Goal: Information Seeking & Learning: Learn about a topic

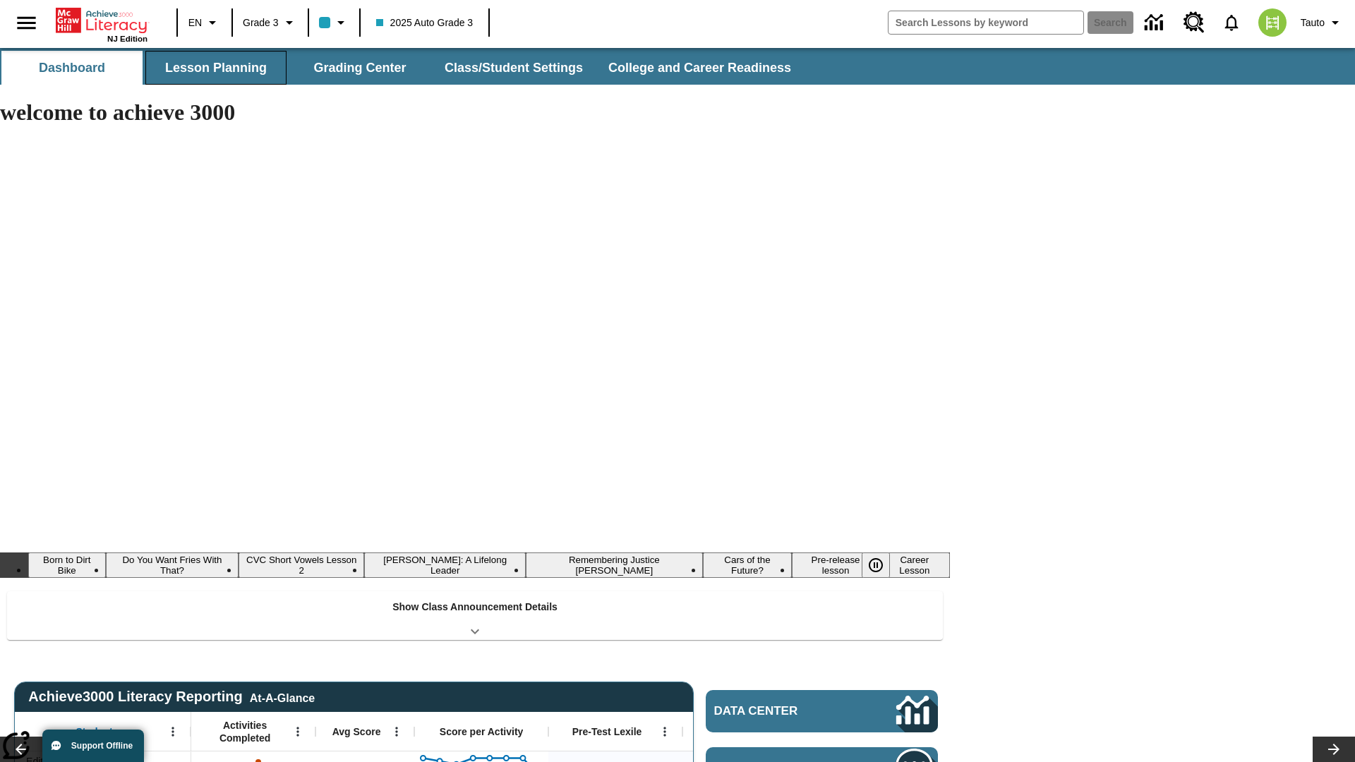
click at [216, 68] on button "Lesson Planning" at bounding box center [215, 68] width 141 height 34
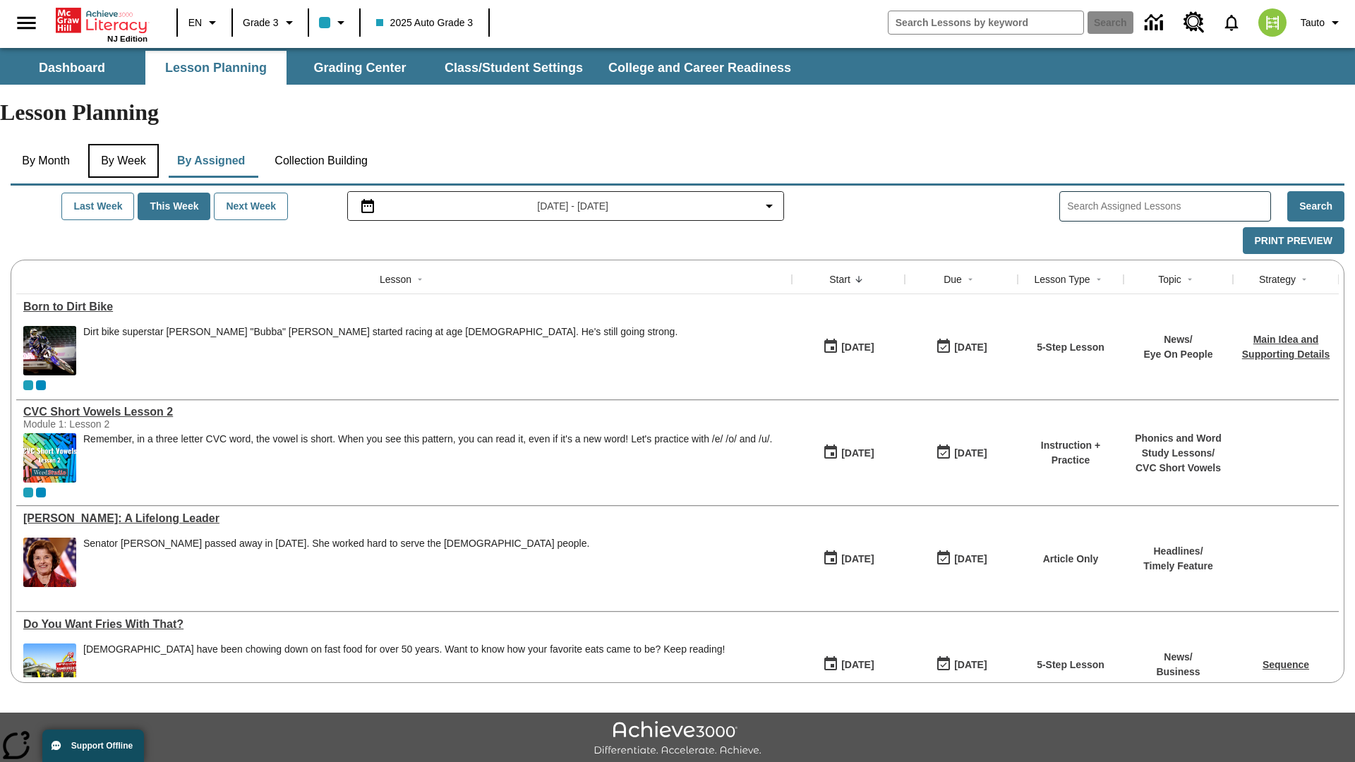
click at [126, 144] on button "By Week" at bounding box center [123, 161] width 71 height 34
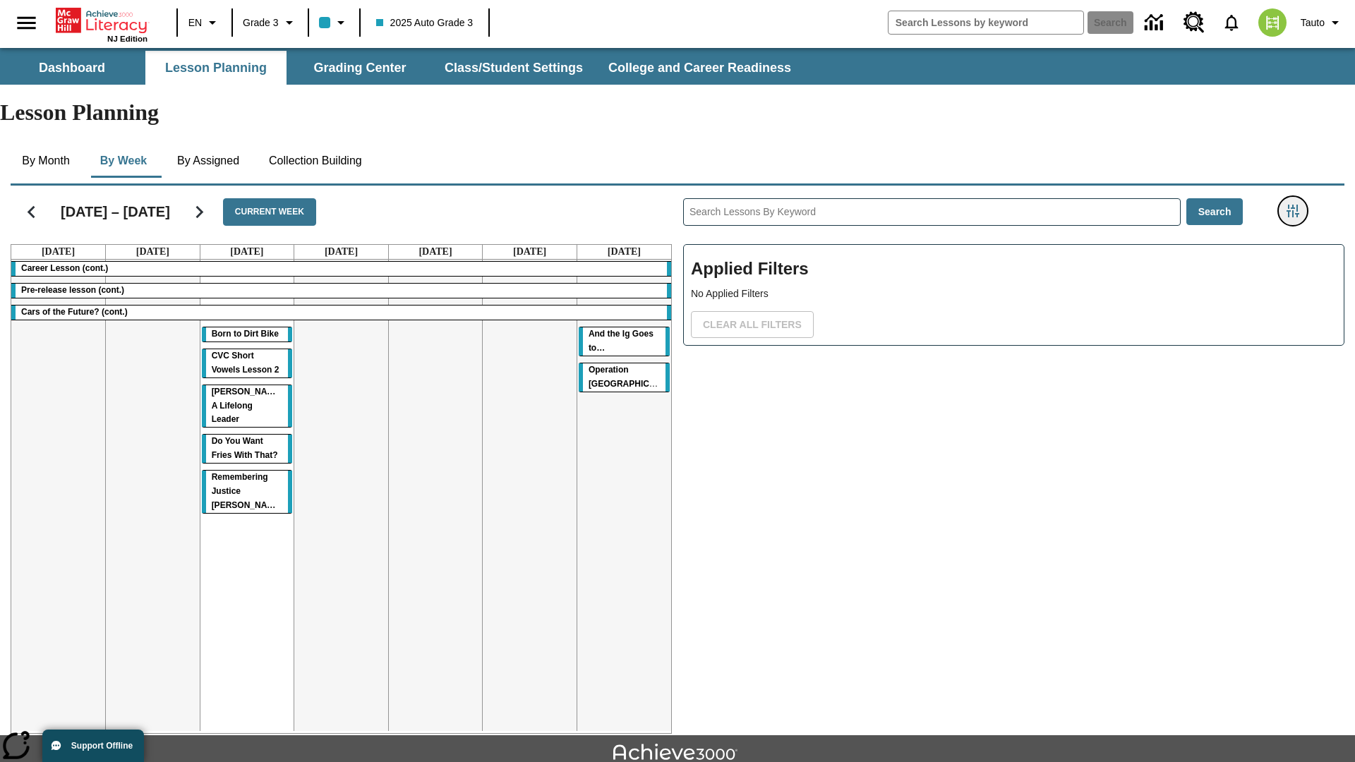
click at [1292, 205] on icon "Filters Side menu" at bounding box center [1292, 211] width 13 height 13
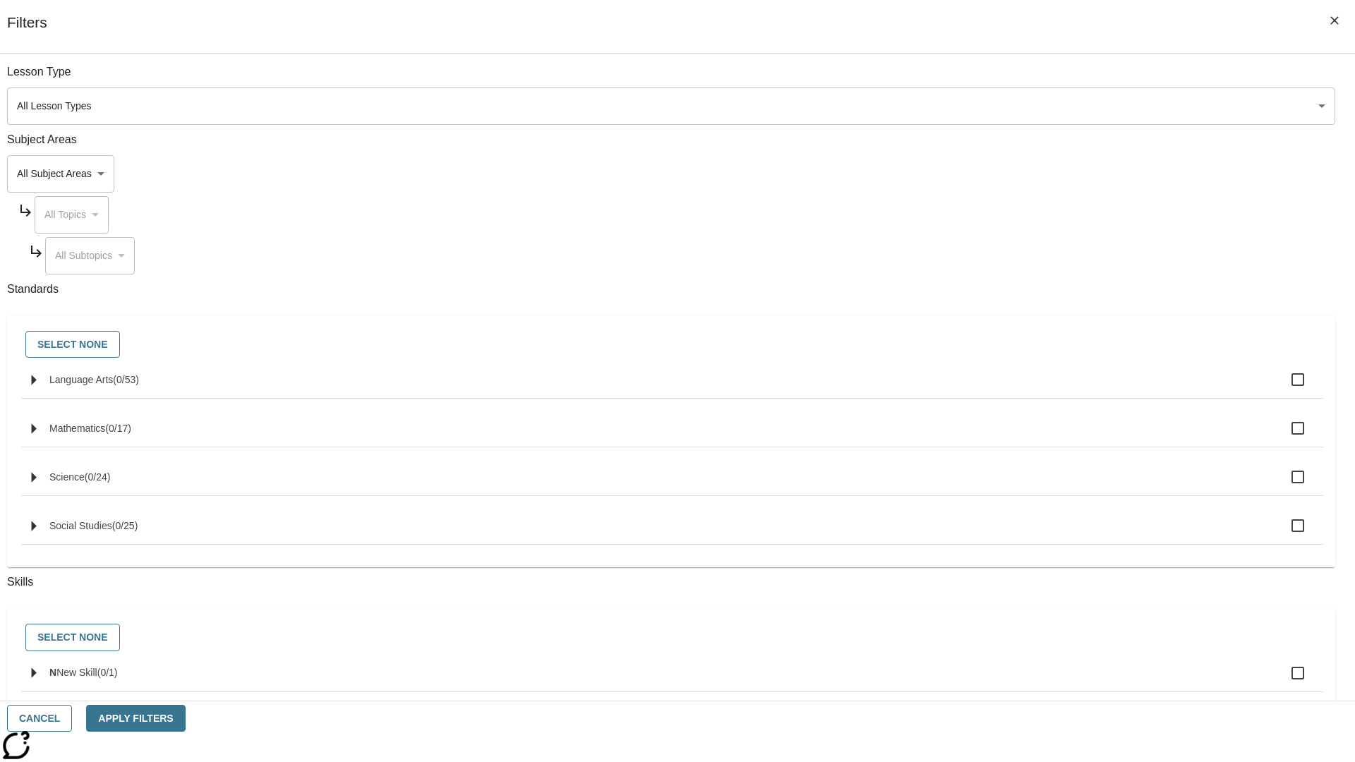
click at [1016, 174] on body "Skip to main content NJ Edition EN Grade 3 2025 Auto Grade 3 Search 0 Tauto Das…" at bounding box center [677, 437] width 1355 height 778
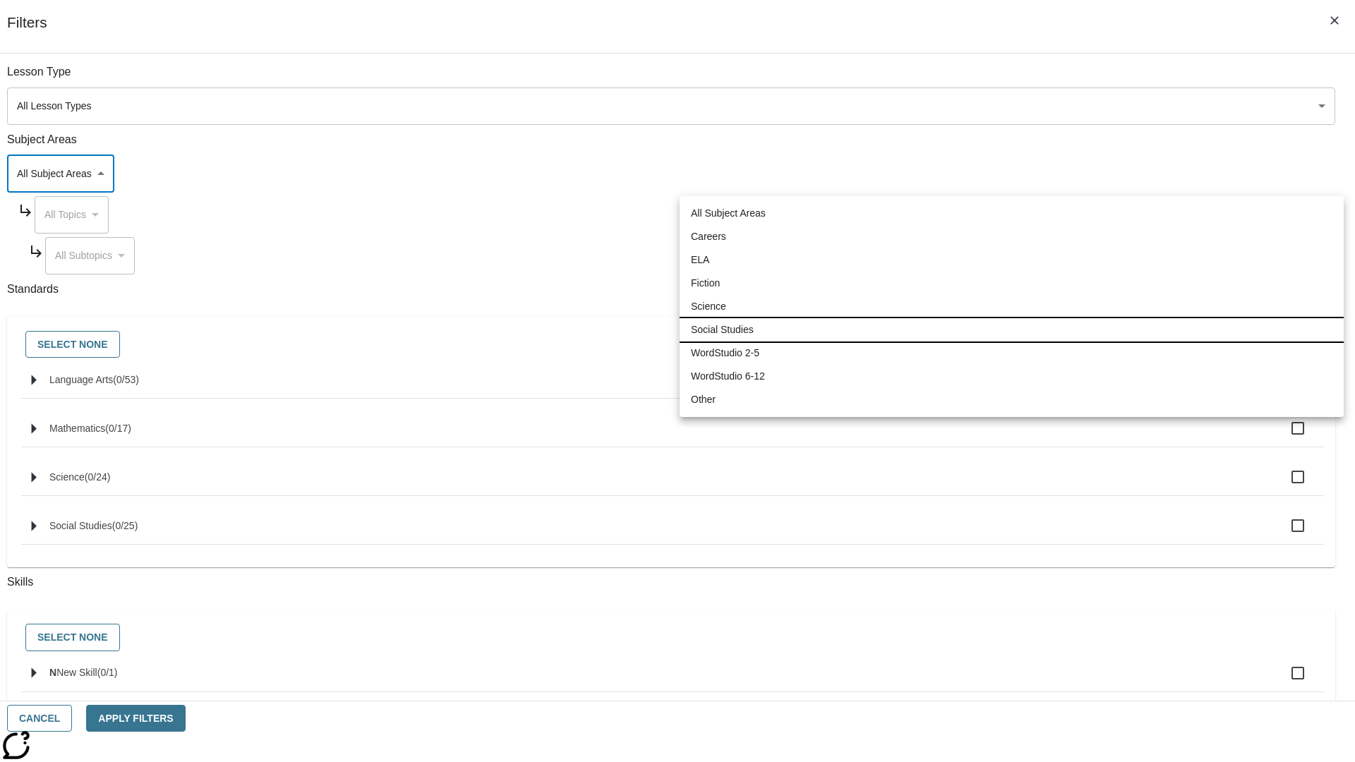
click at [1011, 330] on li "Social Studies" at bounding box center [1011, 329] width 664 height 23
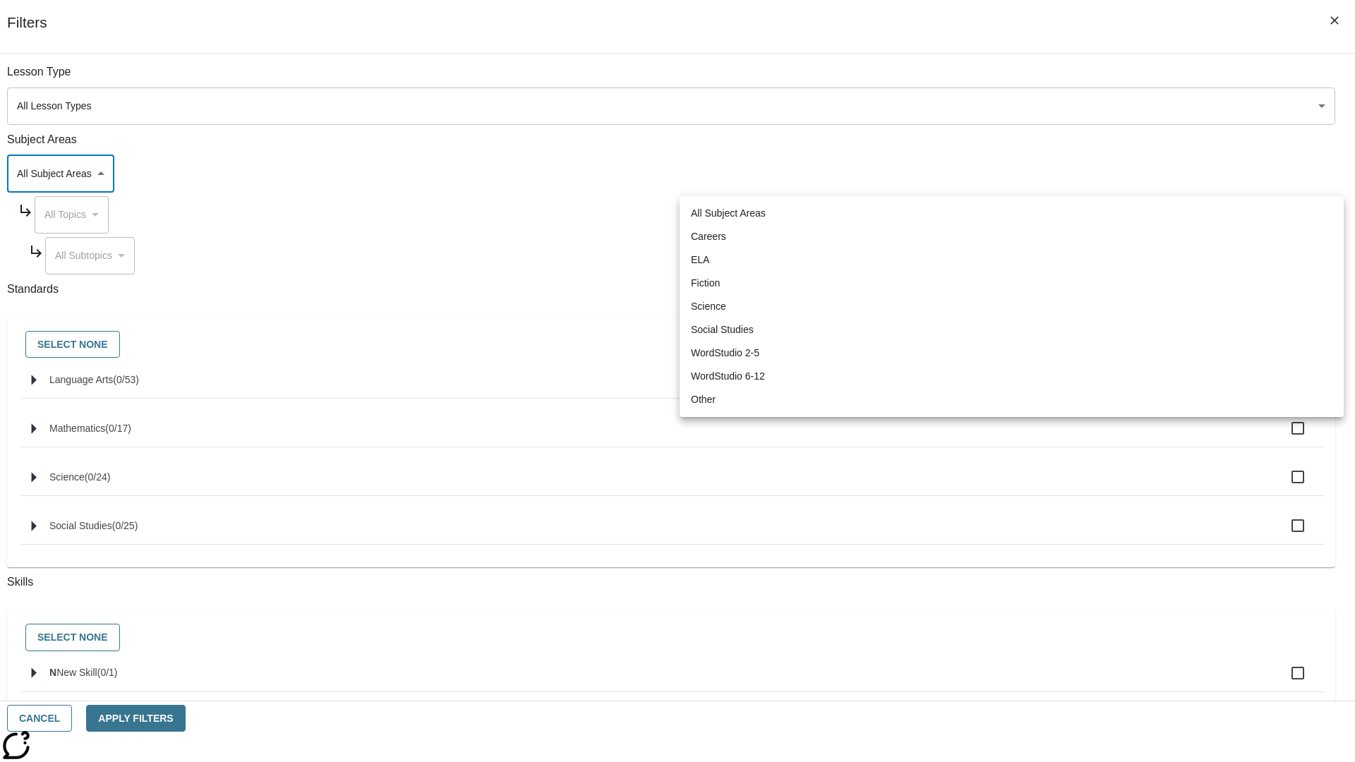
type input "3"
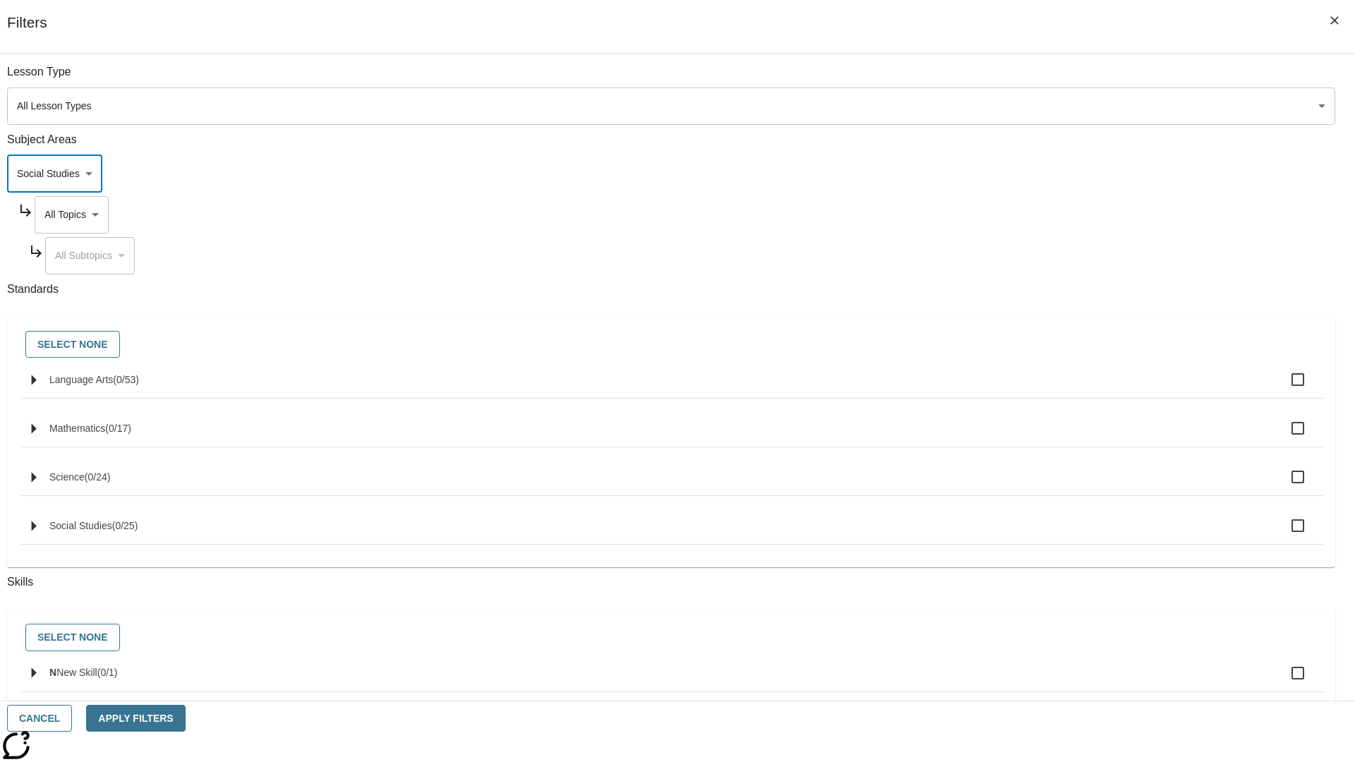
scroll to position [135, 1]
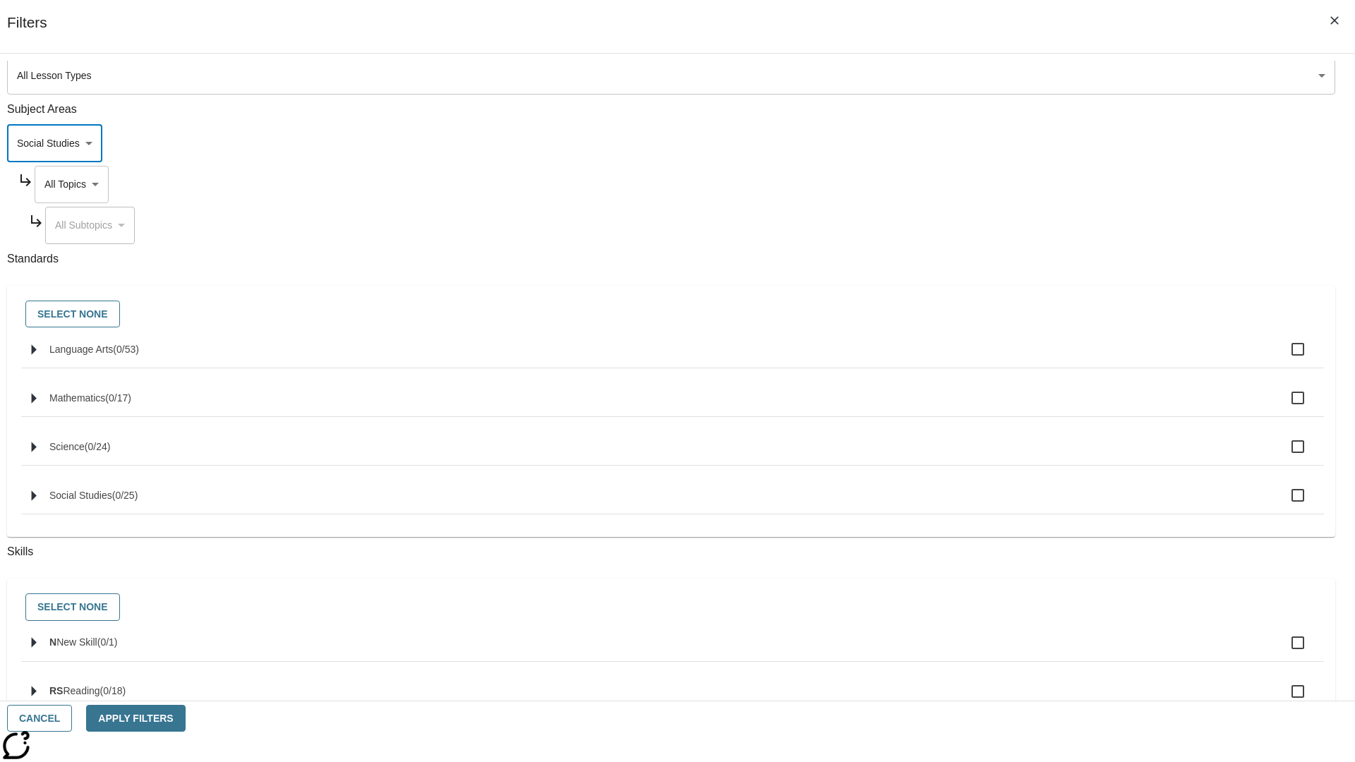
click at [1029, 79] on body "Skip to main content NJ Edition EN Grade 3 2025 Auto Grade 3 Search 0 Tauto Das…" at bounding box center [677, 437] width 1355 height 778
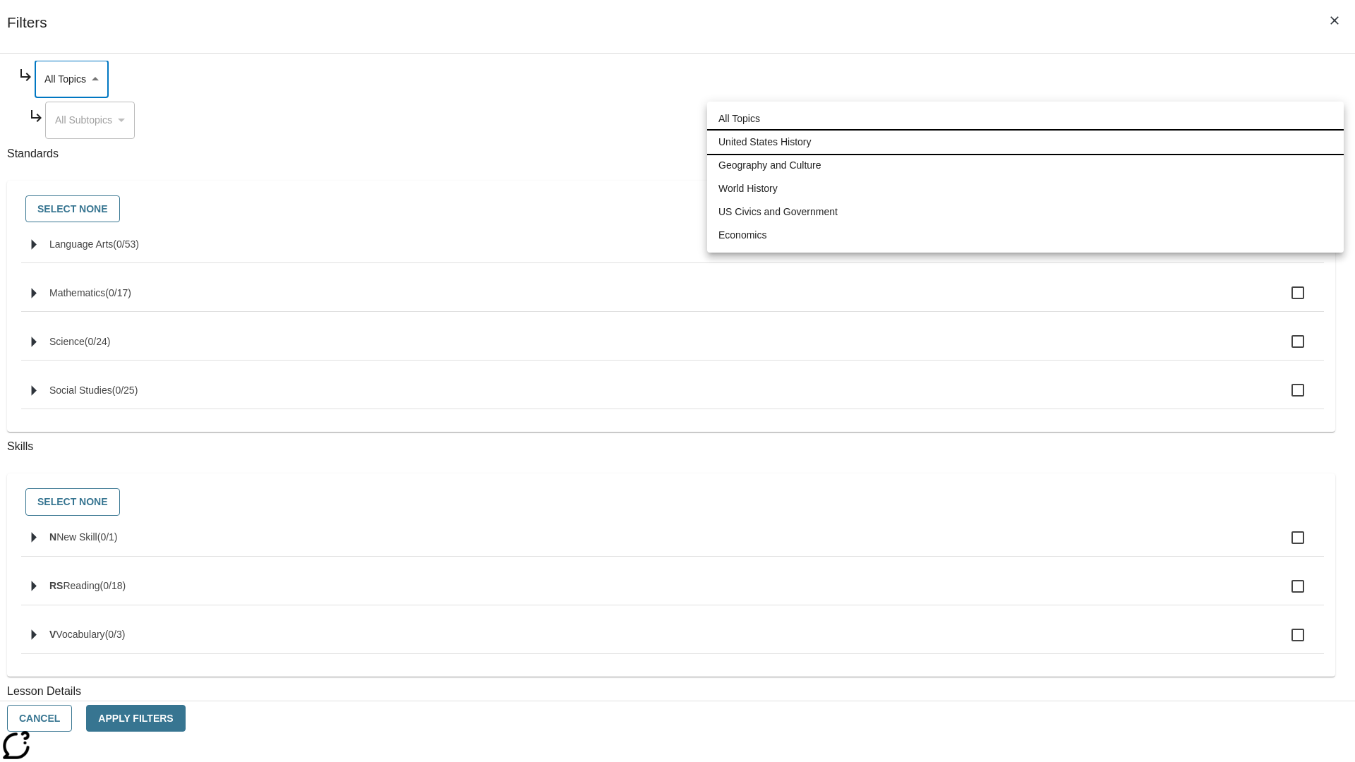
click at [1025, 142] on li "United States History" at bounding box center [1025, 142] width 636 height 23
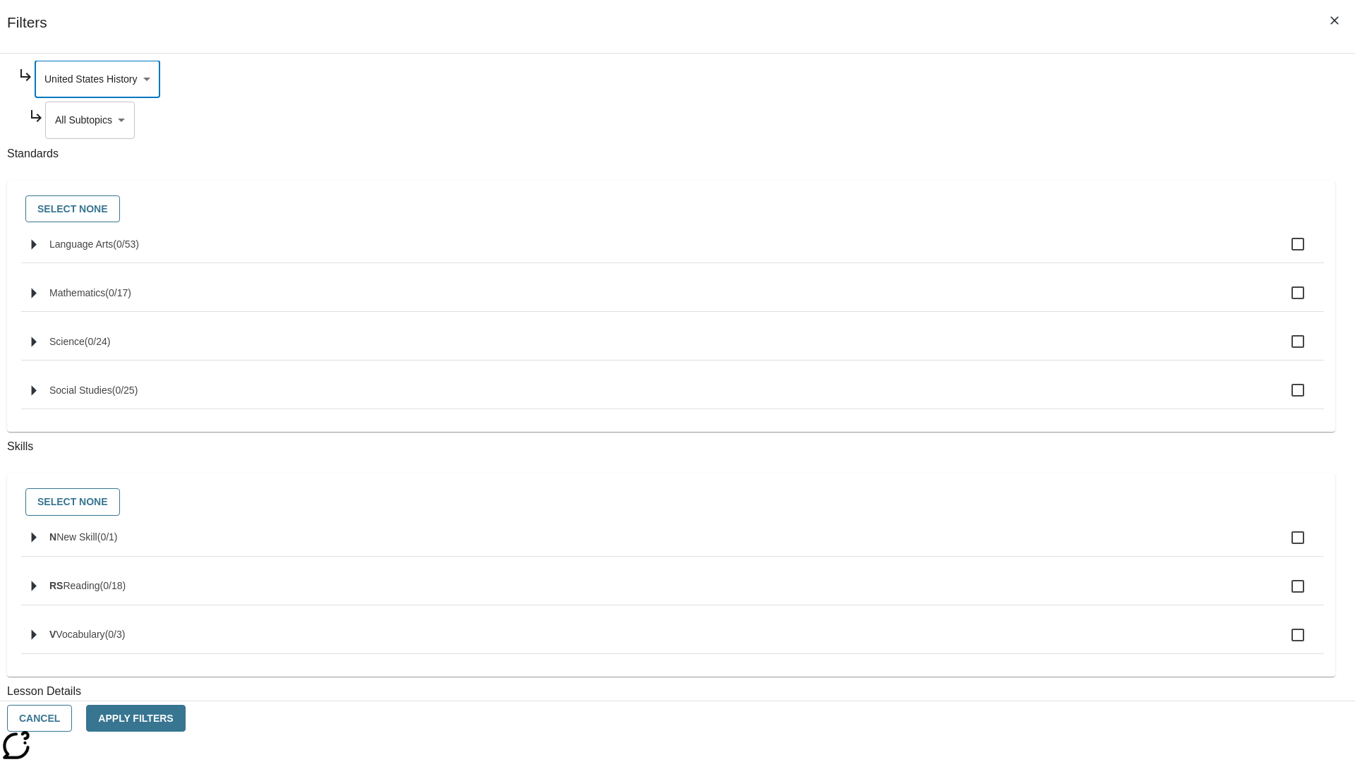
click at [1034, 255] on body "Skip to main content NJ Edition EN Grade 3 2025 Auto Grade 3 Search 0 Tauto Das…" at bounding box center [677, 437] width 1355 height 778
click at [1029, 79] on body "Skip to main content NJ Edition EN Grade 3 2025 Auto Grade 3 Search 0 Tauto Das…" at bounding box center [677, 437] width 1355 height 778
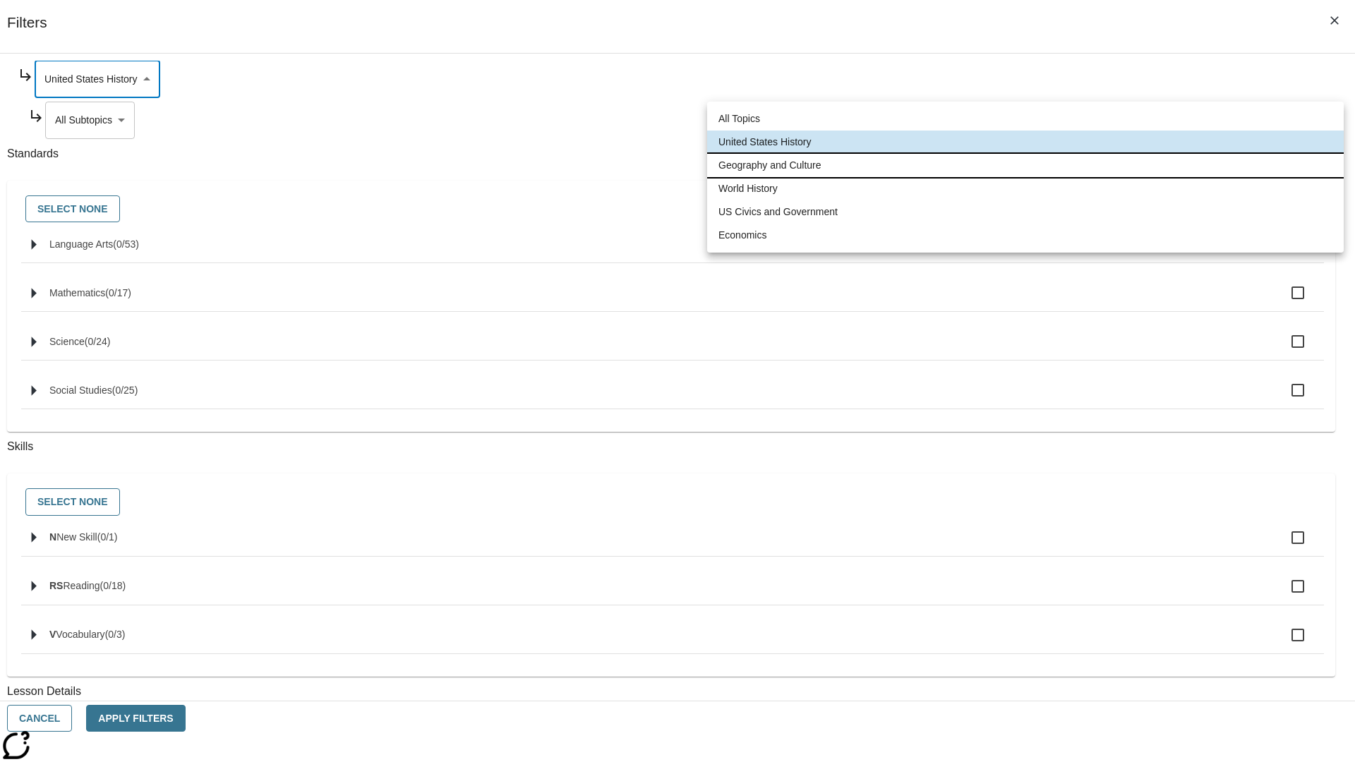
click at [1025, 165] on li "Geography and Culture" at bounding box center [1025, 165] width 636 height 23
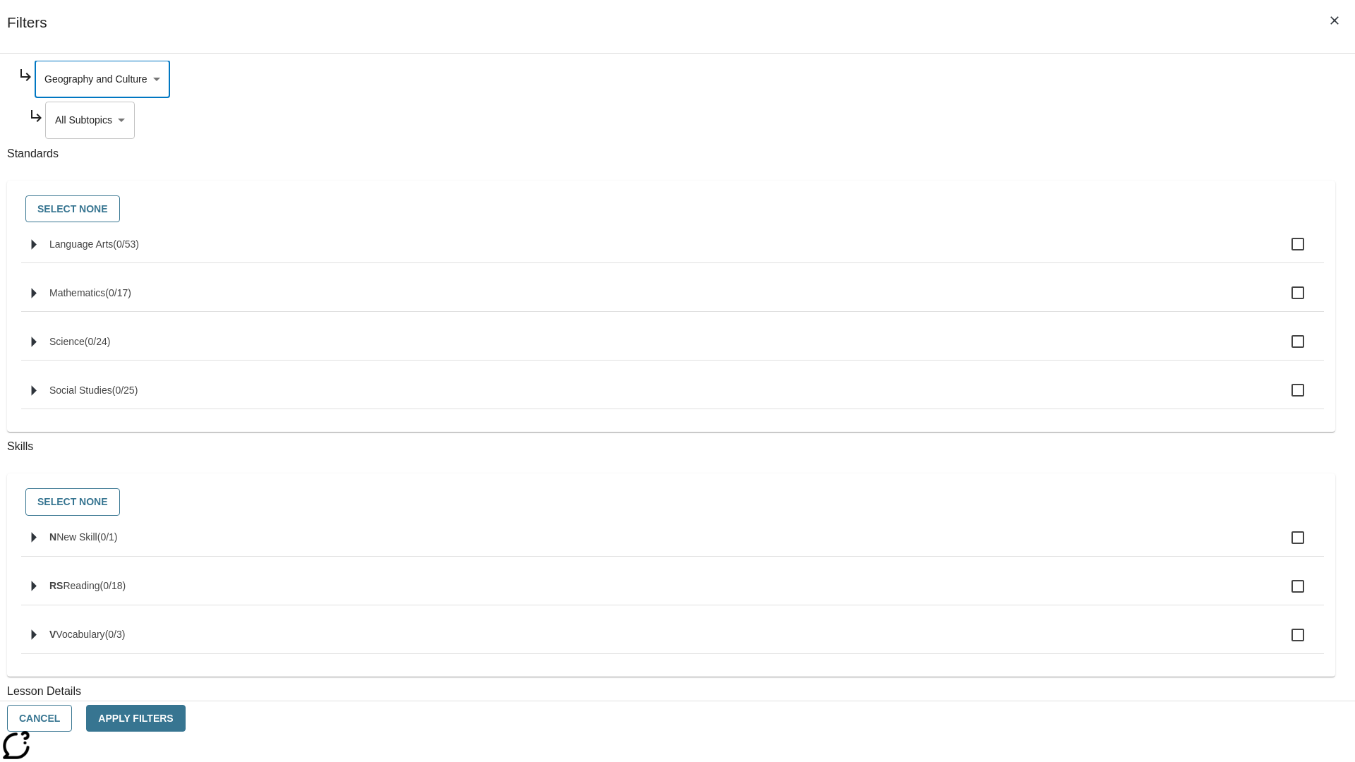
scroll to position [0, 1]
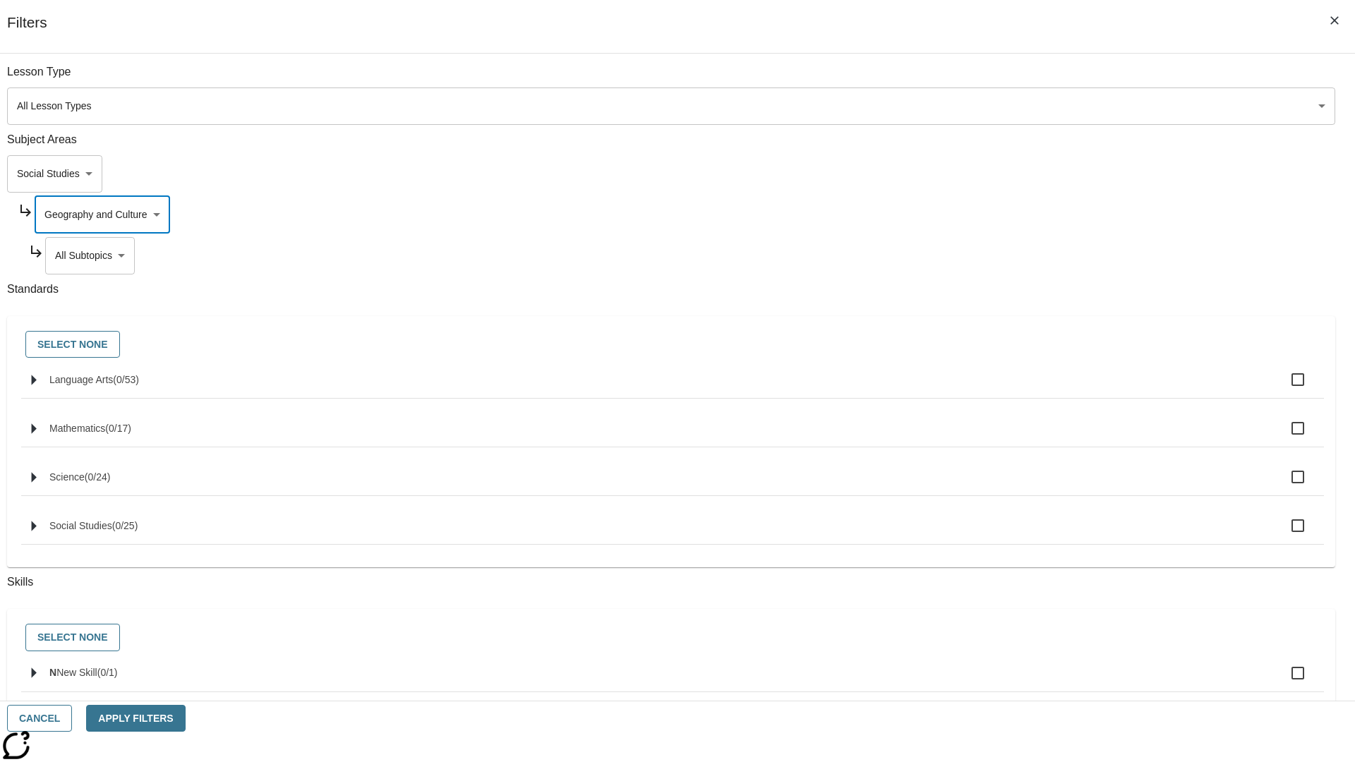
click at [1034, 79] on body "Skip to main content NJ Edition EN Grade 3 2025 Auto Grade 3 Search 0 Tauto Das…" at bounding box center [677, 437] width 1355 height 778
click at [1029, 79] on body "Skip to main content NJ Edition EN Grade 3 2025 Auto Grade 3 Search 0 Tauto Das…" at bounding box center [677, 437] width 1355 height 778
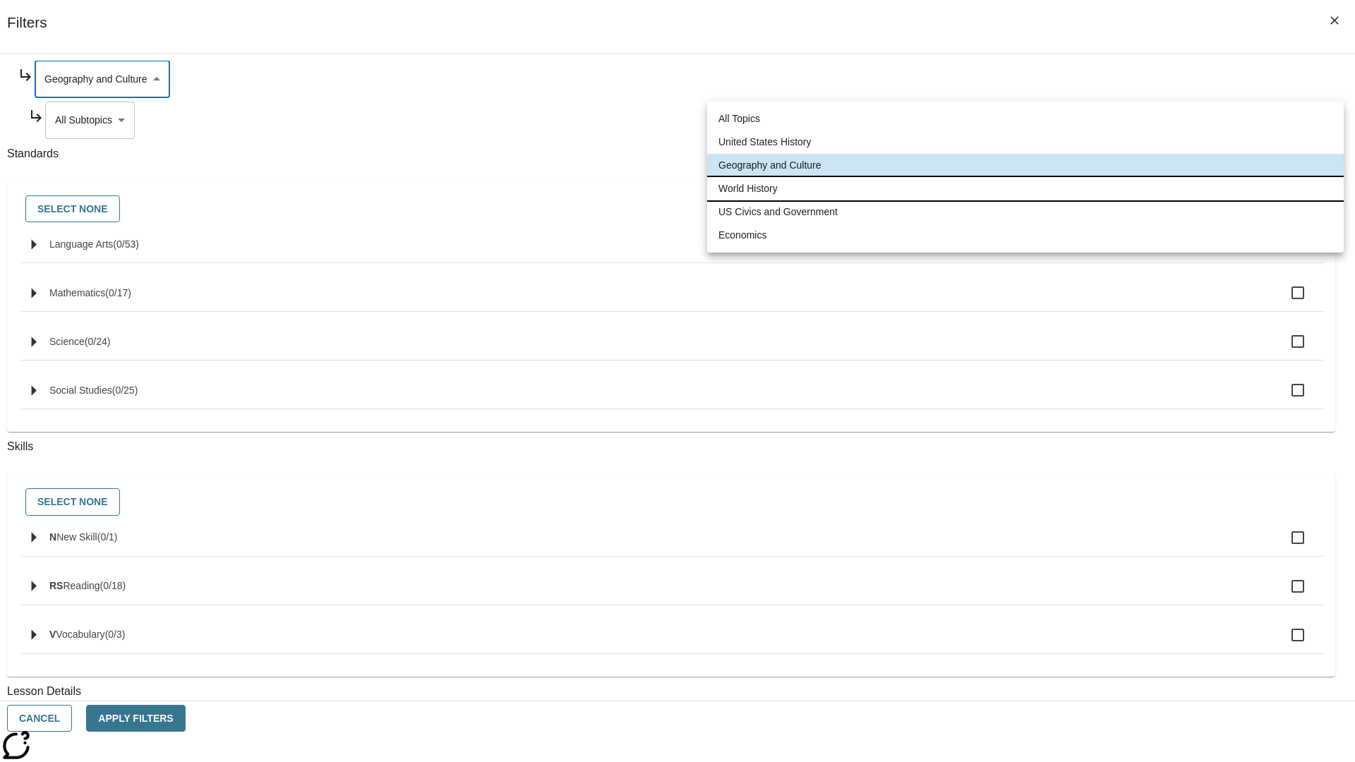
click at [1025, 188] on li "World History" at bounding box center [1025, 188] width 636 height 23
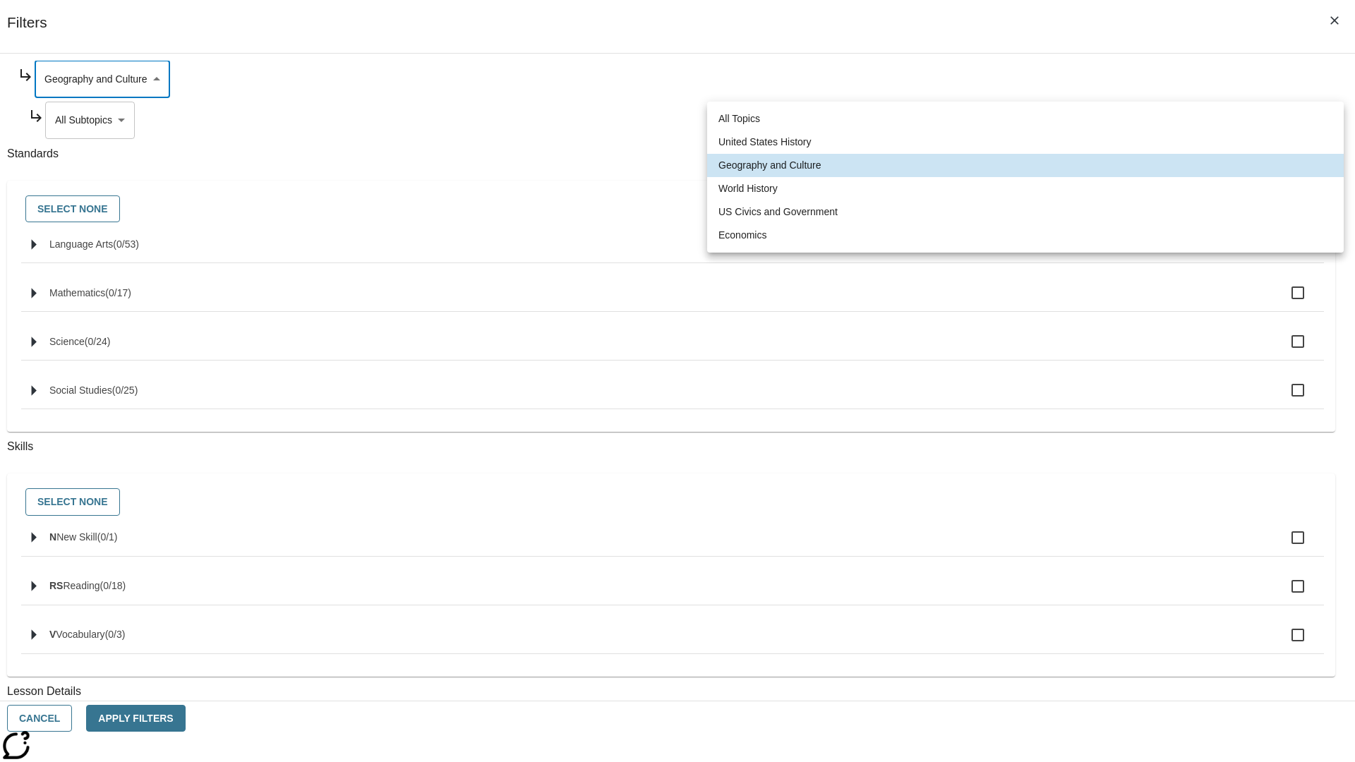
type input "193"
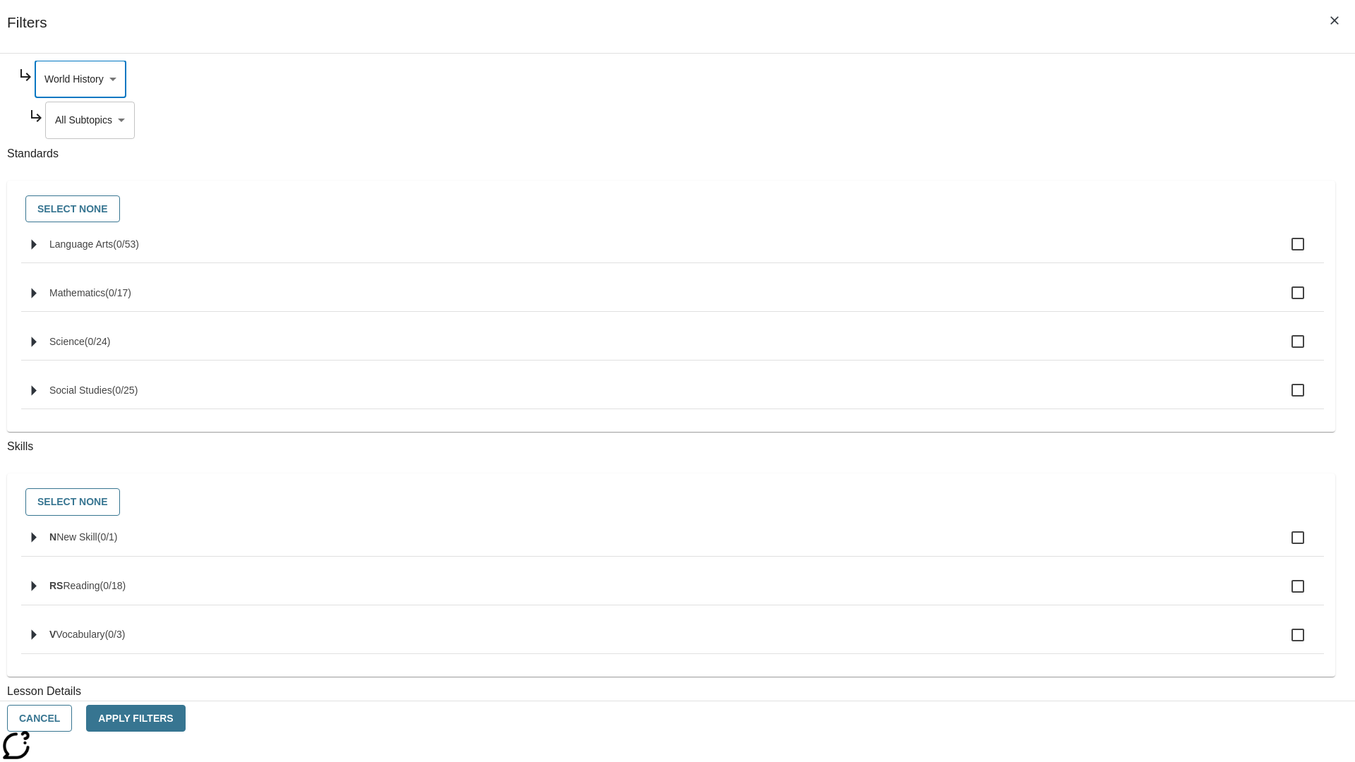
click at [1035, 255] on body "Skip to main content NJ Edition EN Grade 3 2025 Auto Grade 3 Search 0 Tauto Das…" at bounding box center [677, 437] width 1355 height 778
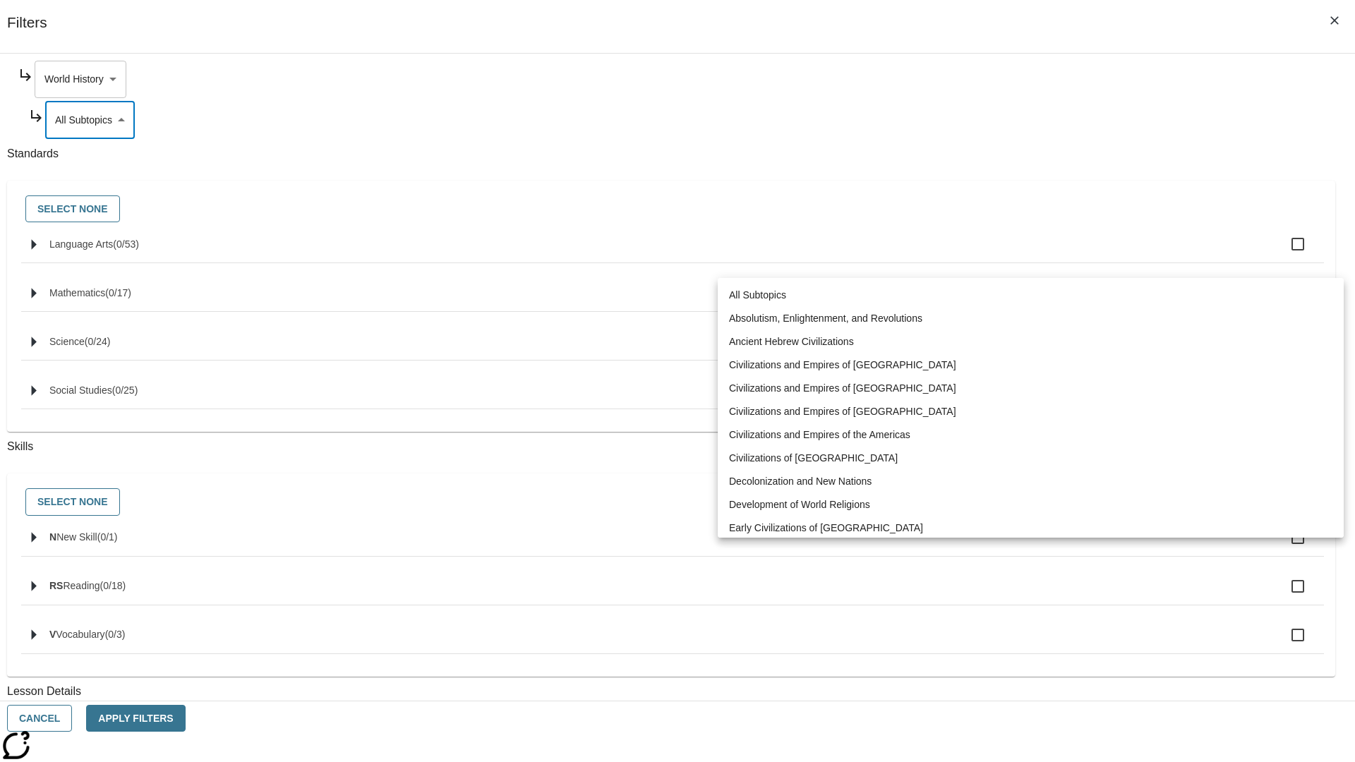
scroll to position [0, 0]
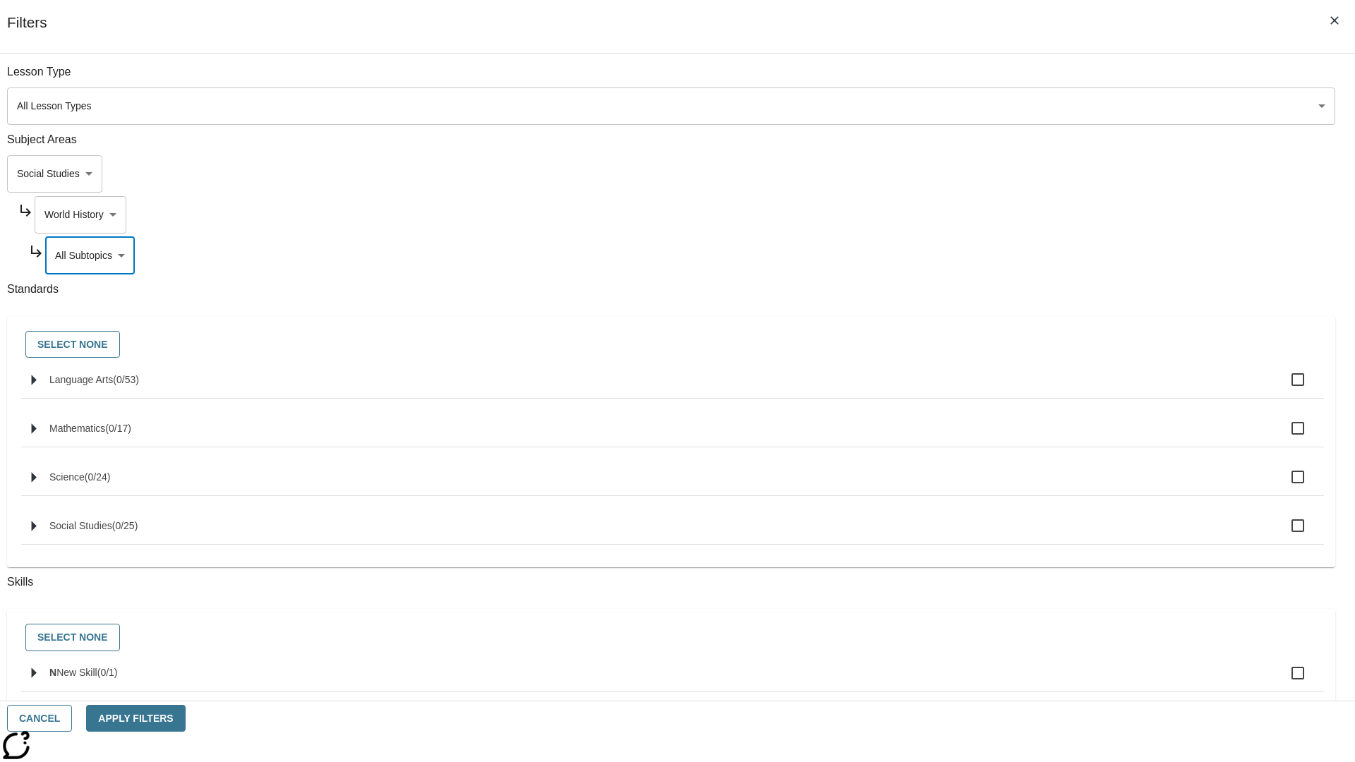
click at [1029, 215] on body "Skip to main content NJ Edition EN Grade 3 2025 Auto Grade 3 Search 0 Tauto Das…" at bounding box center [677, 437] width 1355 height 778
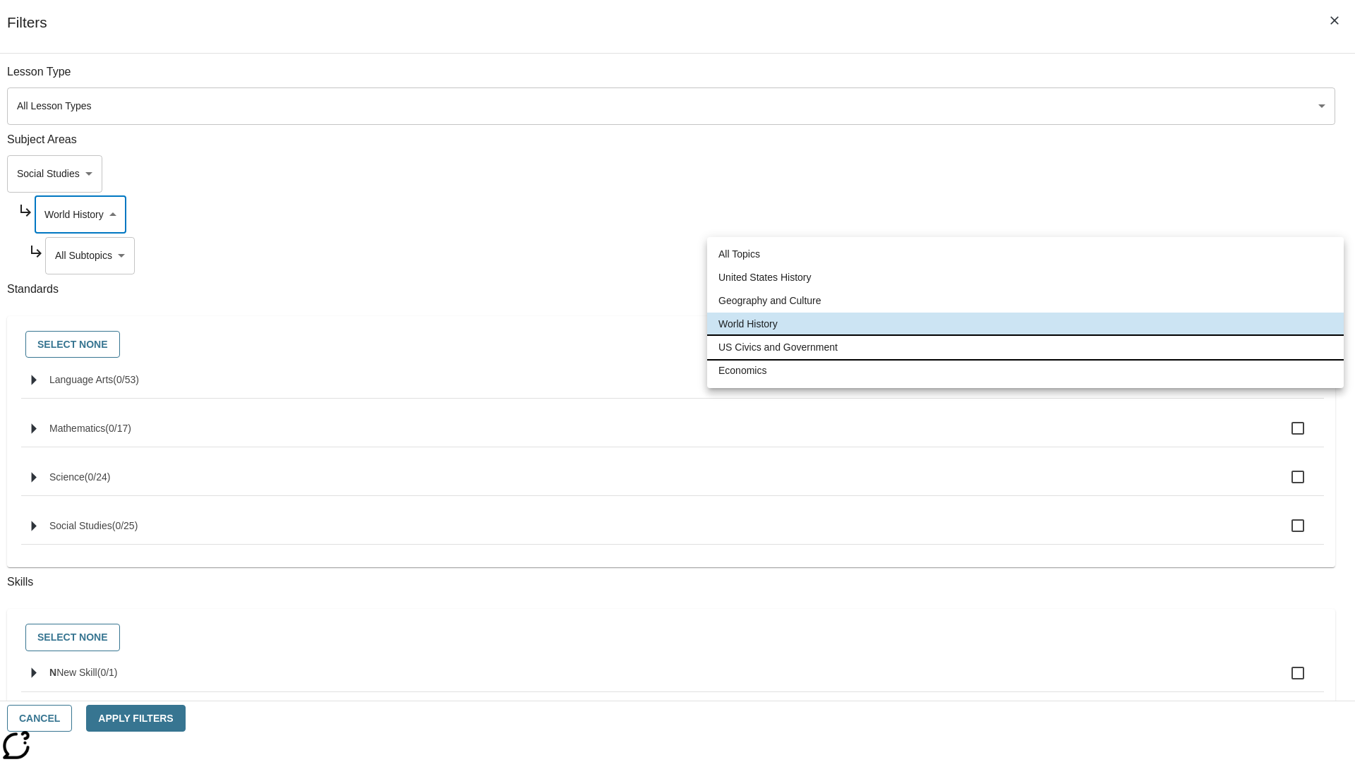
click at [1025, 347] on li "US Civics and Government" at bounding box center [1025, 347] width 636 height 23
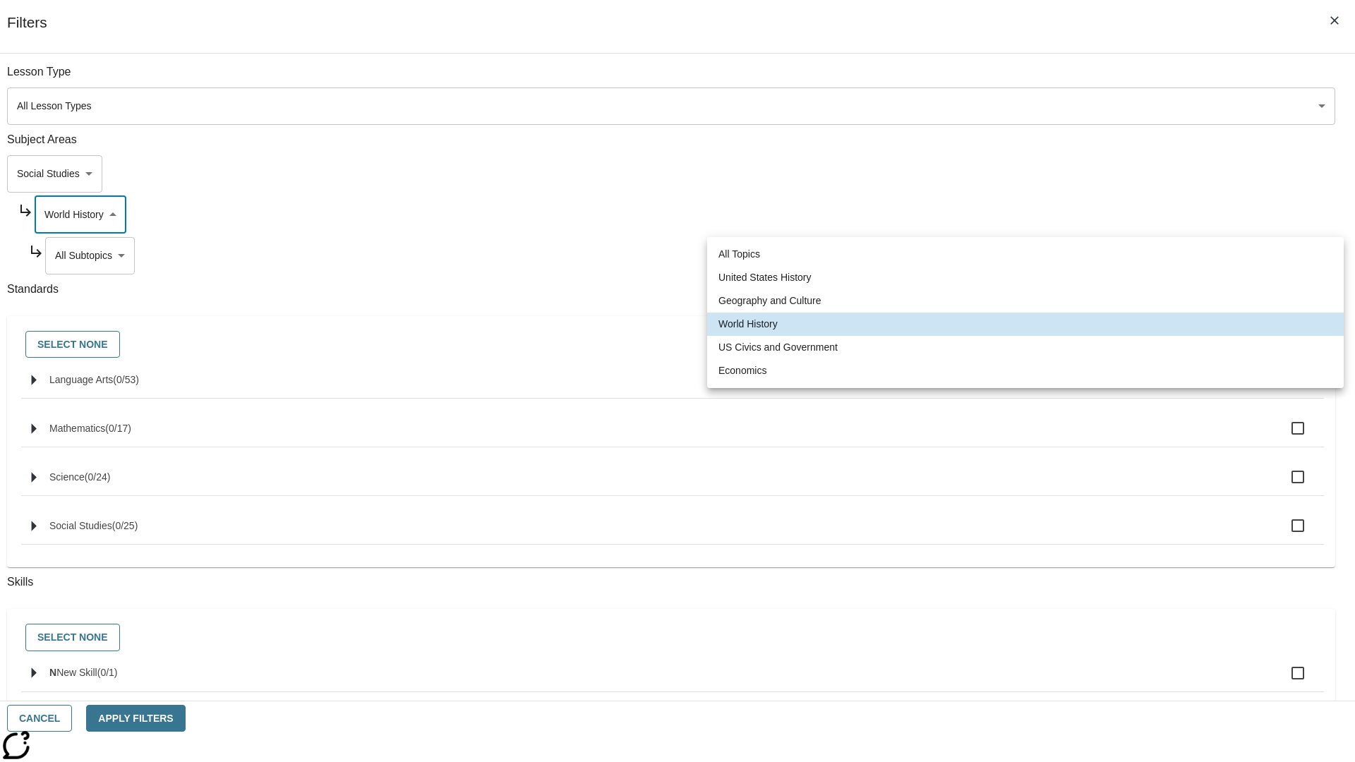
type input "194"
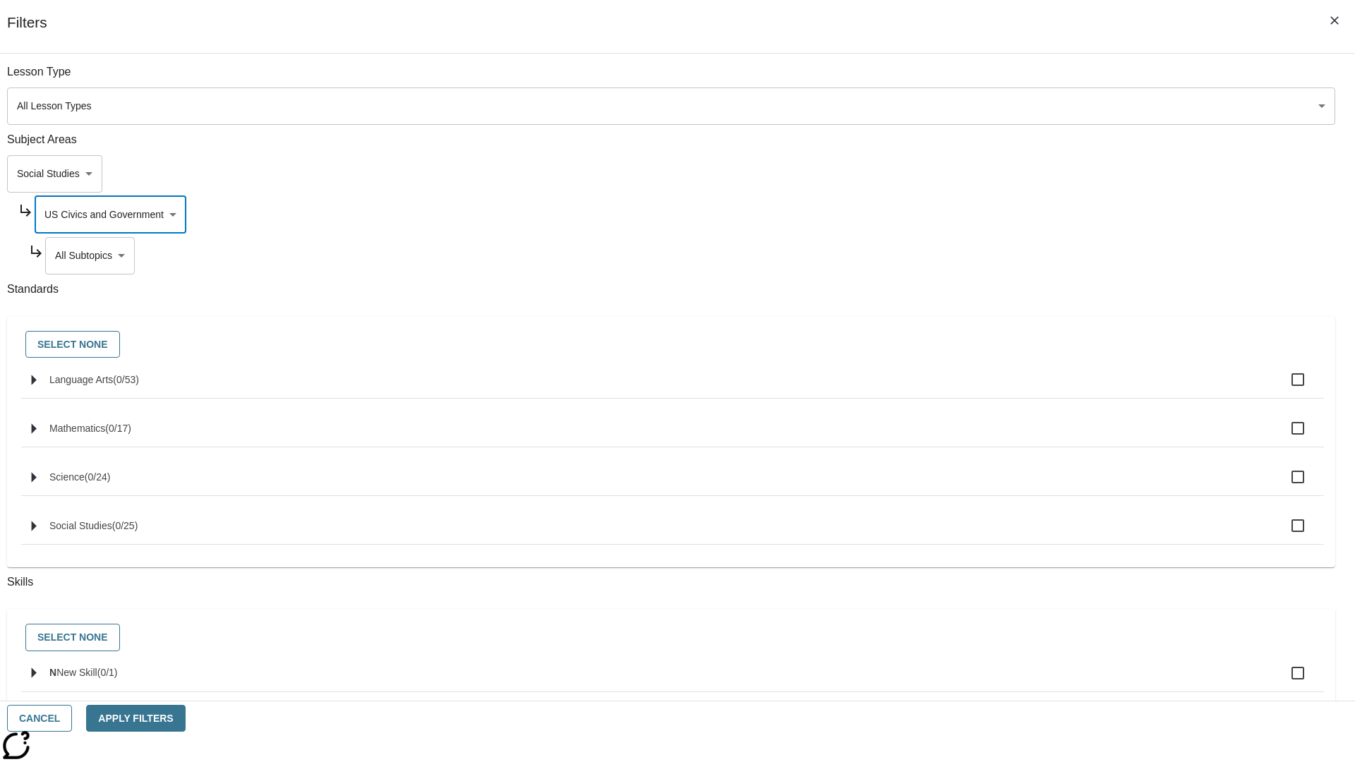
click at [1034, 255] on body "Skip to main content NJ Edition EN Grade 3 2025 Auto Grade 3 Search 0 Tauto Das…" at bounding box center [677, 437] width 1355 height 778
click at [1029, 215] on body "Skip to main content NJ Edition EN Grade 3 2025 Auto Grade 3 Search 0 Tauto Das…" at bounding box center [677, 437] width 1355 height 778
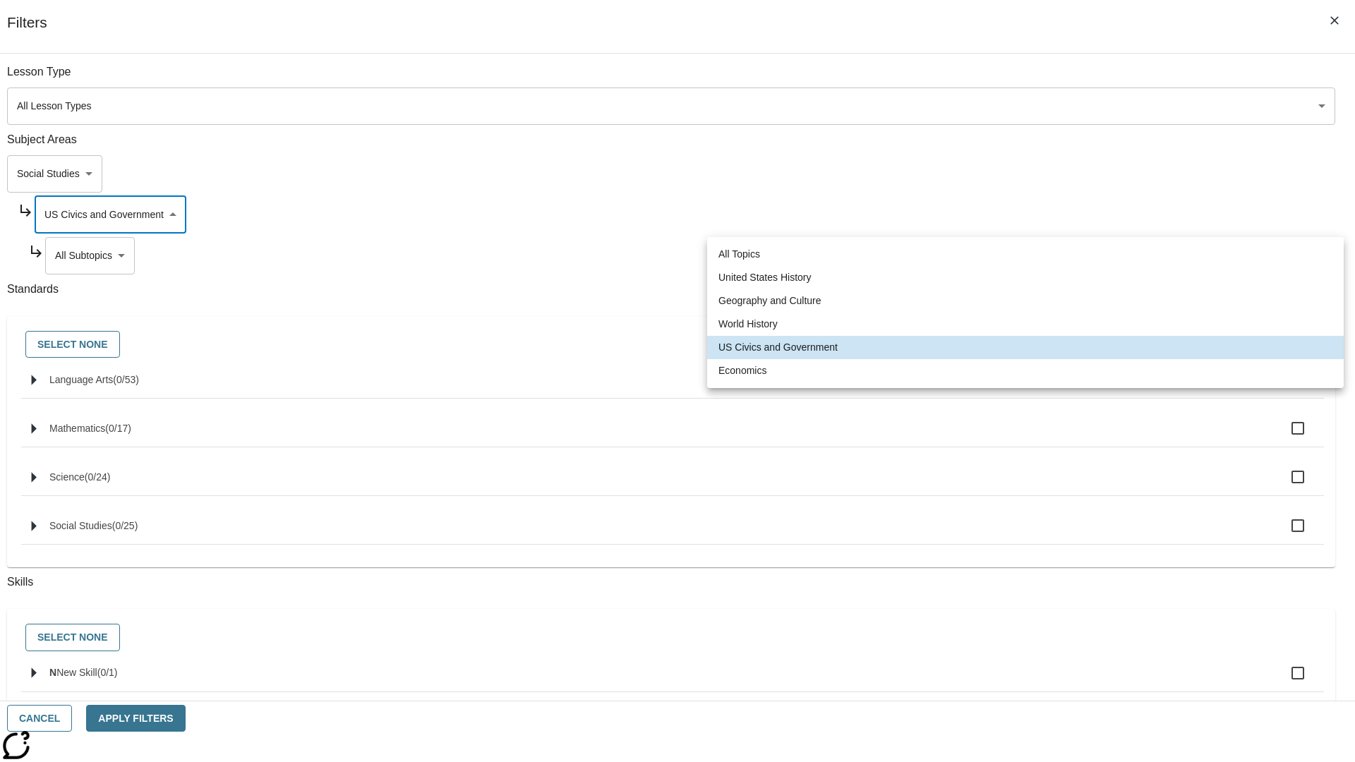
scroll to position [0, 1]
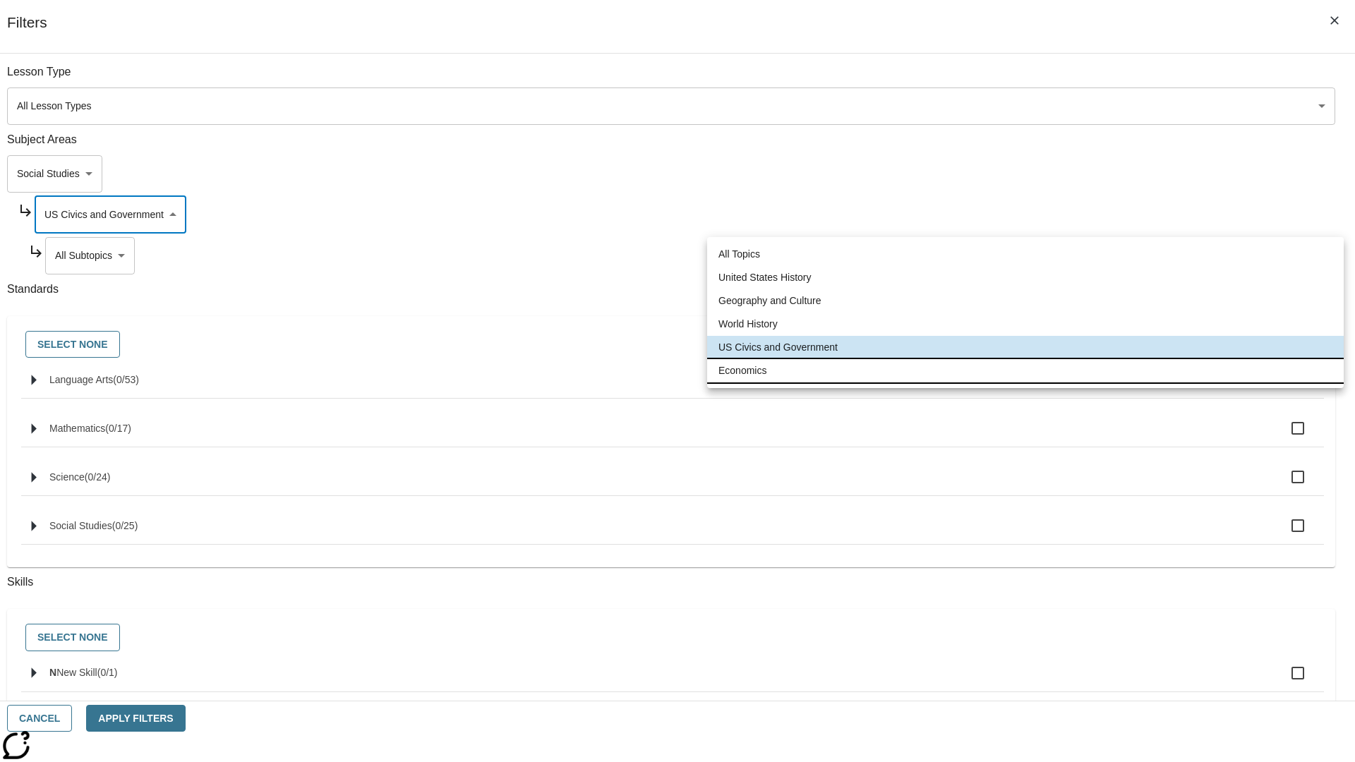
click at [1025, 370] on li "Economics" at bounding box center [1025, 370] width 636 height 23
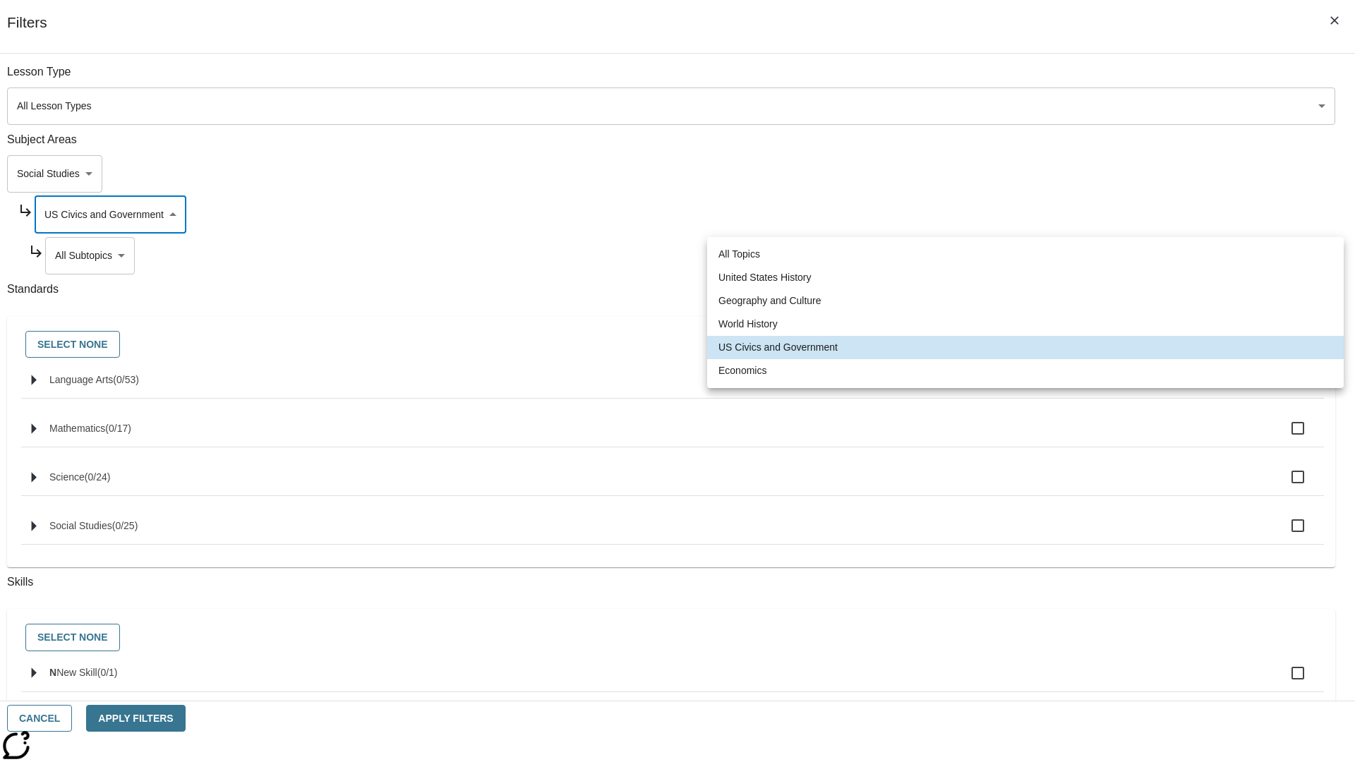
type input "195"
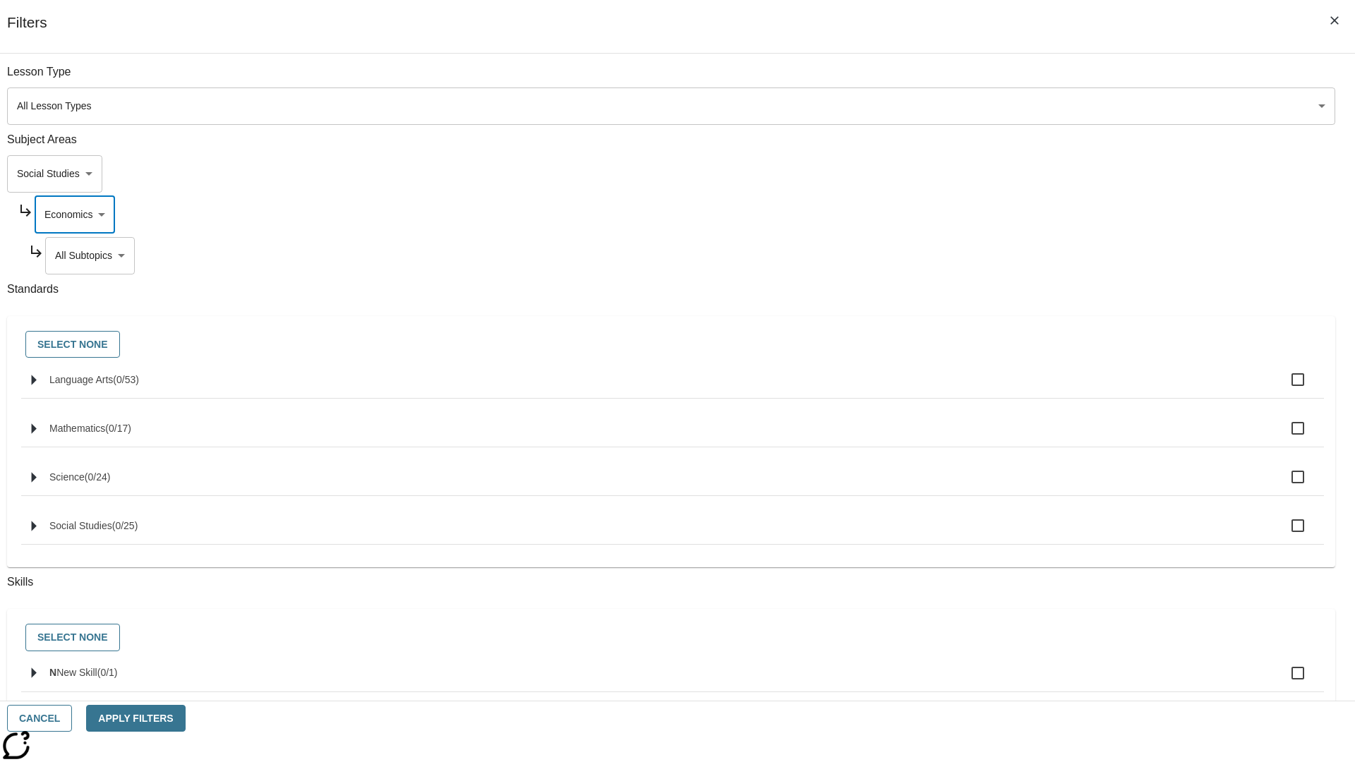
scroll to position [0, 0]
click at [1034, 255] on body "Skip to main content NJ Edition EN Grade 3 2025 Auto Grade 3 Search 0 Tauto Das…" at bounding box center [677, 437] width 1355 height 778
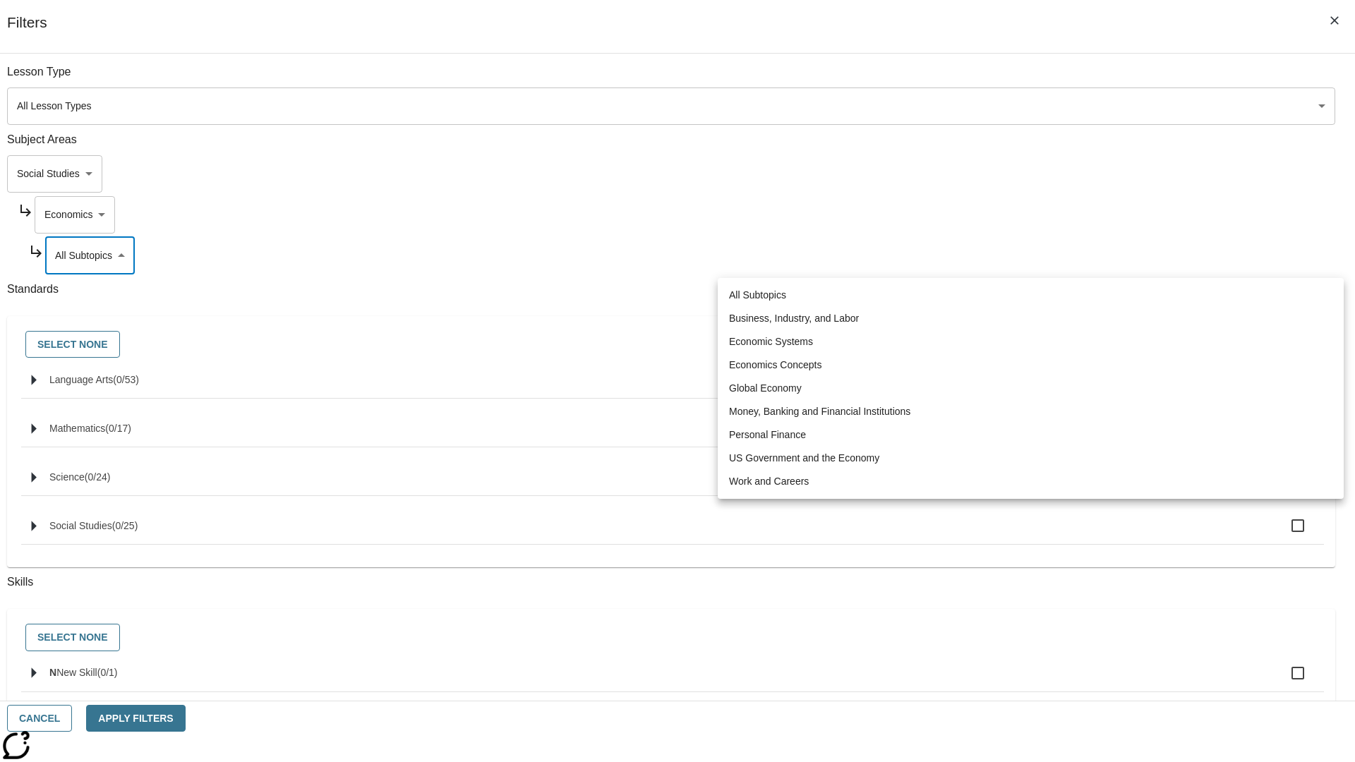
scroll to position [0, 1]
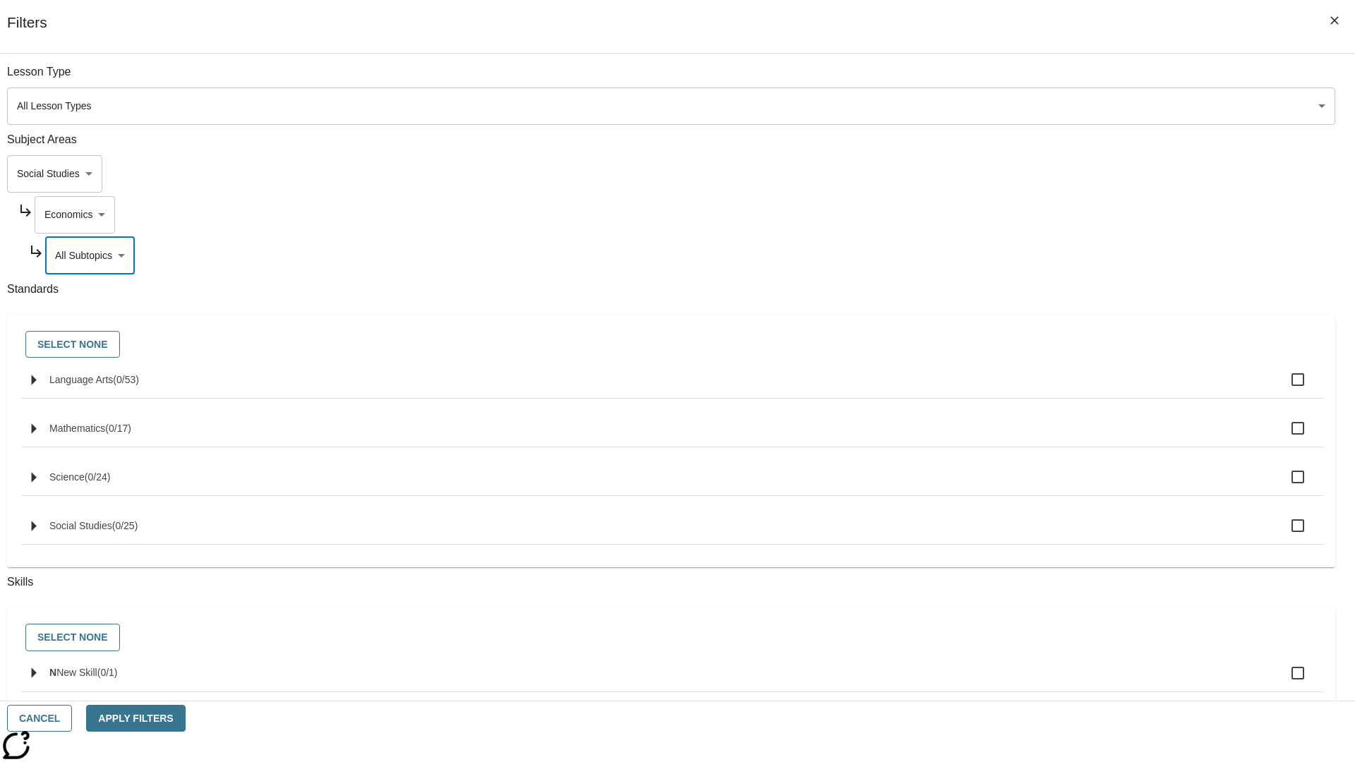
click at [1015, 174] on body "Skip to main content NJ Edition EN Grade 3 2025 Auto Grade 3 Search 0 Tauto Das…" at bounding box center [677, 437] width 1355 height 778
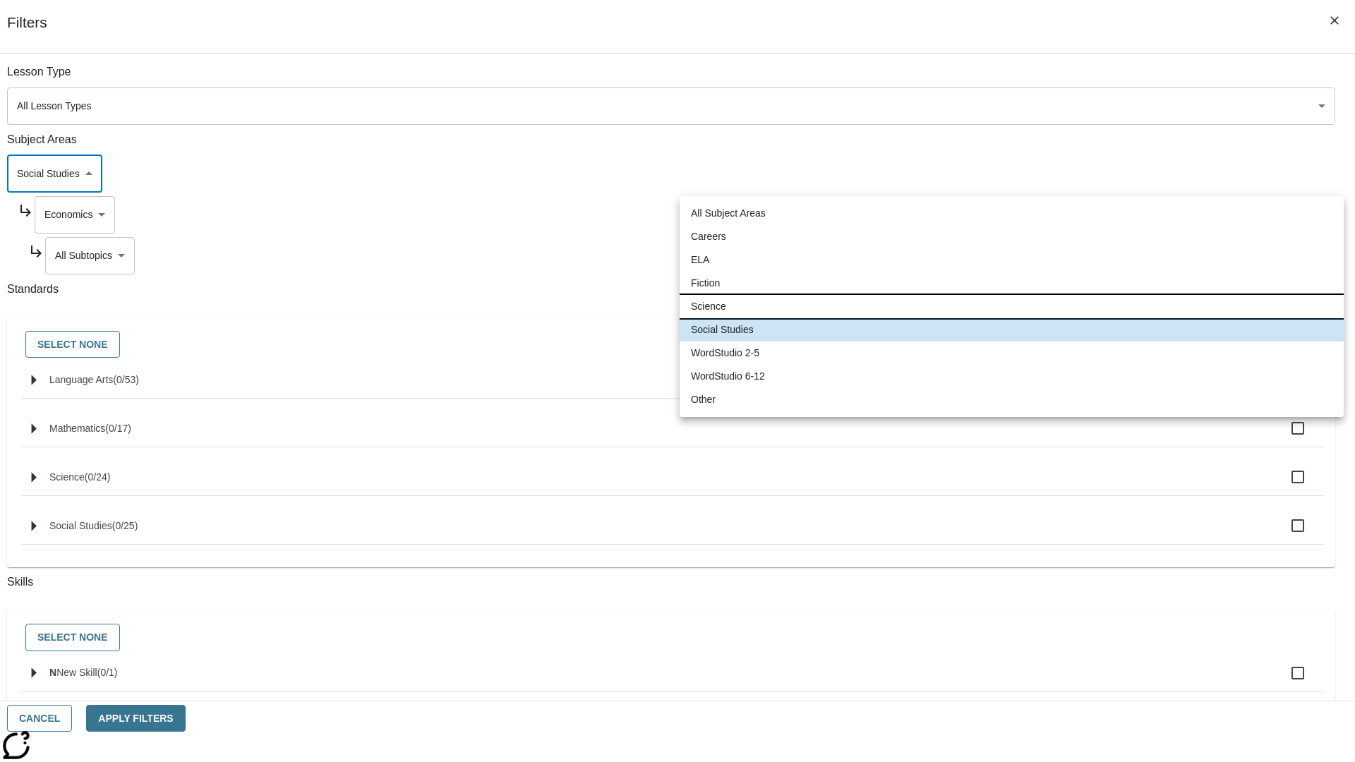
click at [1011, 306] on li "Science" at bounding box center [1011, 306] width 664 height 23
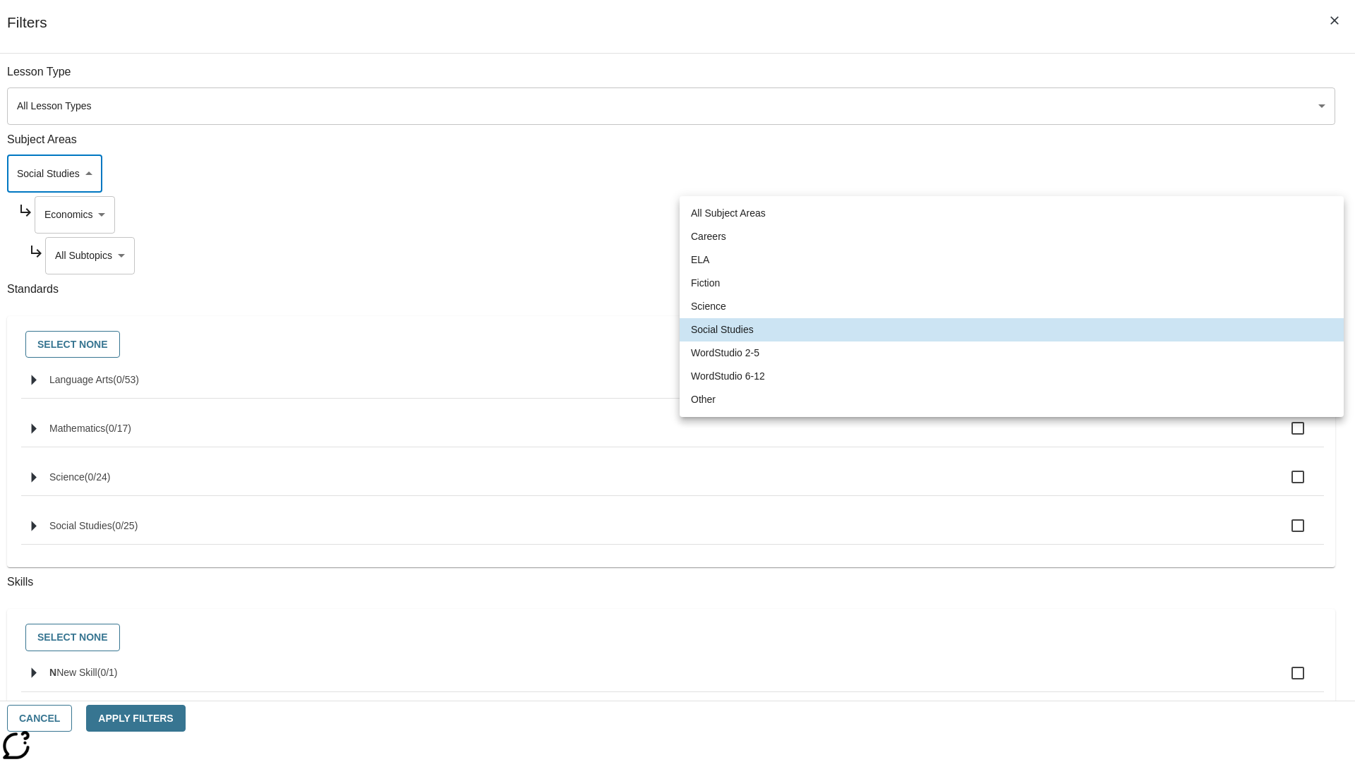
type input "2"
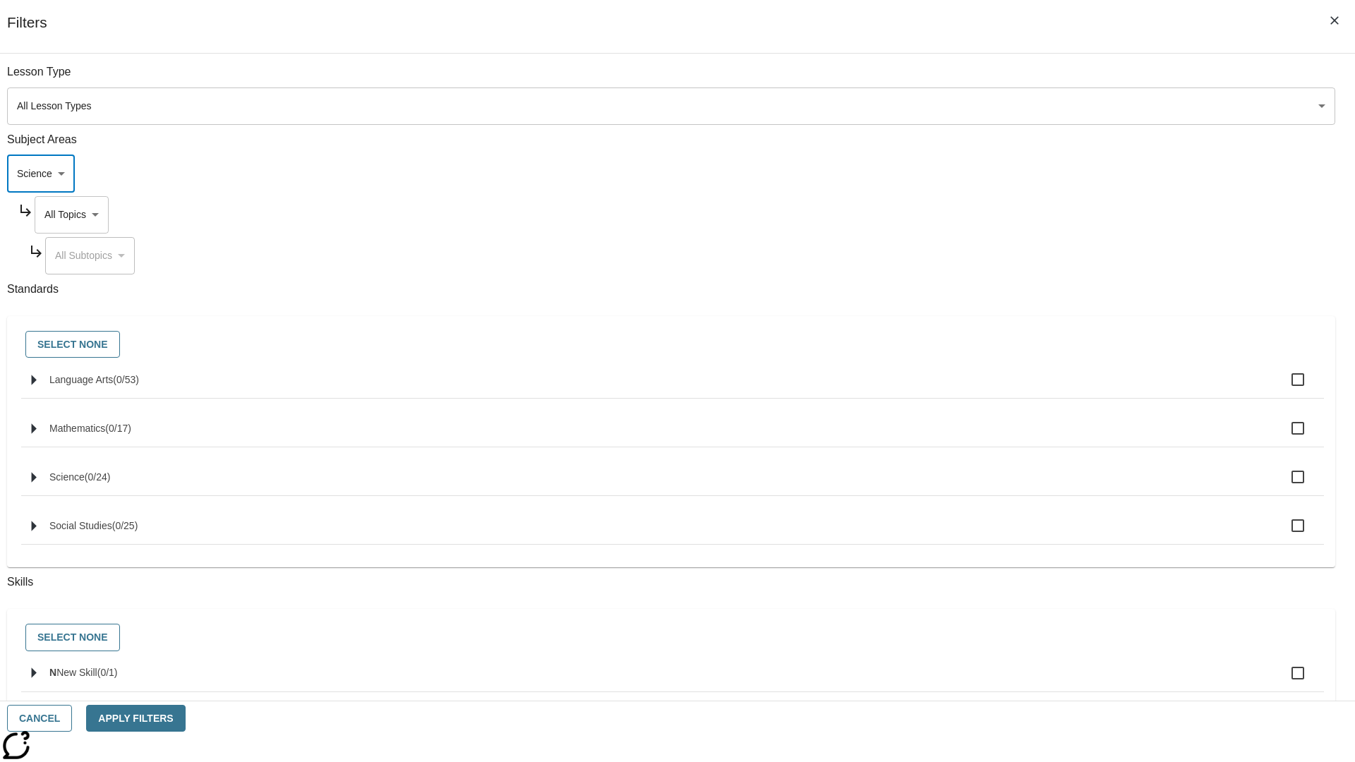
scroll to position [0, 0]
click at [1029, 215] on body "Skip to main content NJ Edition EN Grade 3 2025 Auto Grade 3 Search 0 Tauto Das…" at bounding box center [677, 437] width 1355 height 778
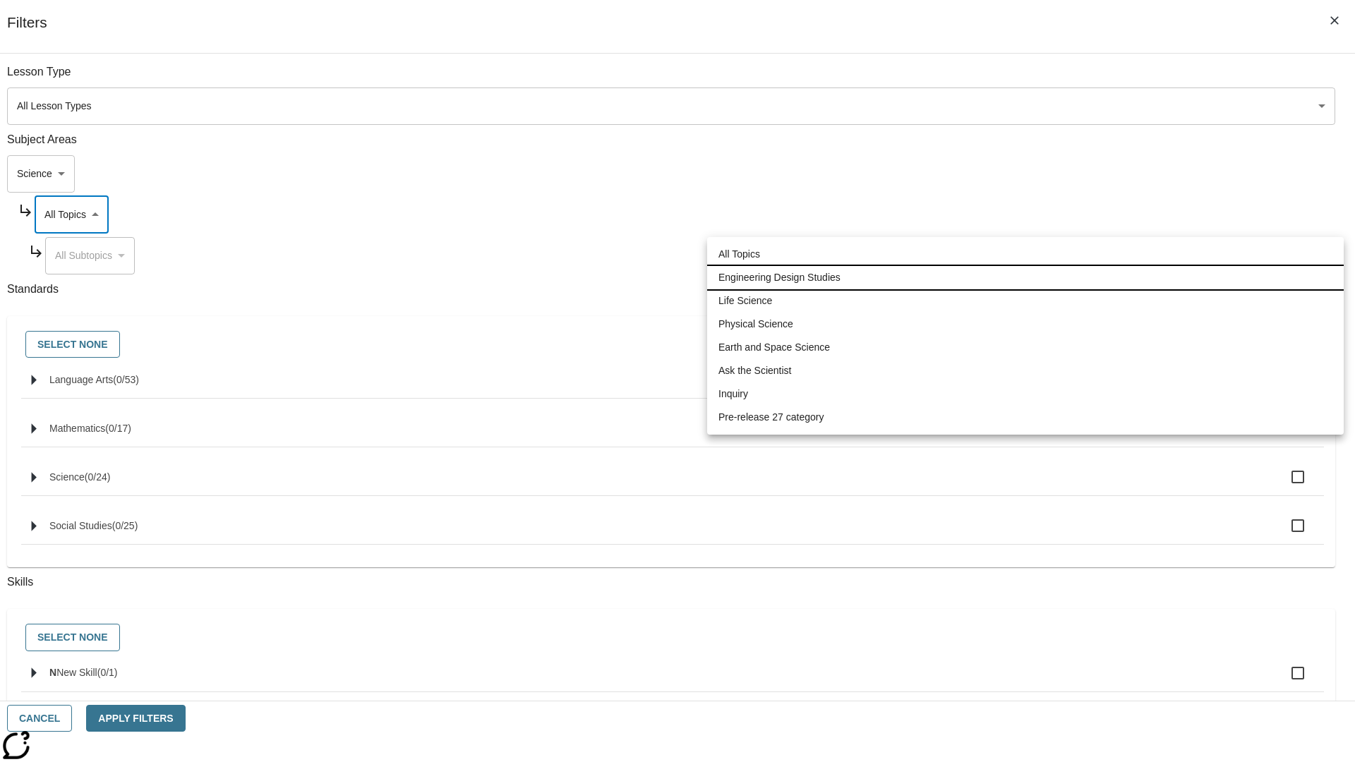
click at [1025, 277] on li "Engineering Design Studies" at bounding box center [1025, 277] width 636 height 23
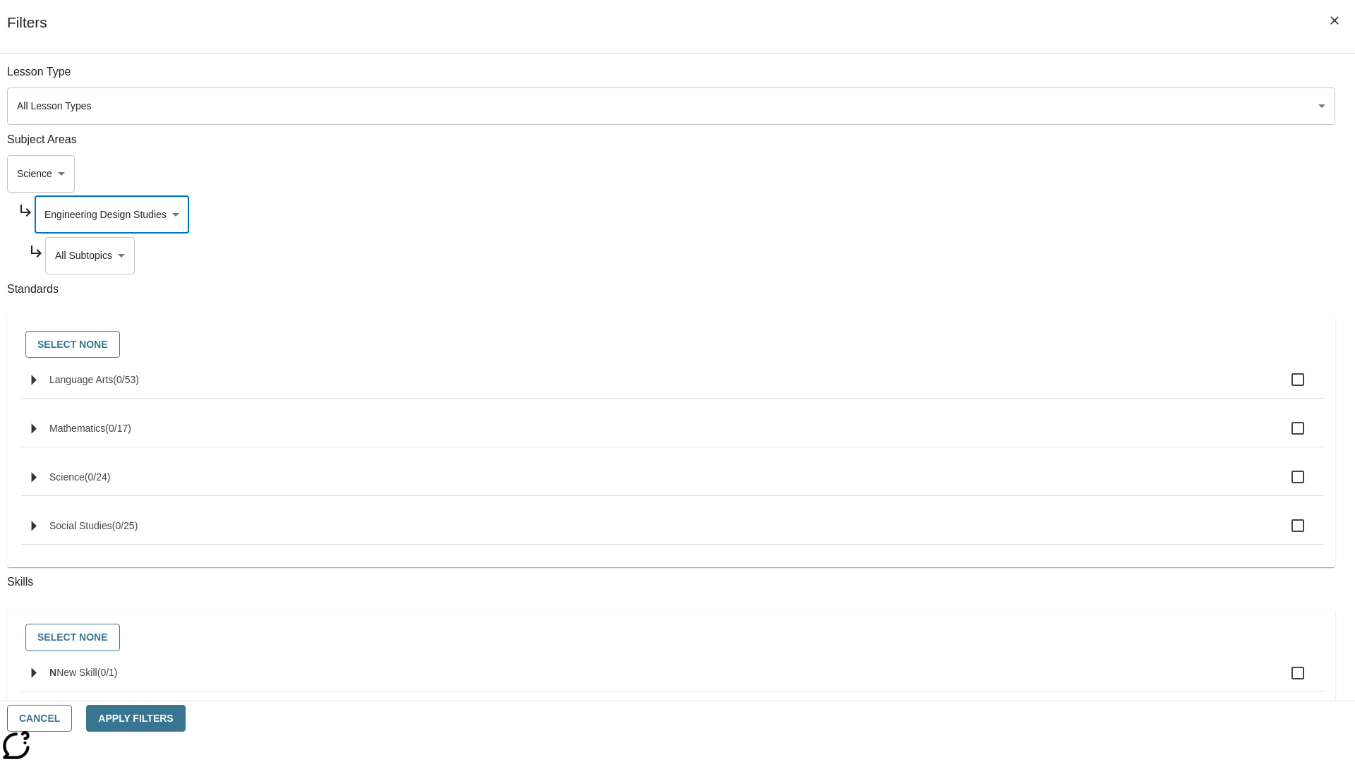
click at [1034, 79] on body "Skip to main content NJ Edition EN Grade 3 2025 Auto Grade 3 Search 0 Tauto Das…" at bounding box center [677, 437] width 1355 height 778
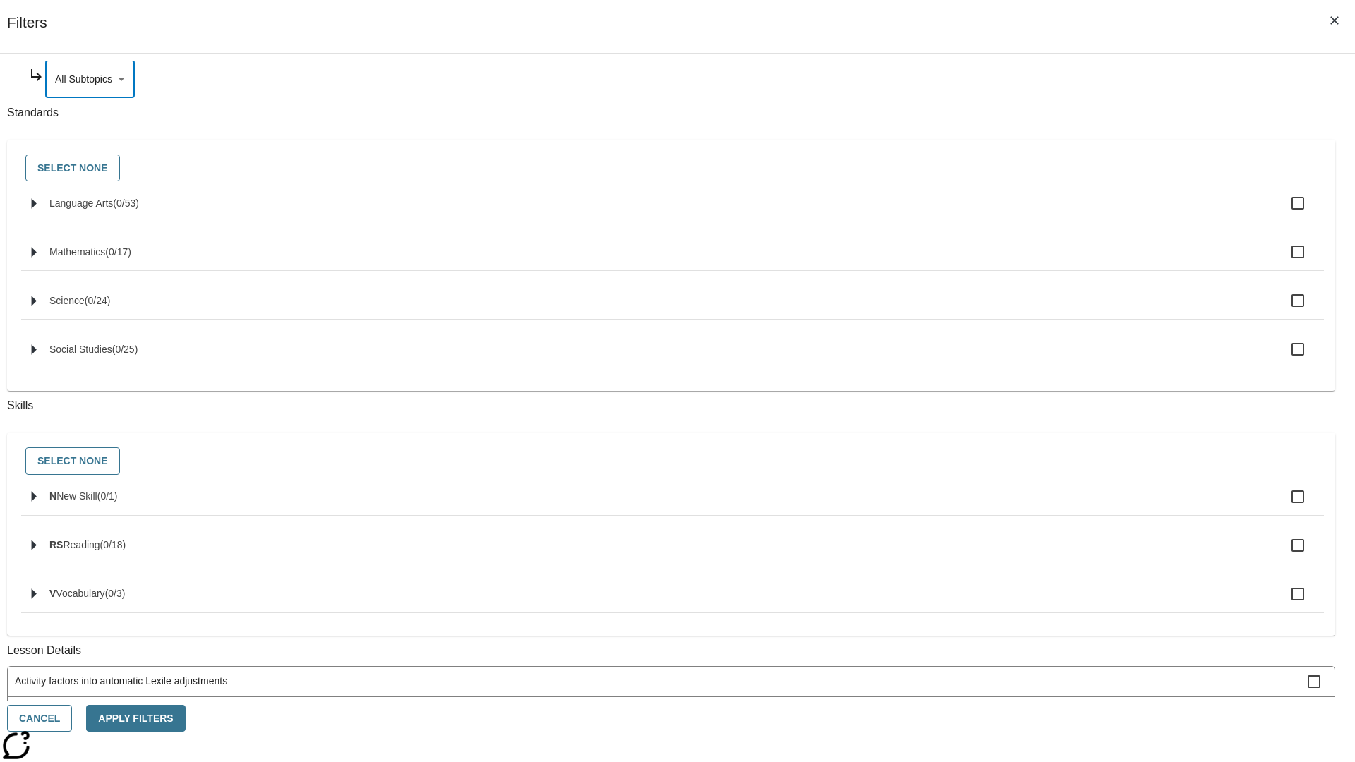
click at [1029, 215] on body "Skip to main content NJ Edition EN Grade 3 2025 Auto Grade 3 Search 0 Tauto Das…" at bounding box center [677, 437] width 1355 height 778
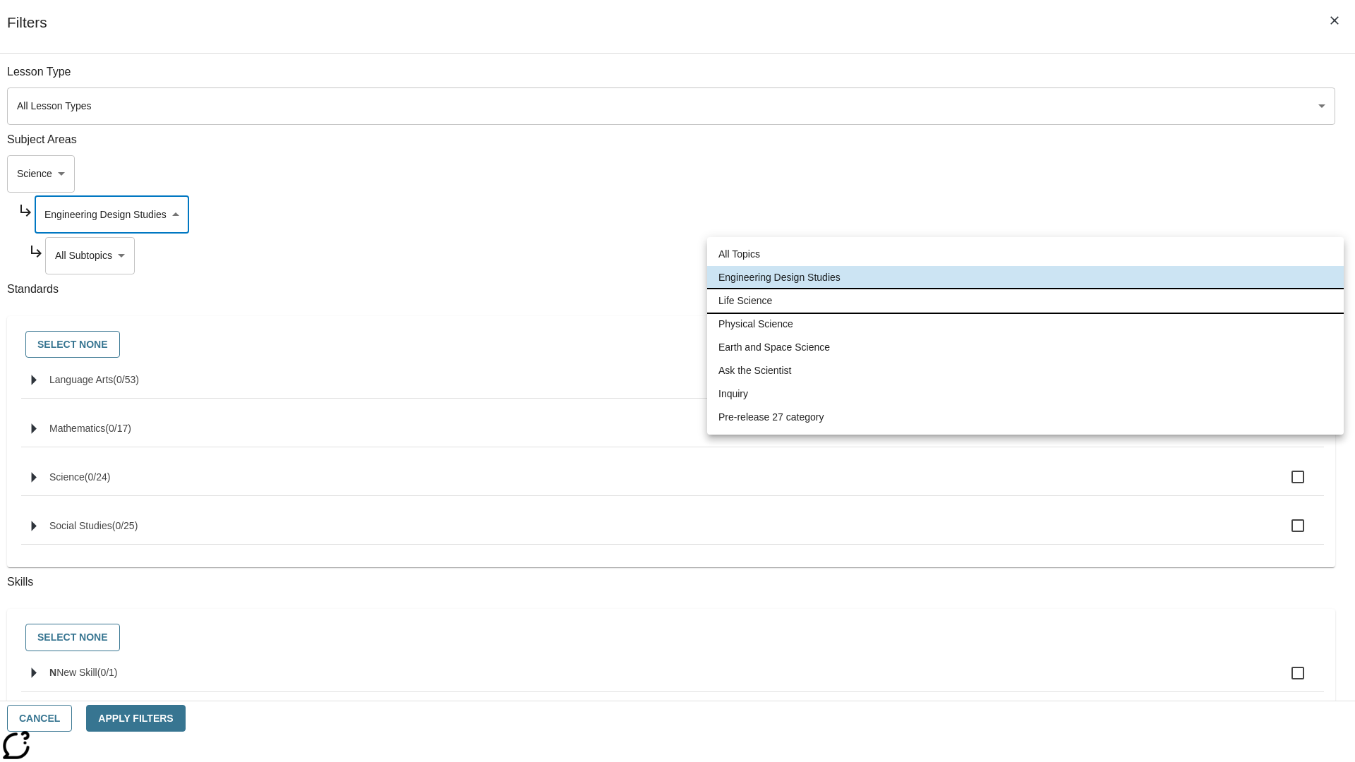
click at [1025, 301] on li "Life Science" at bounding box center [1025, 300] width 636 height 23
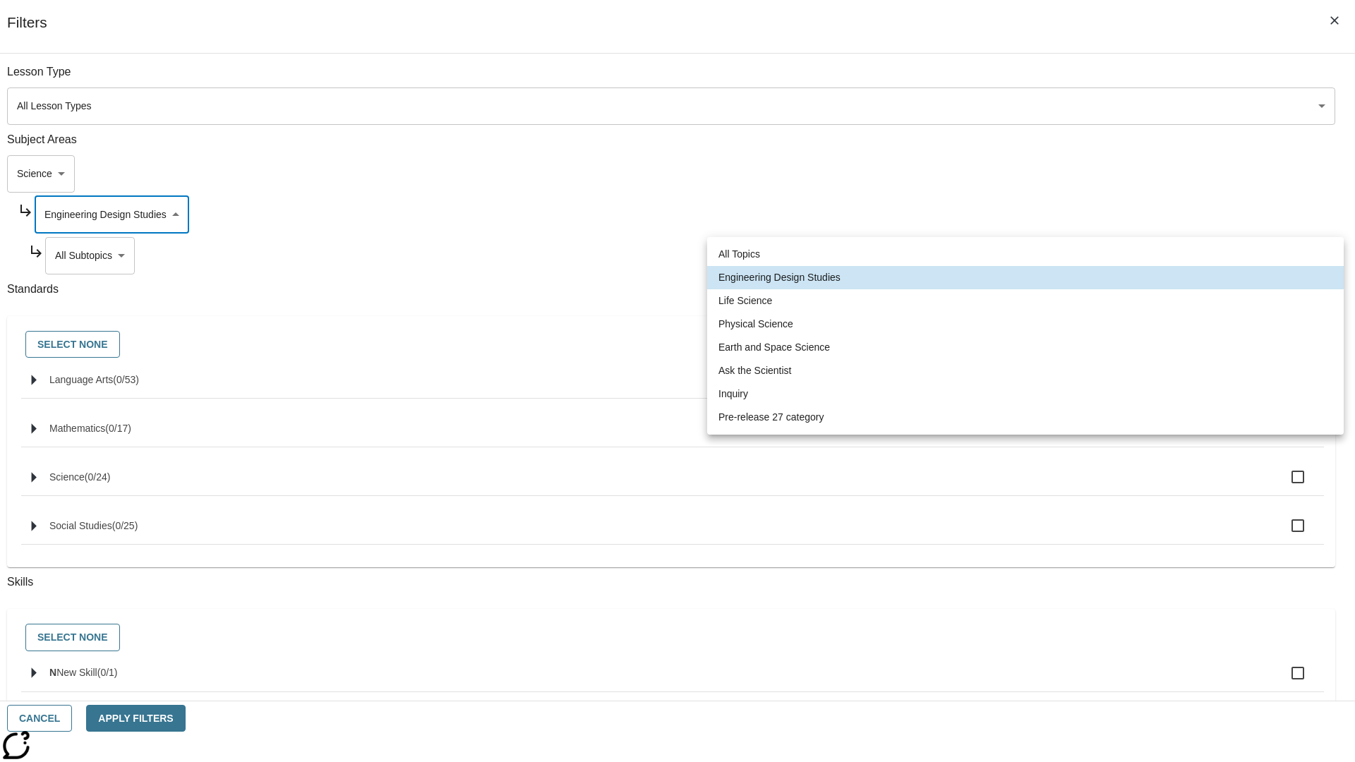
type input "189"
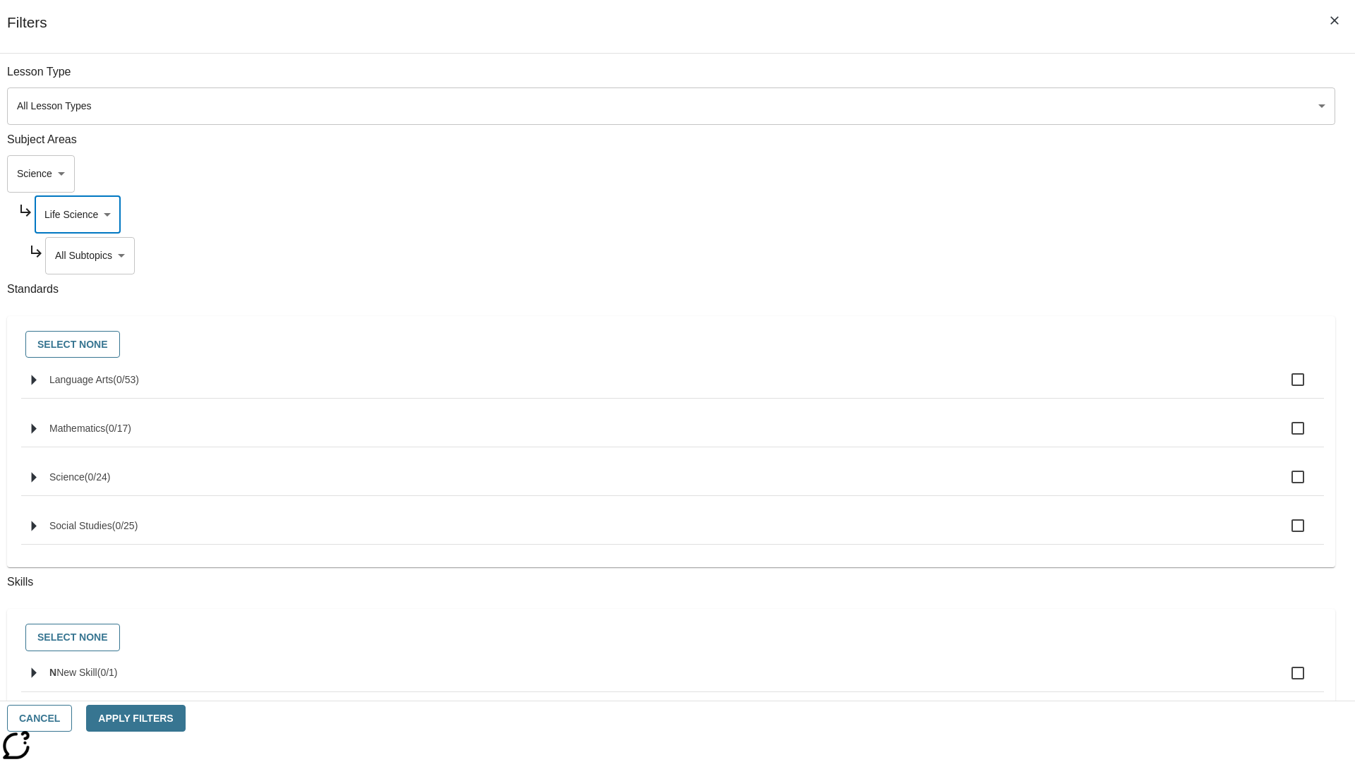
click at [1034, 255] on body "Skip to main content NJ Edition EN Grade 3 2025 Auto Grade 3 Search 0 Tauto Das…" at bounding box center [677, 437] width 1355 height 778
click at [1029, 215] on body "Skip to main content NJ Edition EN Grade 3 2025 Auto Grade 3 Search 0 Tauto Das…" at bounding box center [677, 437] width 1355 height 778
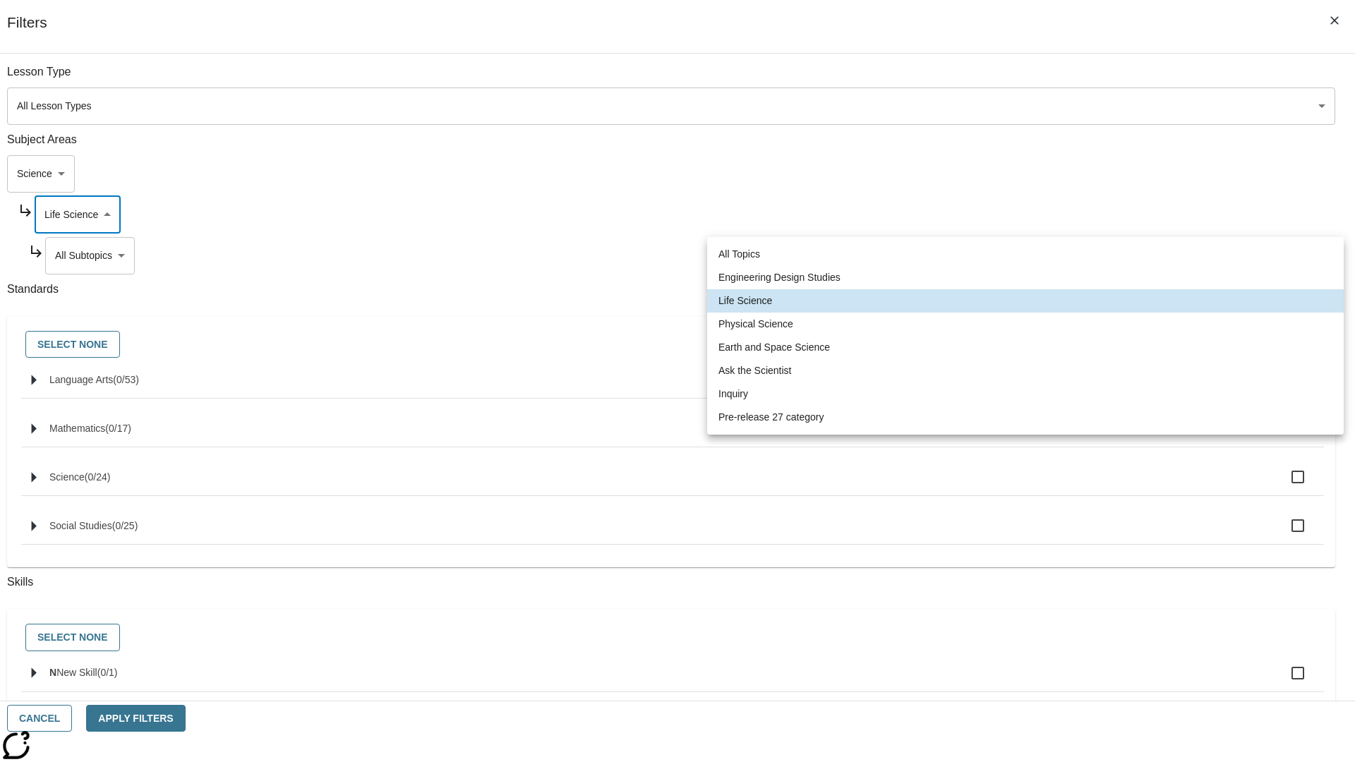
scroll to position [0, 1]
click at [1025, 324] on li "Physical Science" at bounding box center [1025, 324] width 636 height 23
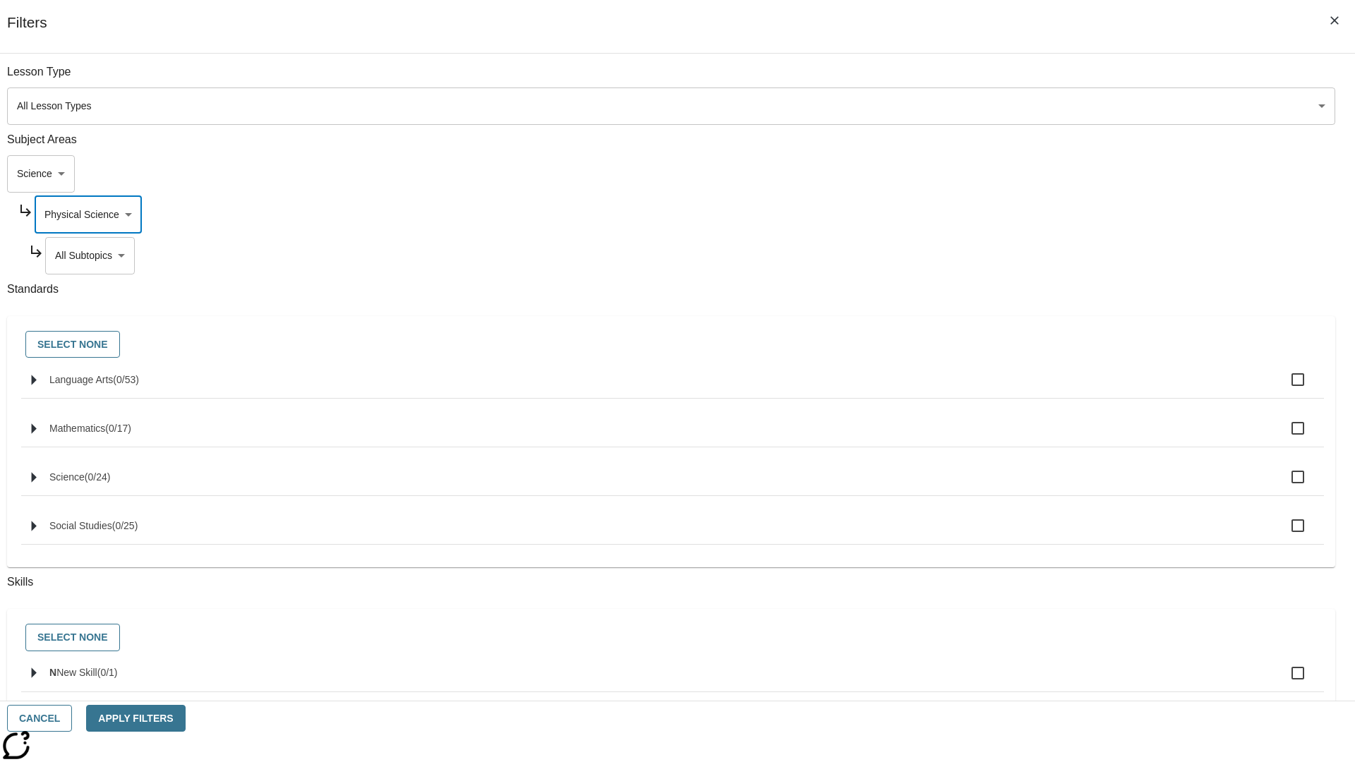
scroll to position [0, 0]
click at [1034, 255] on body "Skip to main content NJ Edition EN Grade 3 2025 Auto Grade 3 Search 0 Tauto Das…" at bounding box center [677, 437] width 1355 height 778
click at [1029, 215] on body "Skip to main content NJ Edition EN Grade 3 2025 Auto Grade 3 Search 0 Tauto Das…" at bounding box center [677, 437] width 1355 height 778
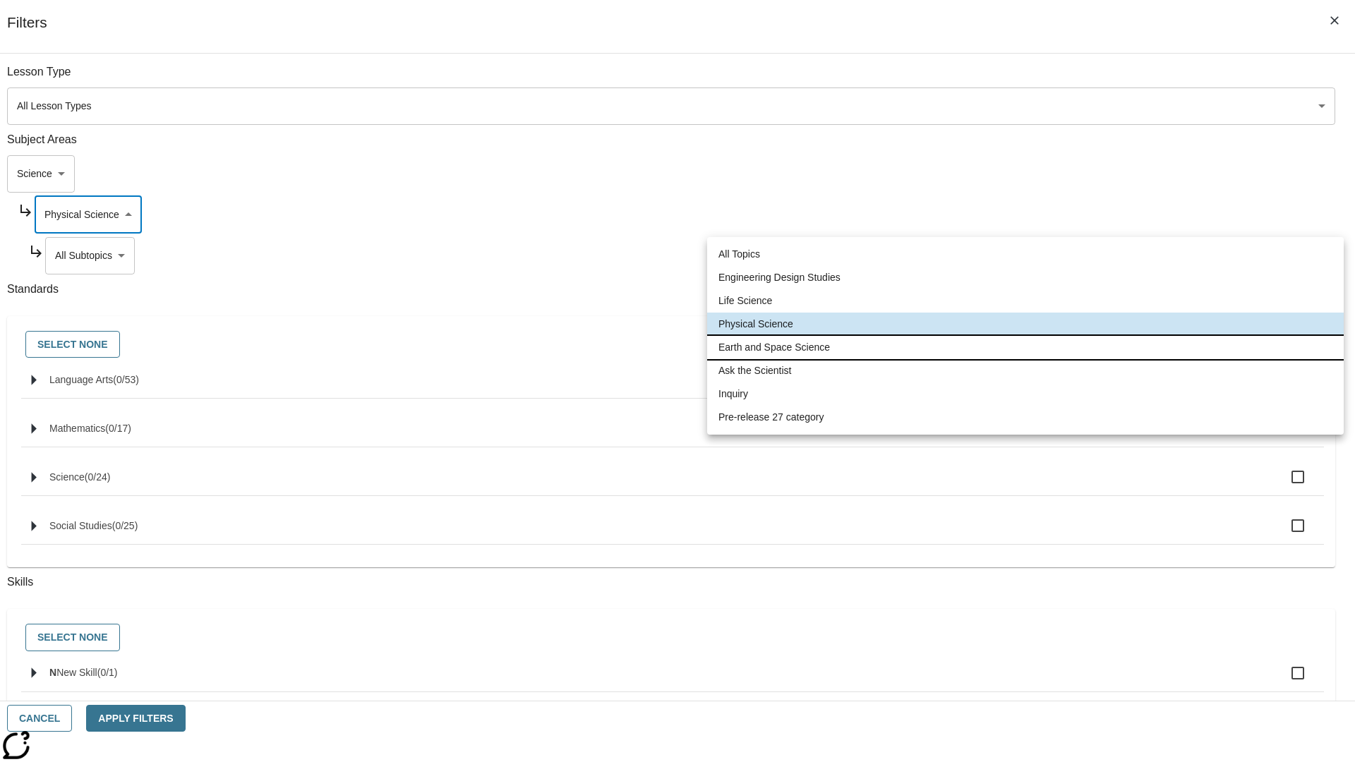
click at [1025, 347] on li "Earth and Space Science" at bounding box center [1025, 347] width 636 height 23
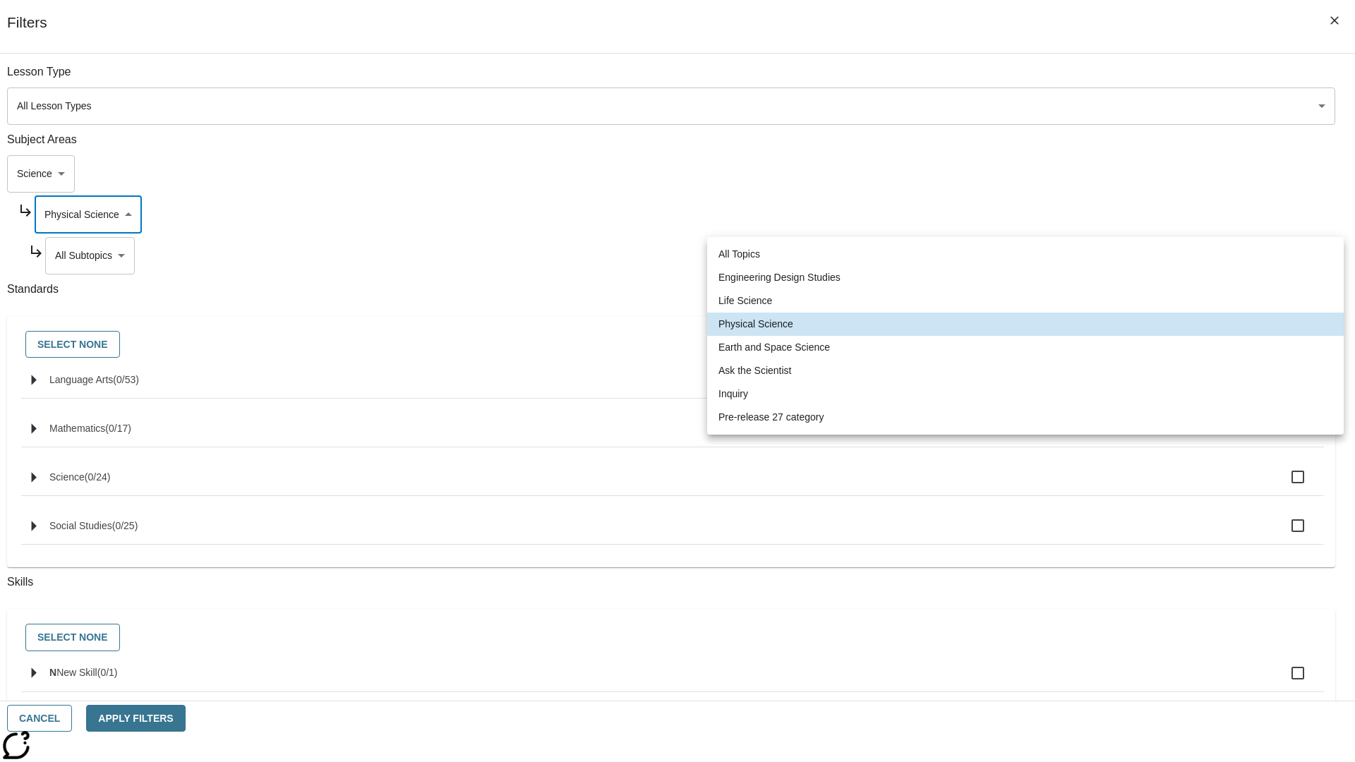
type input "192"
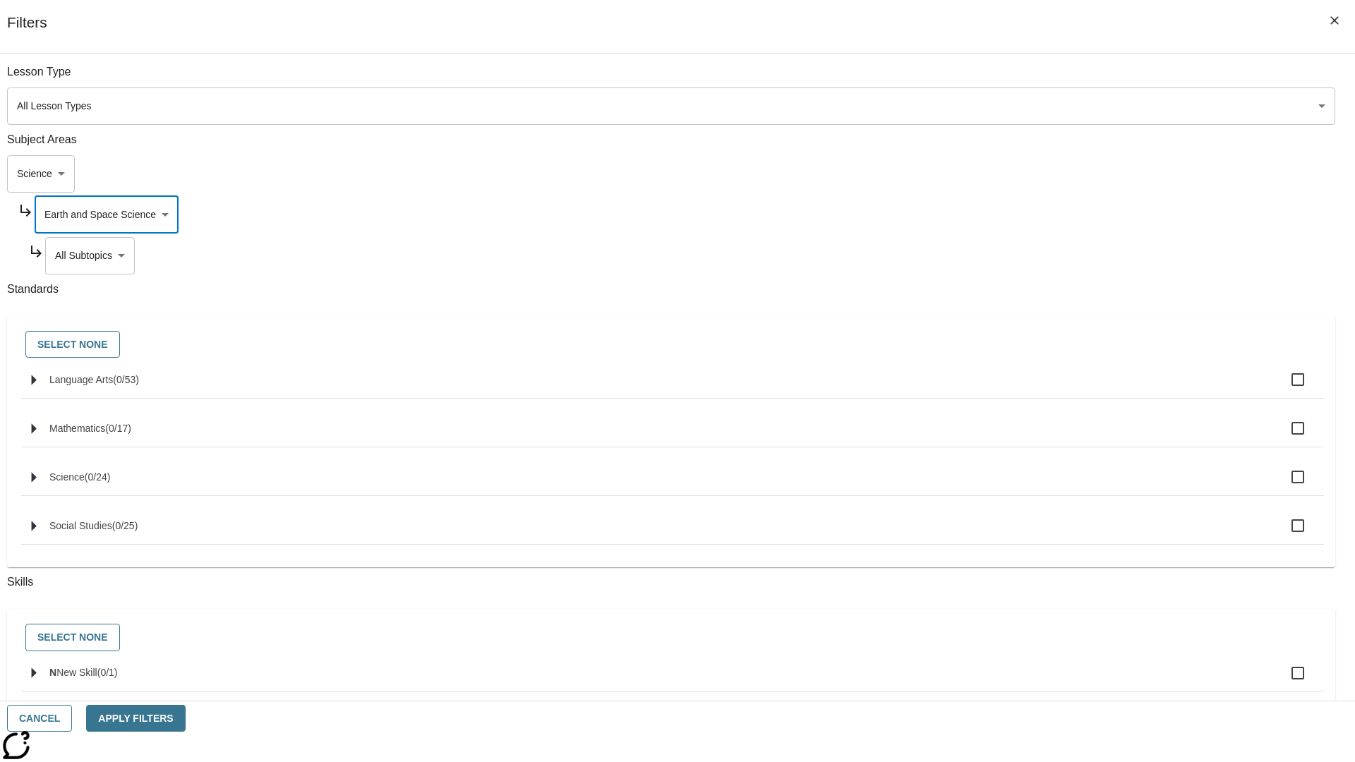
scroll to position [0, 0]
click at [1034, 255] on body "Skip to main content NJ Edition EN Grade 3 2025 Auto Grade 3 Search 0 Tauto Das…" at bounding box center [677, 437] width 1355 height 778
click at [1029, 215] on body "Skip to main content NJ Edition EN Grade 3 2025 Auto Grade 3 Search 0 Tauto Das…" at bounding box center [677, 437] width 1355 height 778
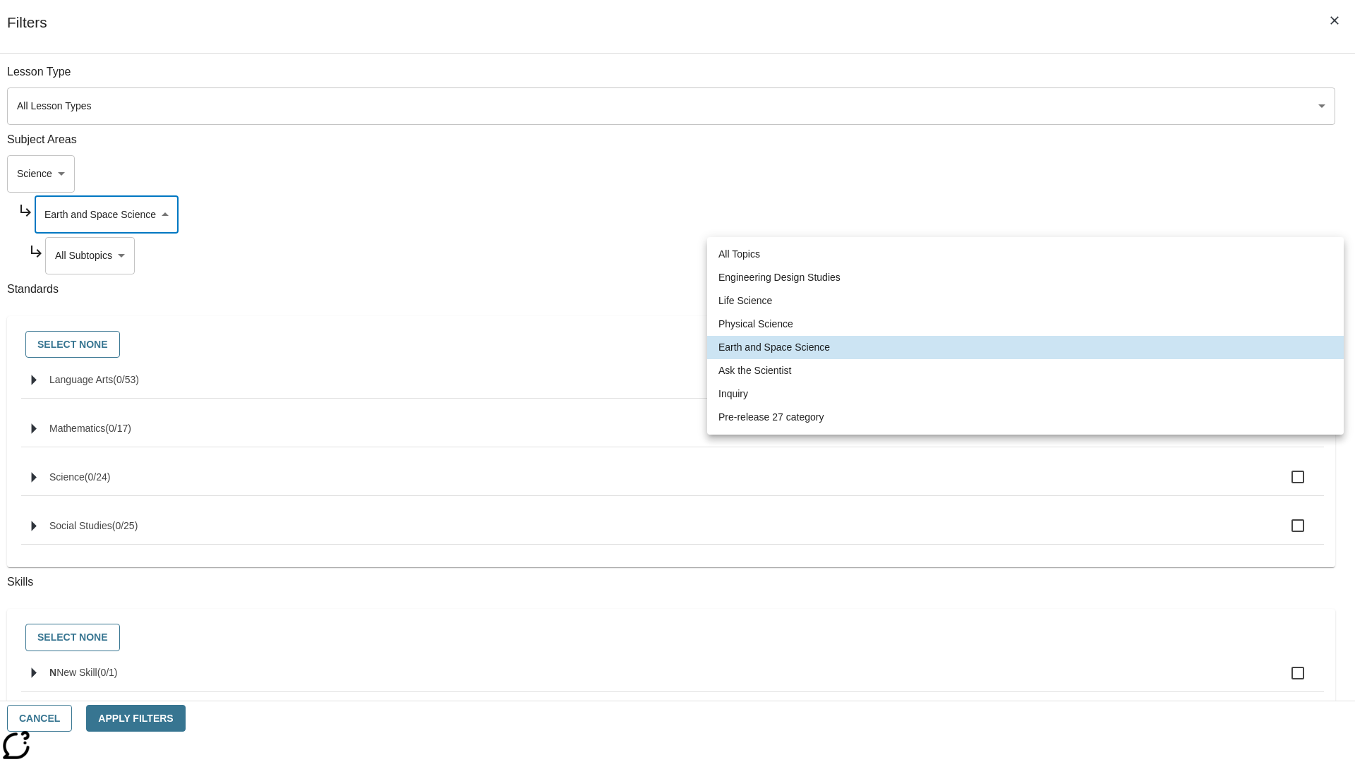
scroll to position [0, 1]
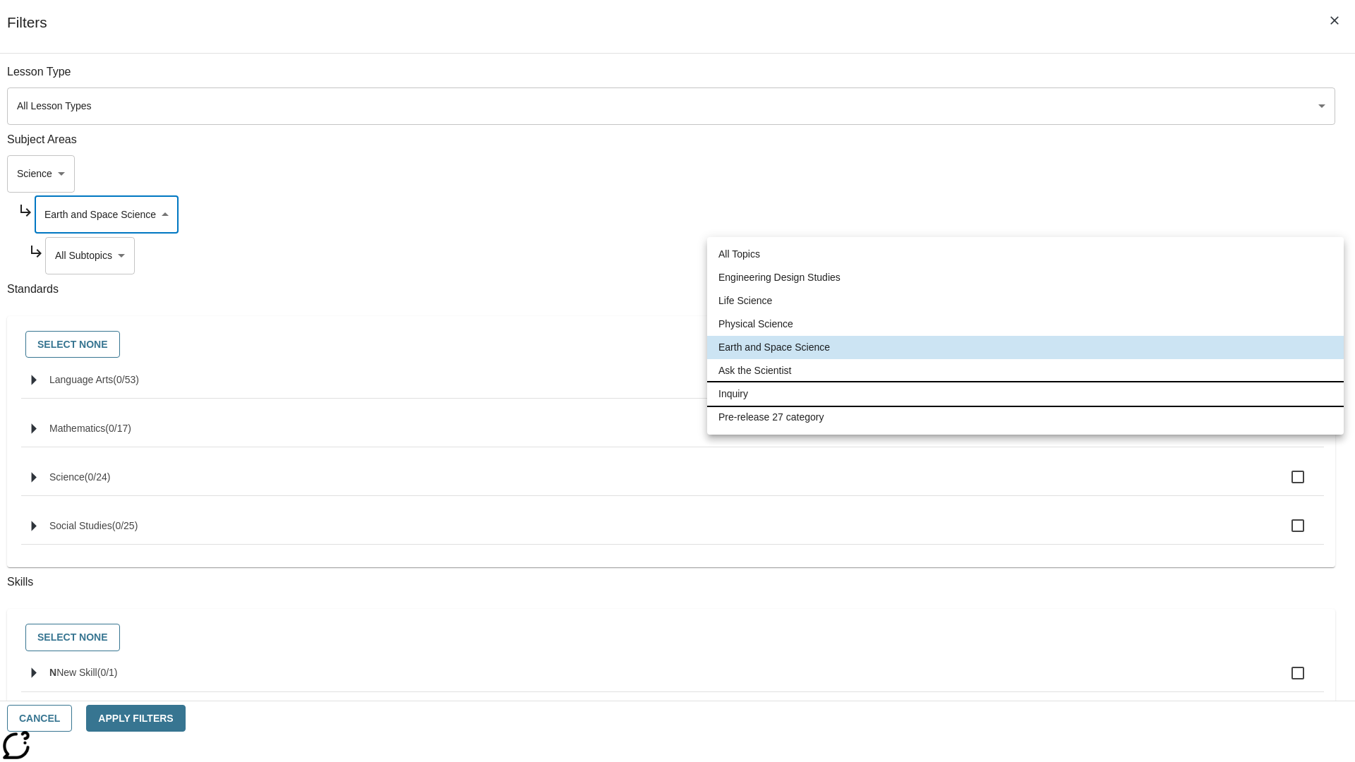
click at [1025, 394] on li "Inquiry" at bounding box center [1025, 393] width 636 height 23
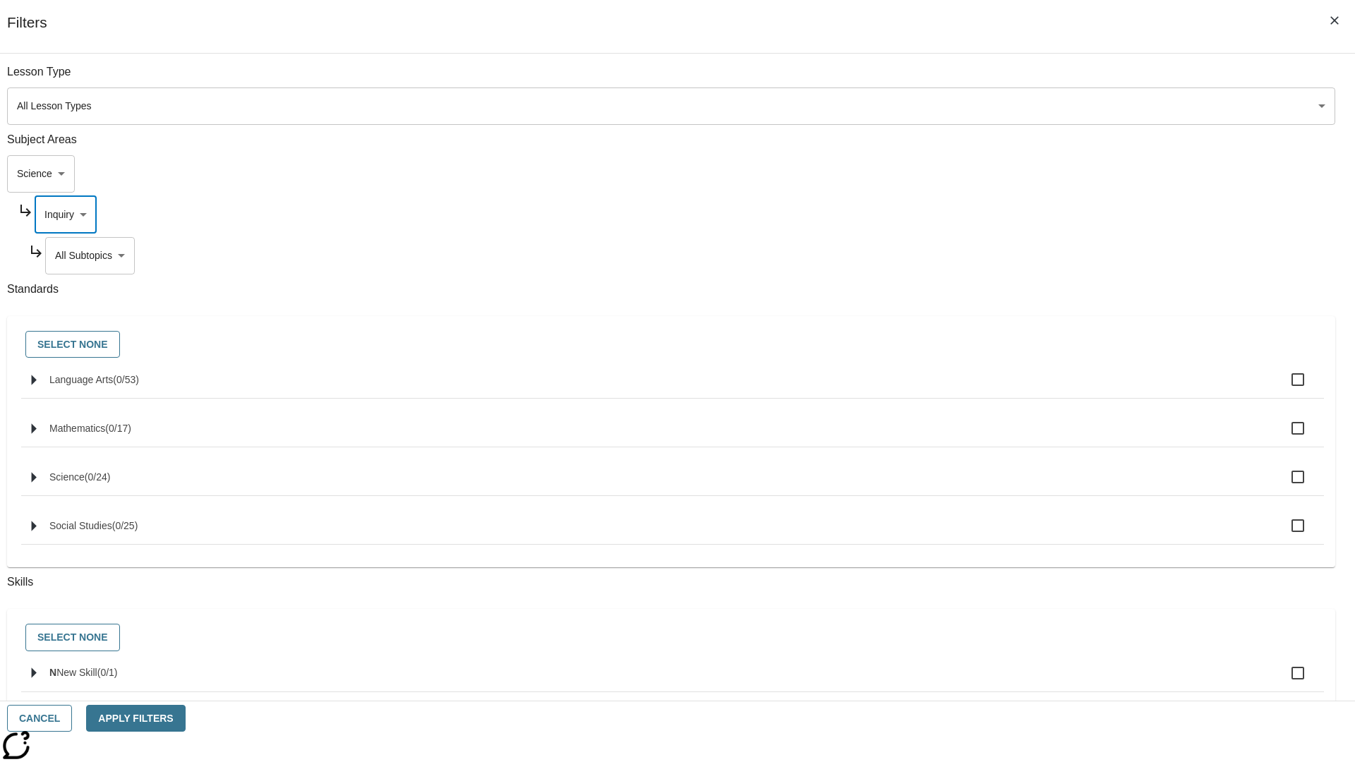
click at [1034, 79] on body "Skip to main content NJ Edition EN Grade 3 2025 Auto Grade 3 Search 0 Tauto Das…" at bounding box center [677, 437] width 1355 height 778
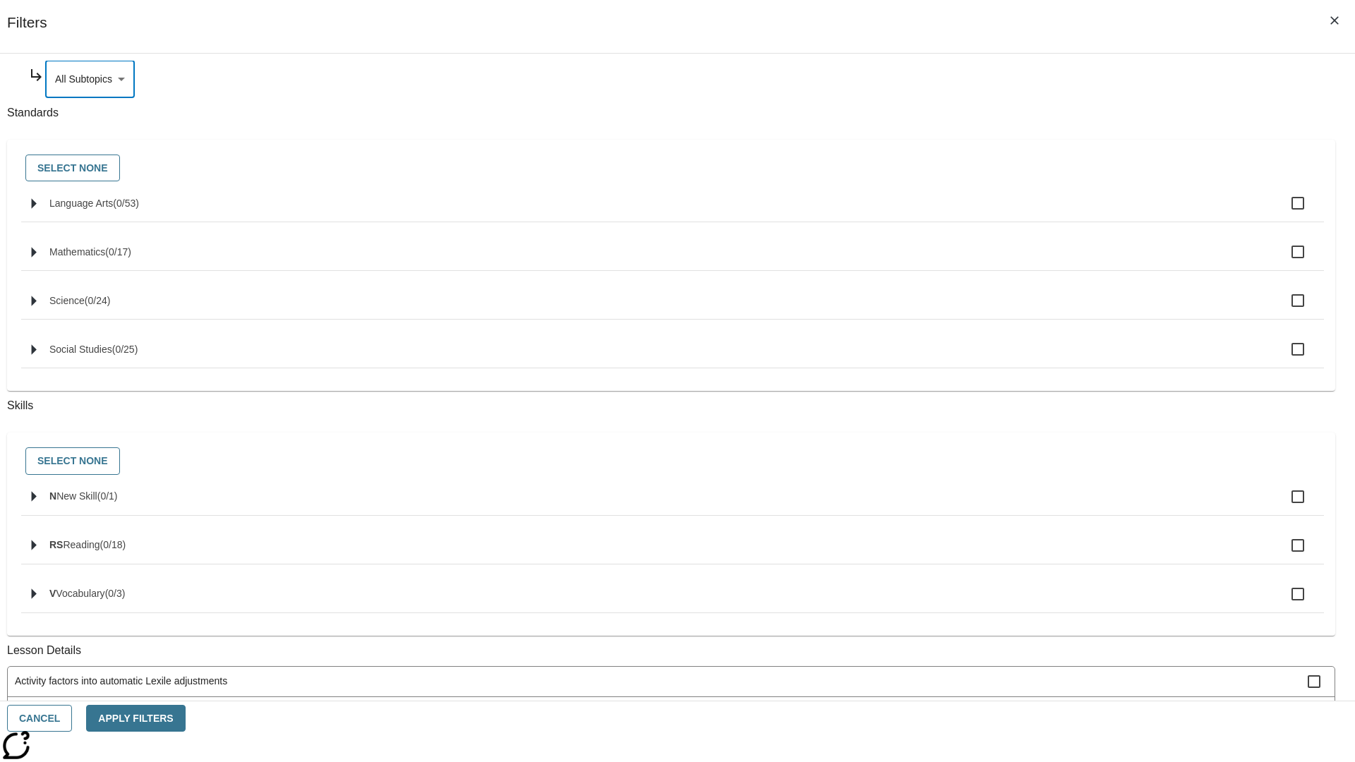
click at [1029, 215] on body "Skip to main content NJ Edition EN Grade 3 2025 Auto Grade 3 Search 0 Tauto Das…" at bounding box center [677, 437] width 1355 height 778
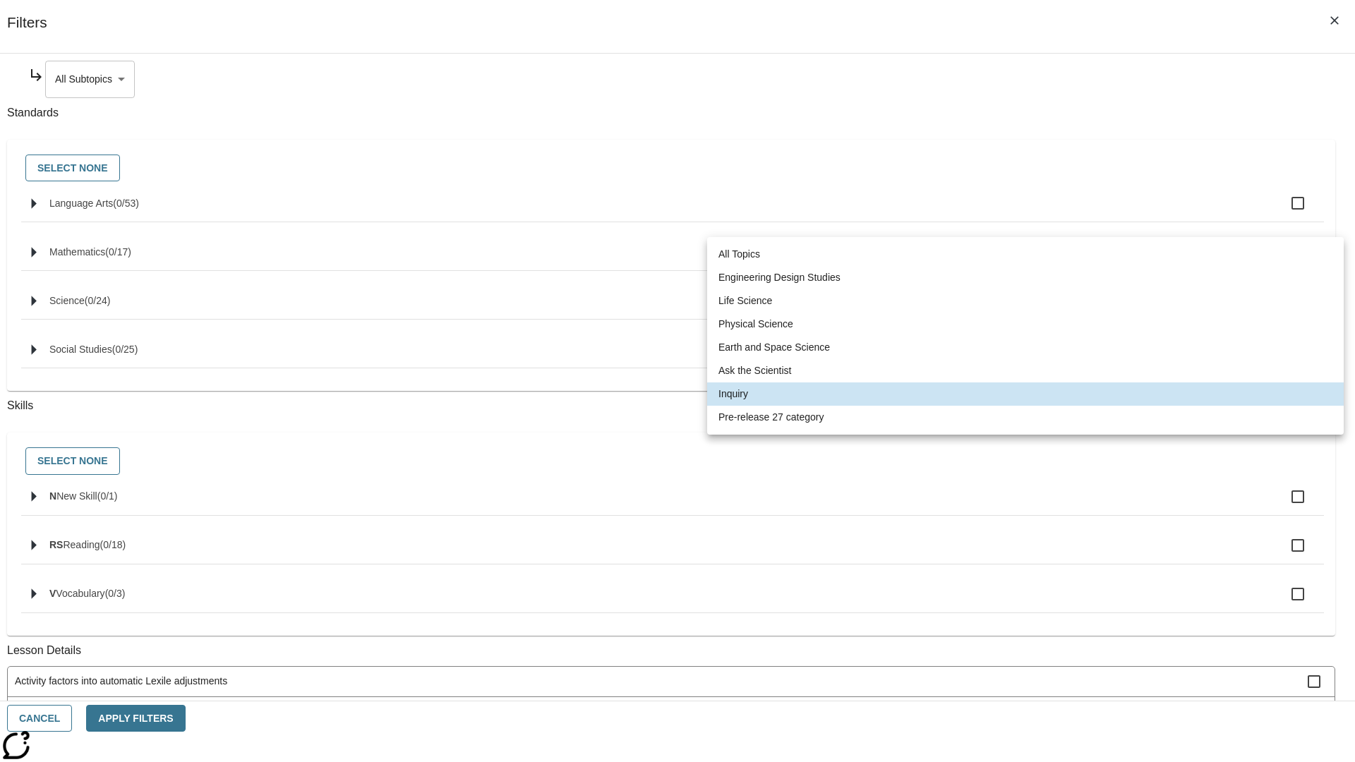
scroll to position [0, 0]
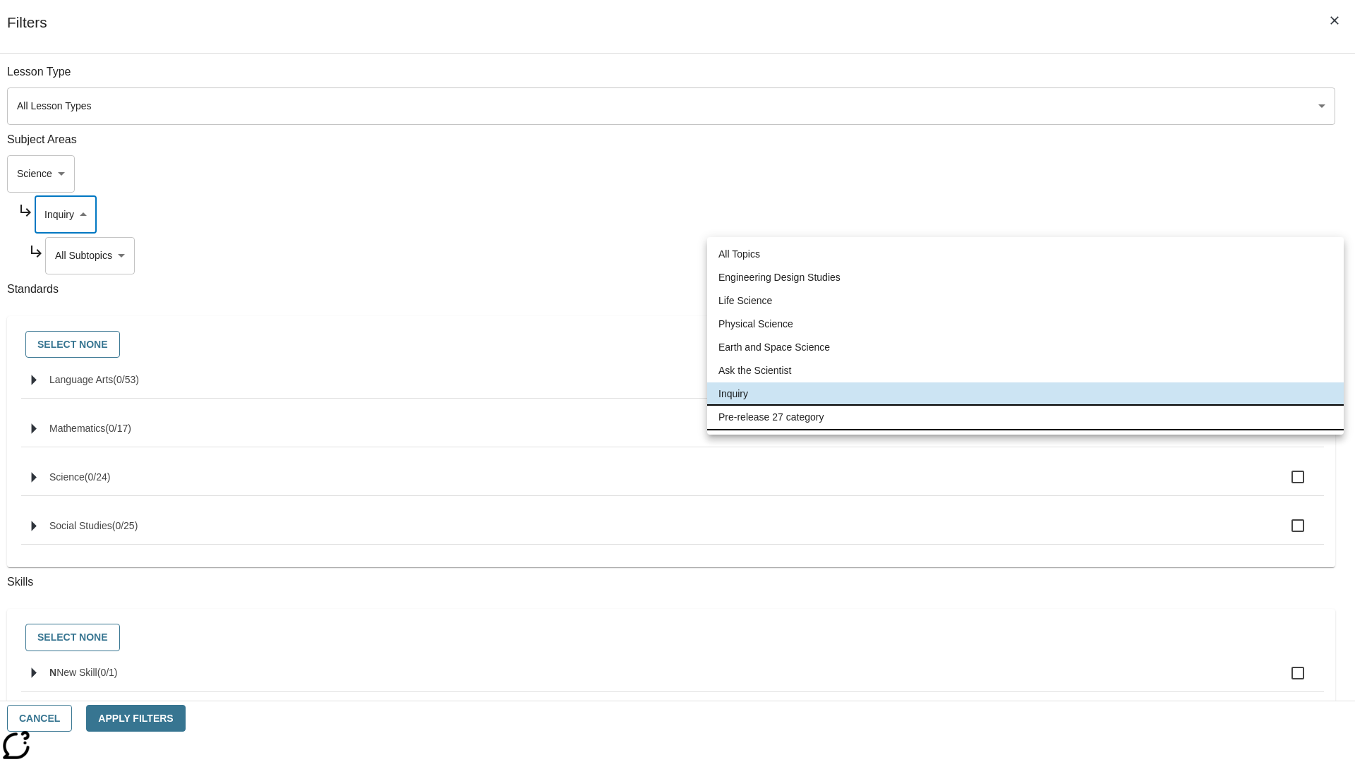
click at [1025, 417] on li "Pre-release 27 category" at bounding box center [1025, 417] width 636 height 23
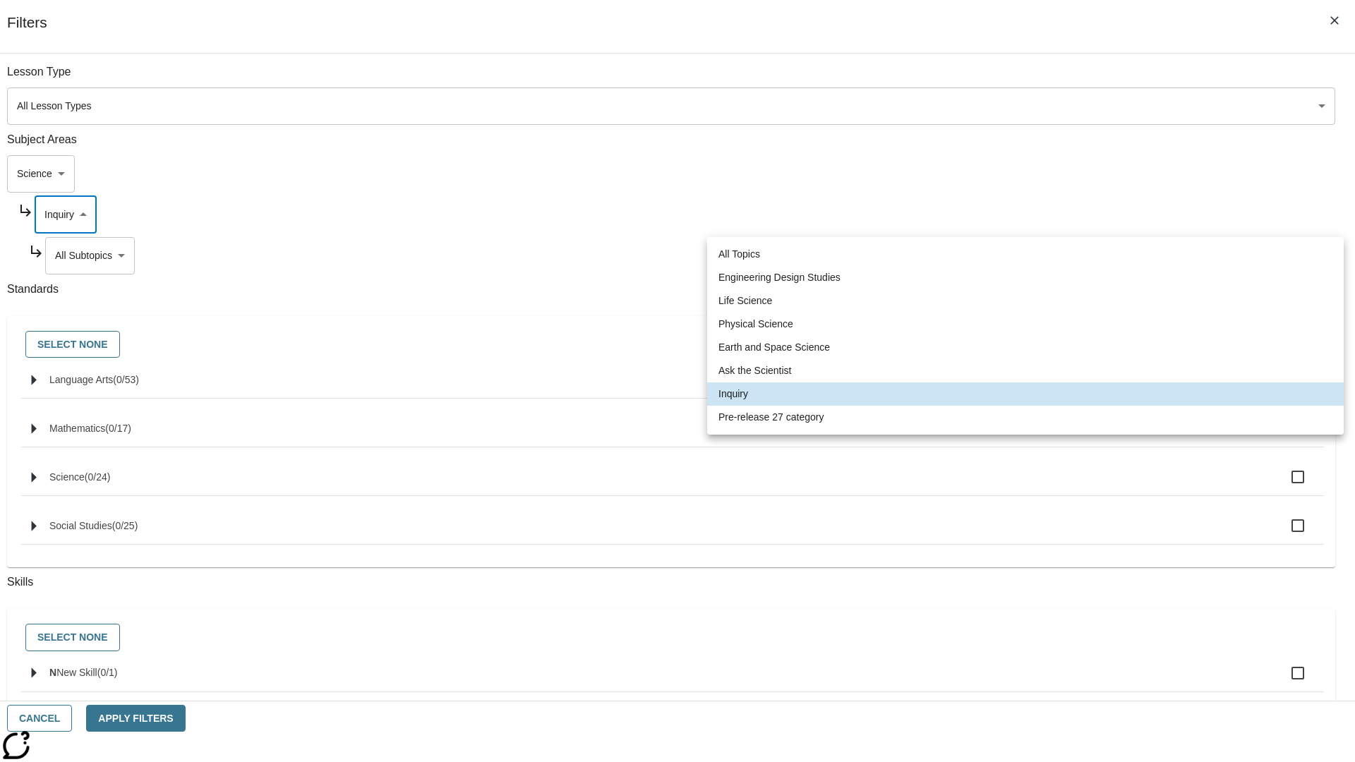
type input "271"
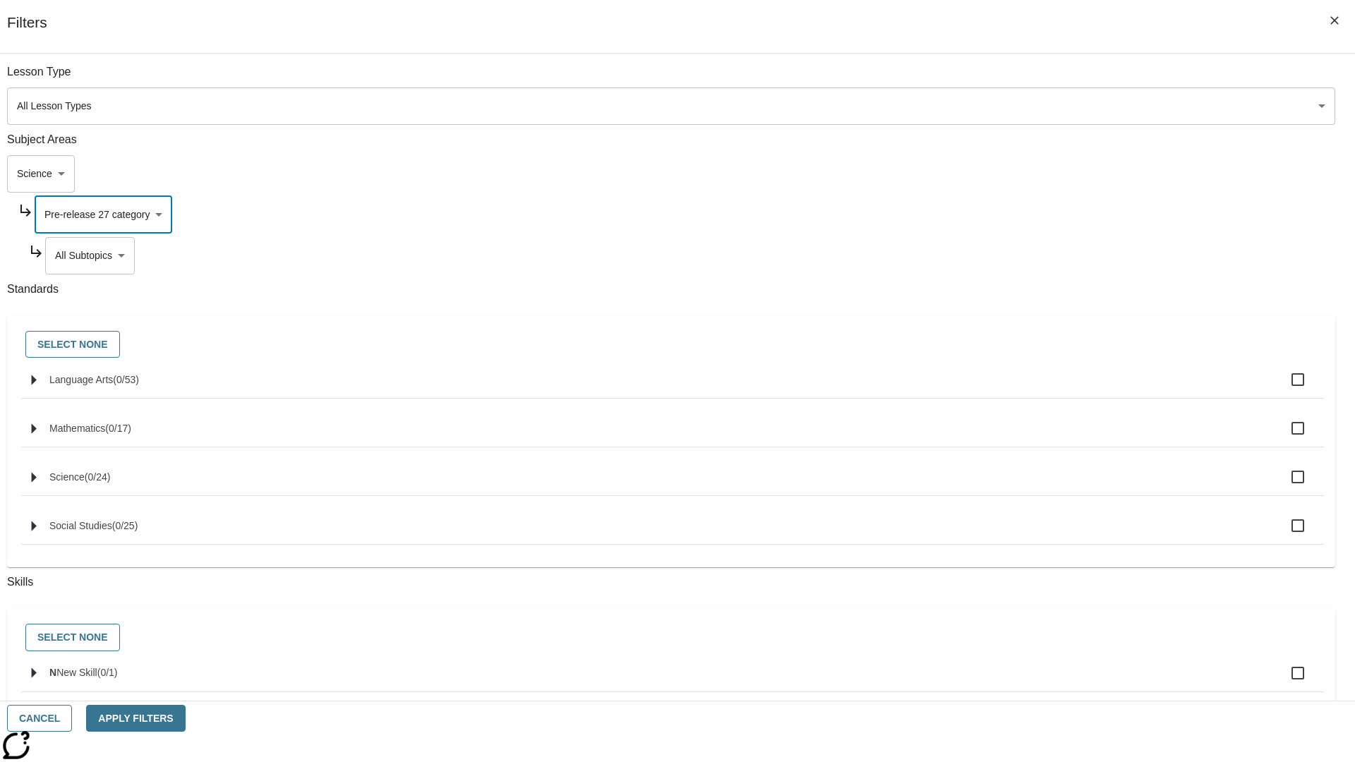
scroll to position [0, 1]
click at [1034, 79] on body "Skip to main content NJ Edition EN Grade 3 2025 Auto Grade 3 Search 0 Tauto Das…" at bounding box center [677, 437] width 1355 height 778
click at [1015, 79] on body "Skip to main content NJ Edition EN Grade 3 2025 Auto Grade 3 Search 0 Tauto Das…" at bounding box center [677, 437] width 1355 height 778
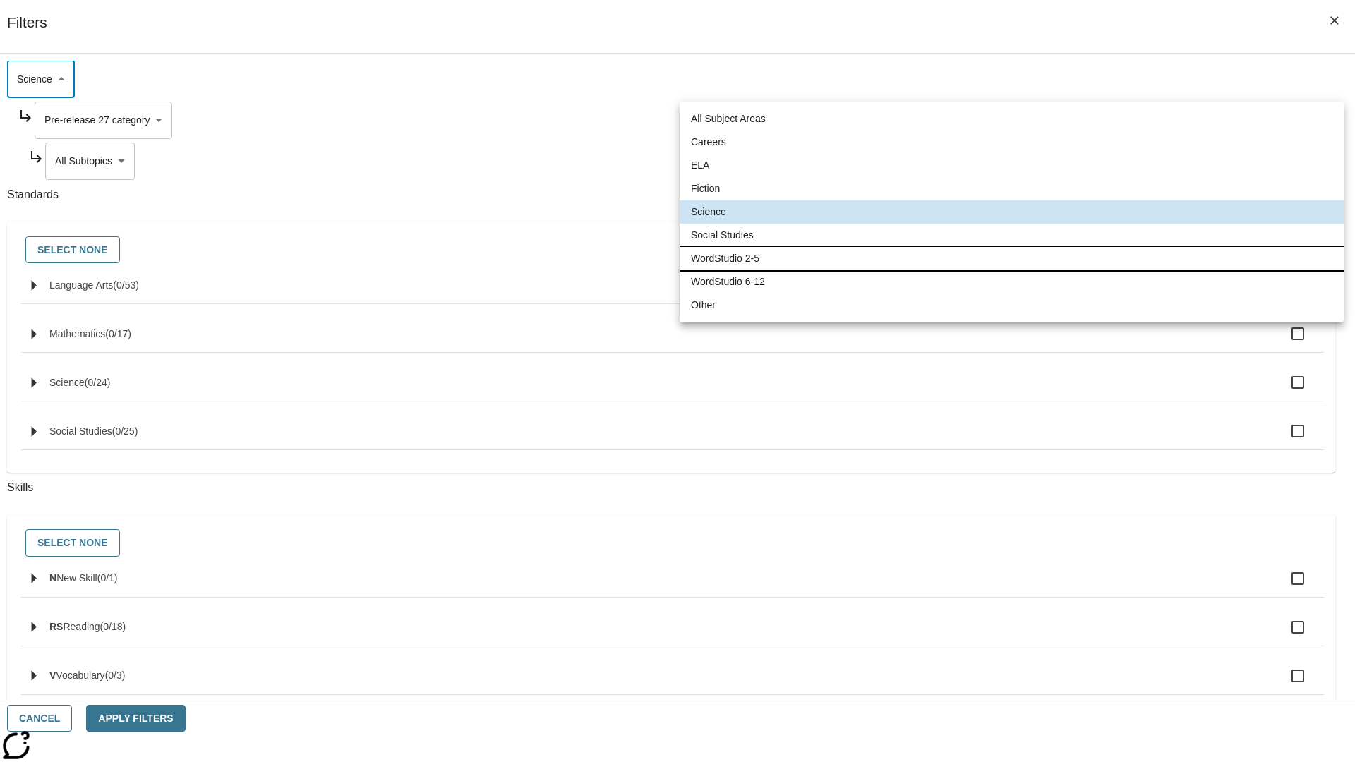
click at [1011, 258] on li "WordStudio 2-5" at bounding box center [1011, 258] width 664 height 23
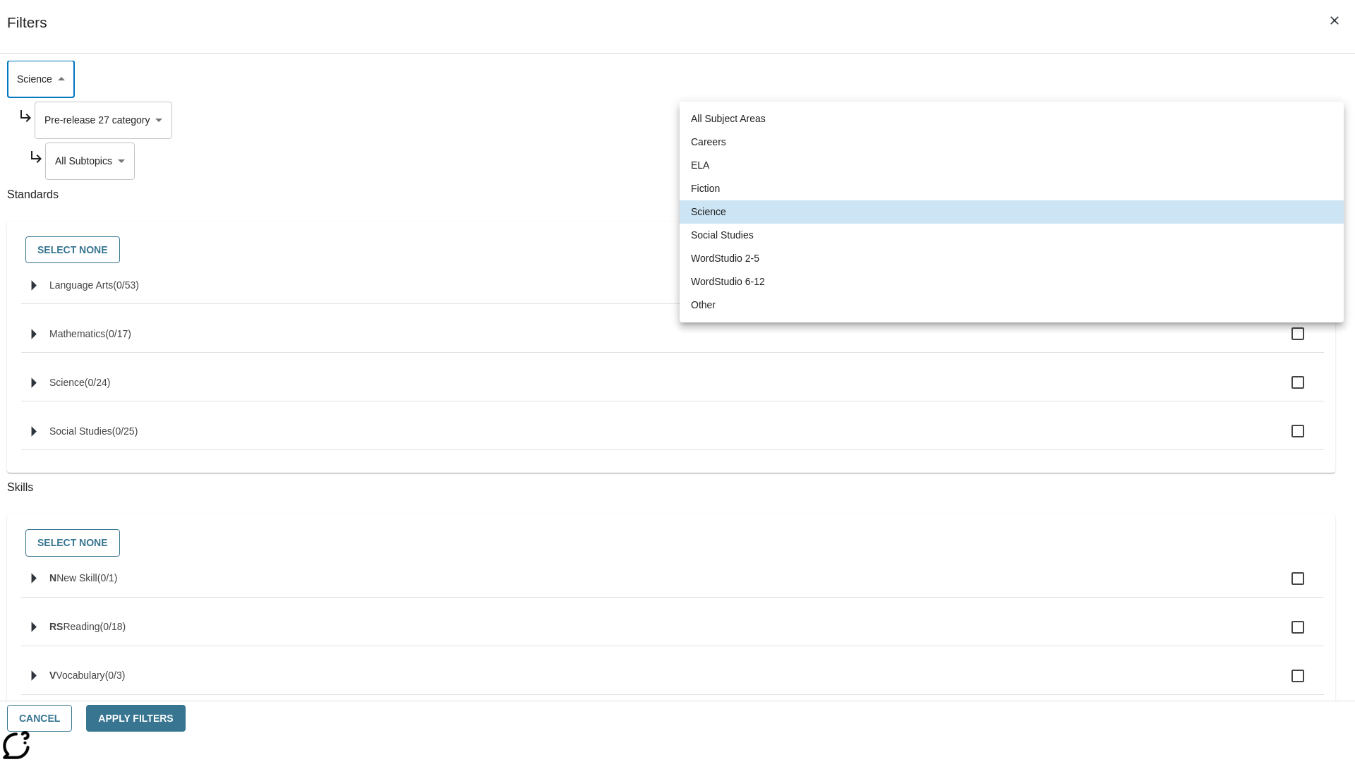
type input "6"
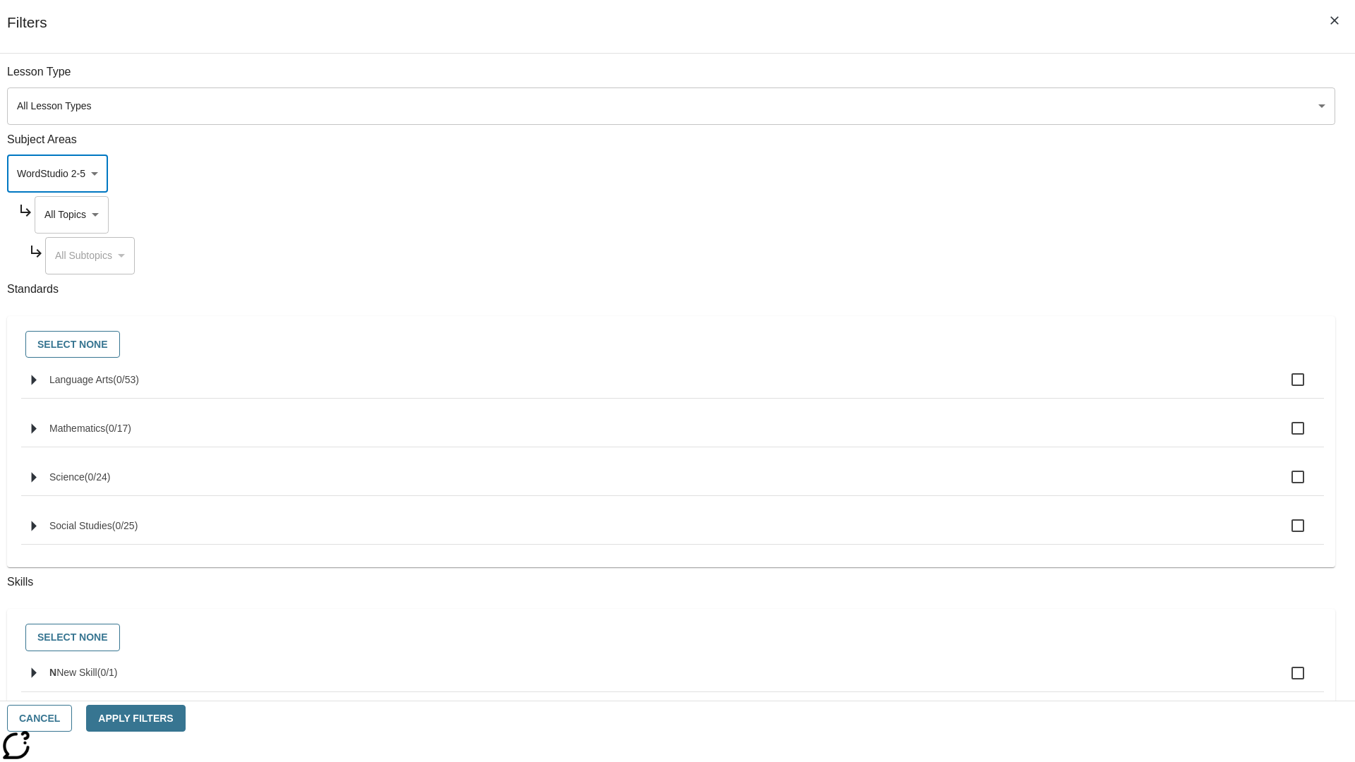
scroll to position [0, 0]
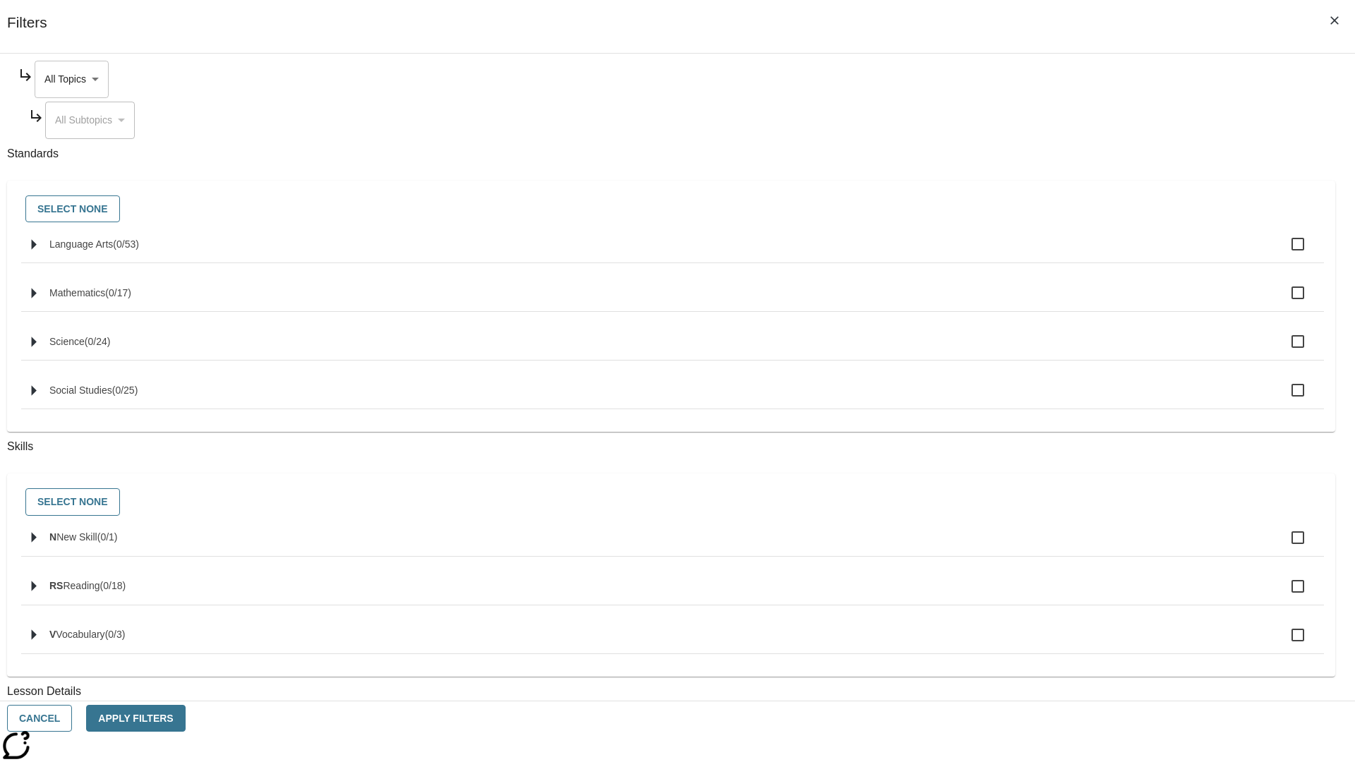
click at [1029, 79] on body "Skip to main content NJ Edition EN Grade 3 2025 Auto Grade 3 Search 0 Tauto Das…" at bounding box center [677, 437] width 1355 height 778
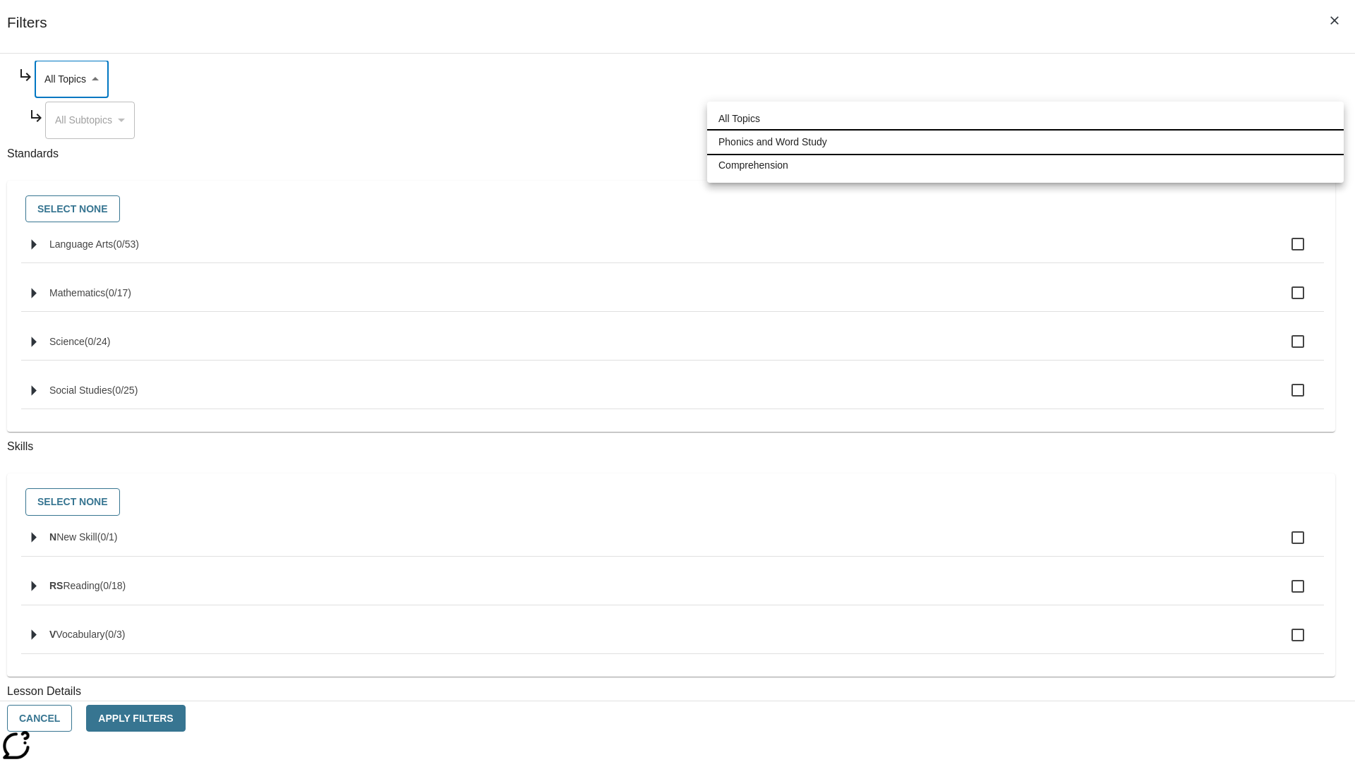
click at [1025, 142] on li "Phonics and Word Study" at bounding box center [1025, 142] width 636 height 23
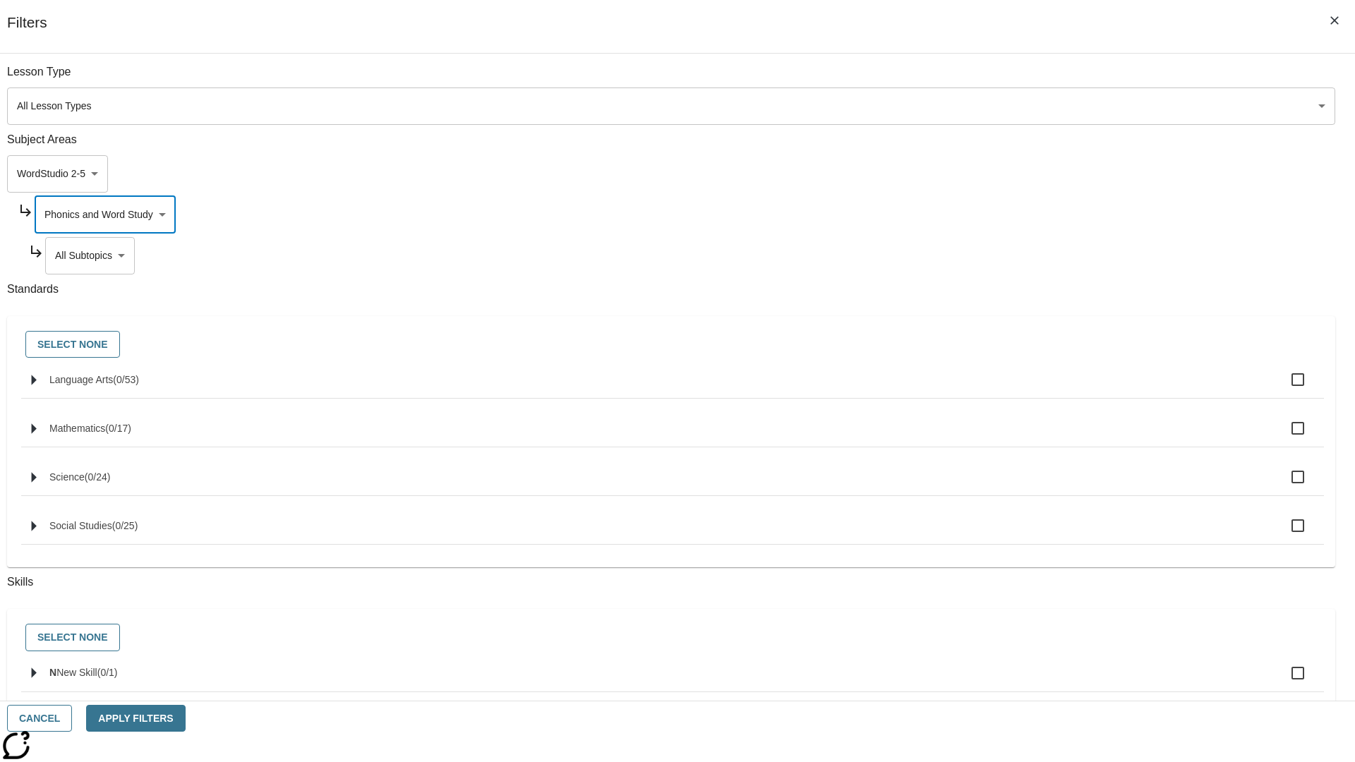
click at [1034, 79] on body "Skip to main content NJ Edition EN Grade 3 2025 Auto Grade 3 Search 0 Tauto Das…" at bounding box center [677, 437] width 1355 height 778
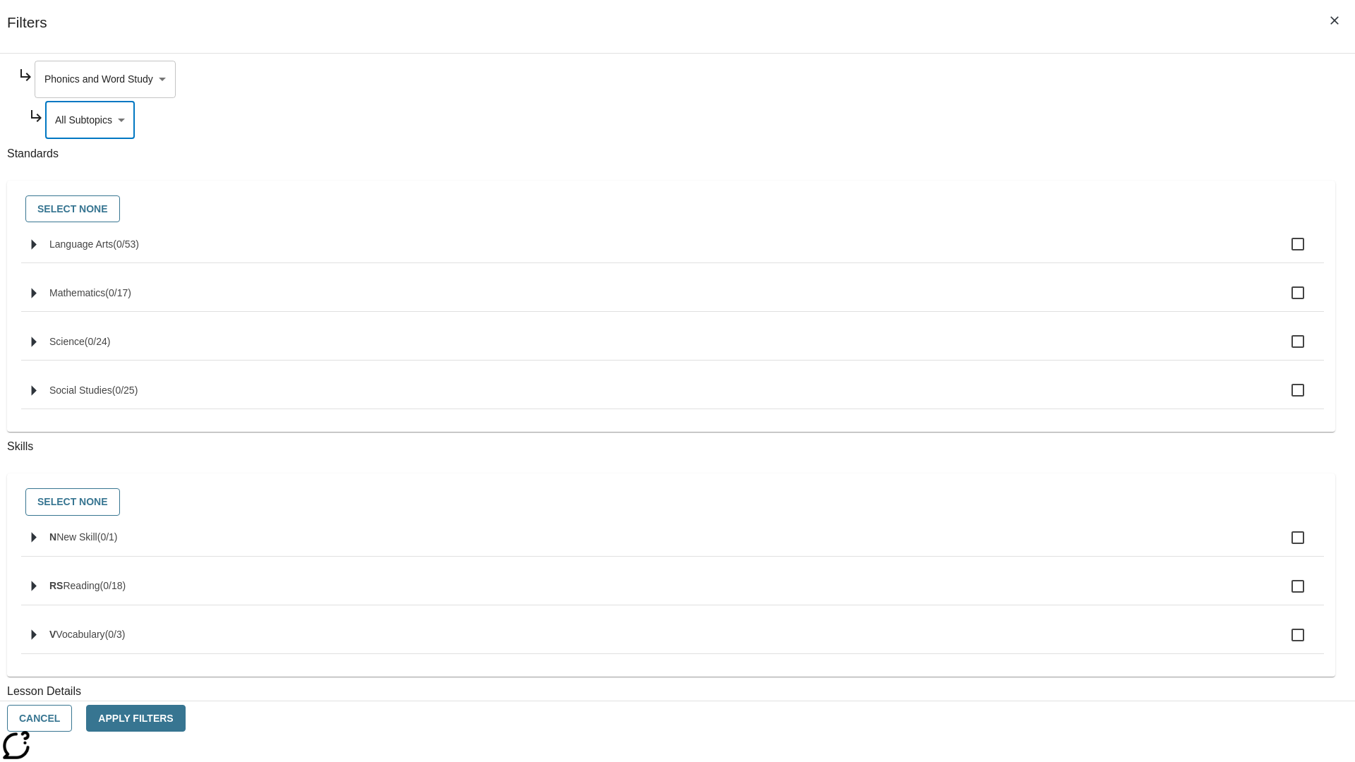
click at [1029, 79] on body "Skip to main content NJ Edition EN Grade 3 2025 Auto Grade 3 Search 0 Tauto Das…" at bounding box center [677, 437] width 1355 height 778
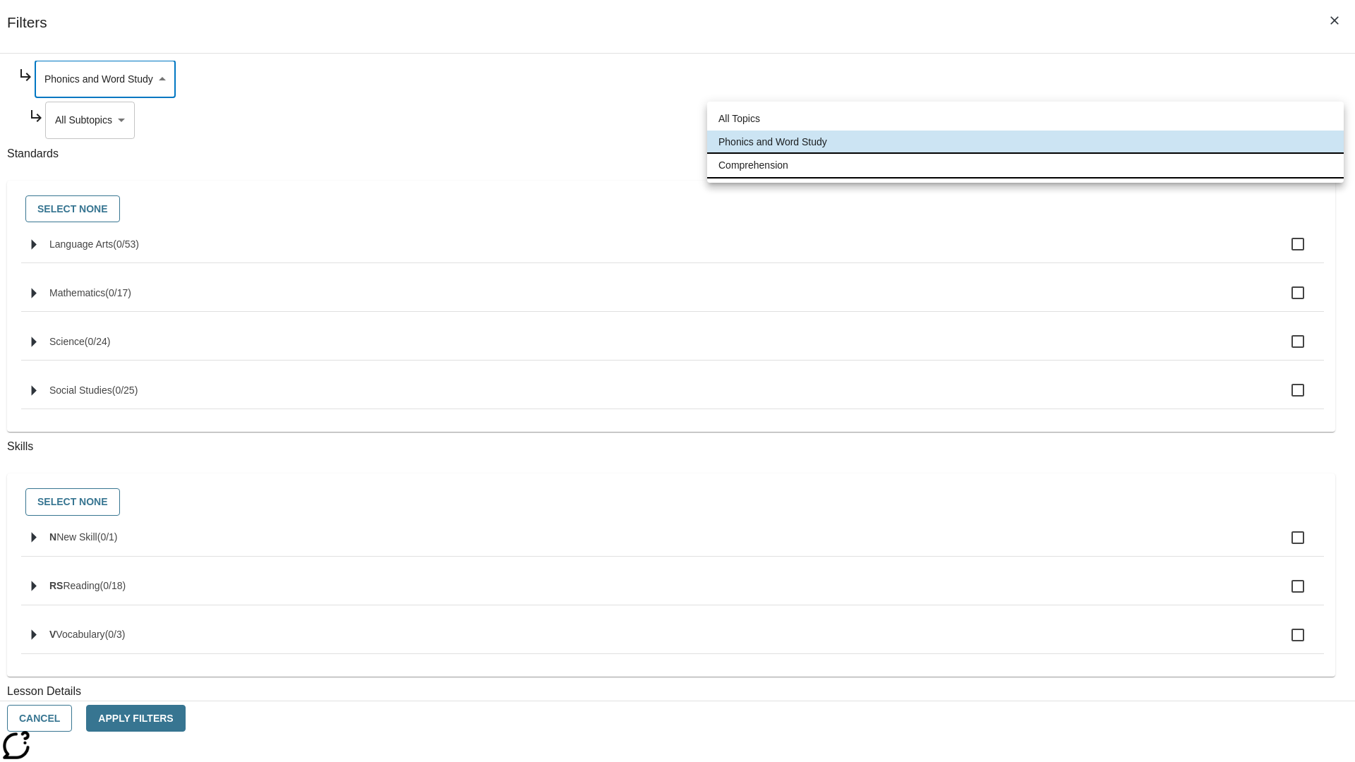
click at [1025, 165] on li "Comprehension" at bounding box center [1025, 165] width 636 height 23
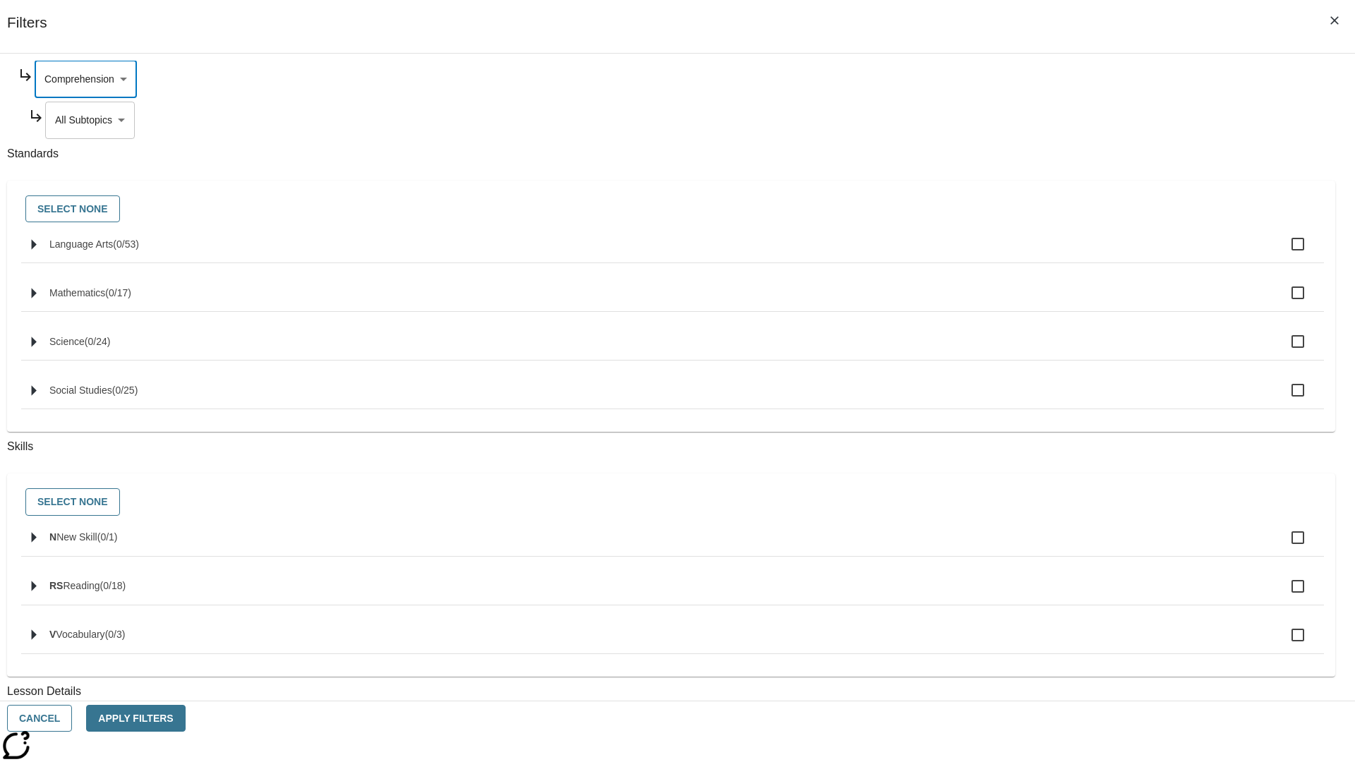
type input "252"
click at [1034, 255] on body "Skip to main content NJ Edition EN Grade 3 2025 Auto Grade 3 Search 0 Tauto Das…" at bounding box center [677, 437] width 1355 height 778
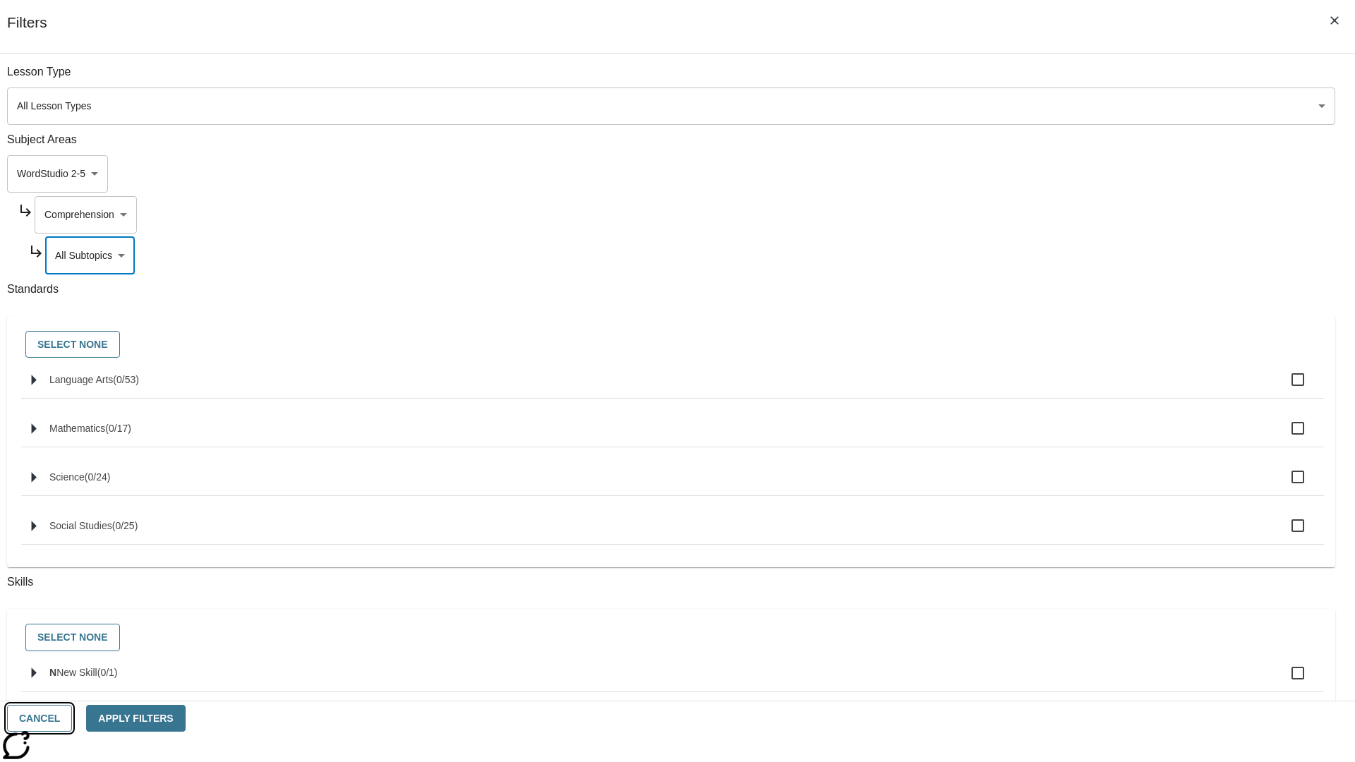
click at [72, 718] on button "Cancel" at bounding box center [39, 719] width 65 height 28
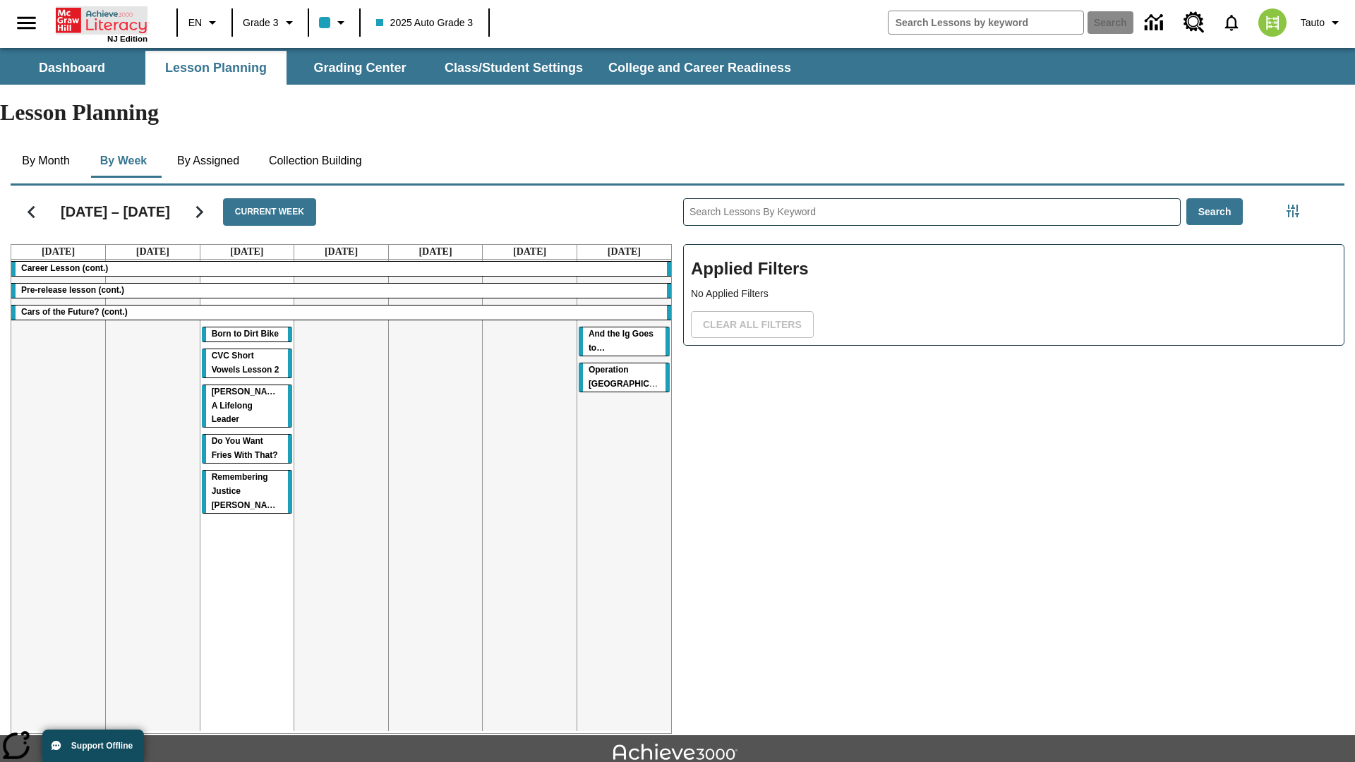
click at [102, 19] on icon "Home" at bounding box center [103, 20] width 94 height 28
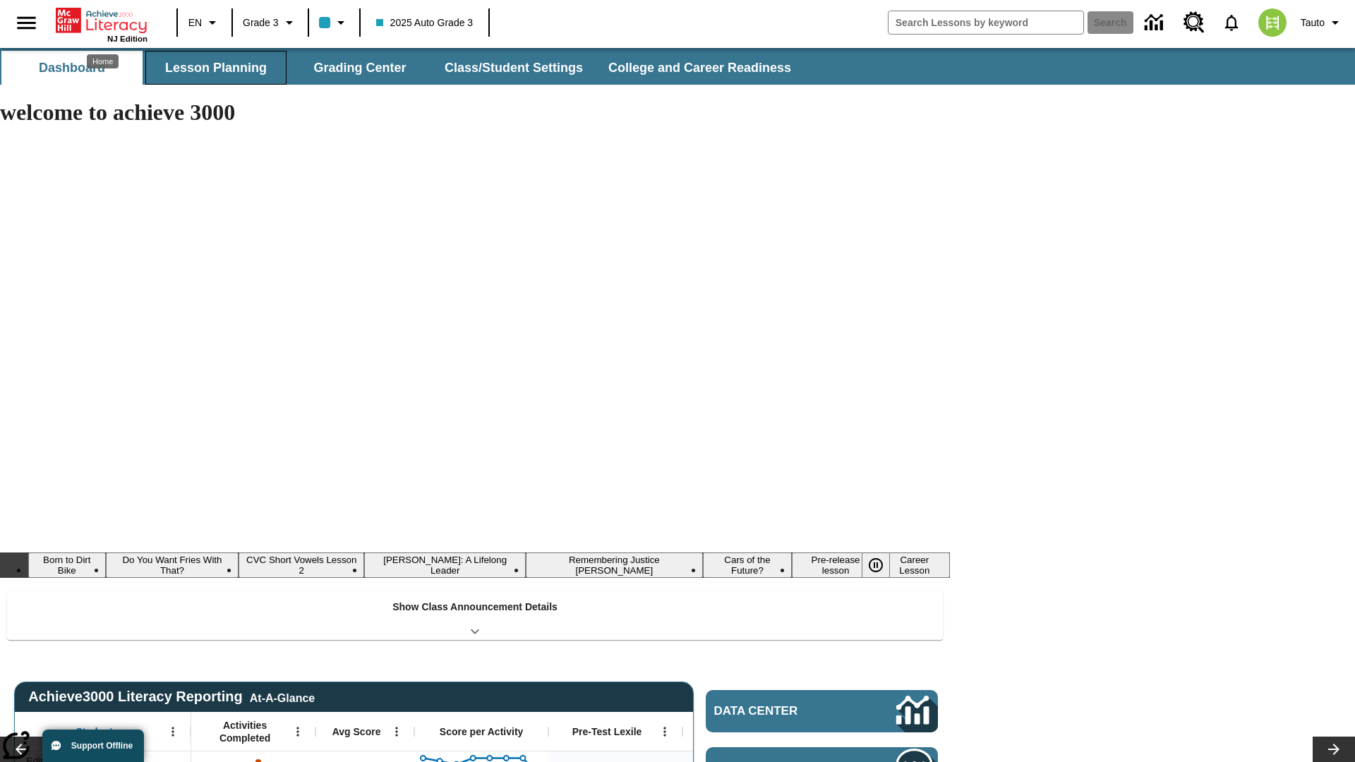
click at [216, 68] on button "Lesson Planning" at bounding box center [215, 68] width 141 height 34
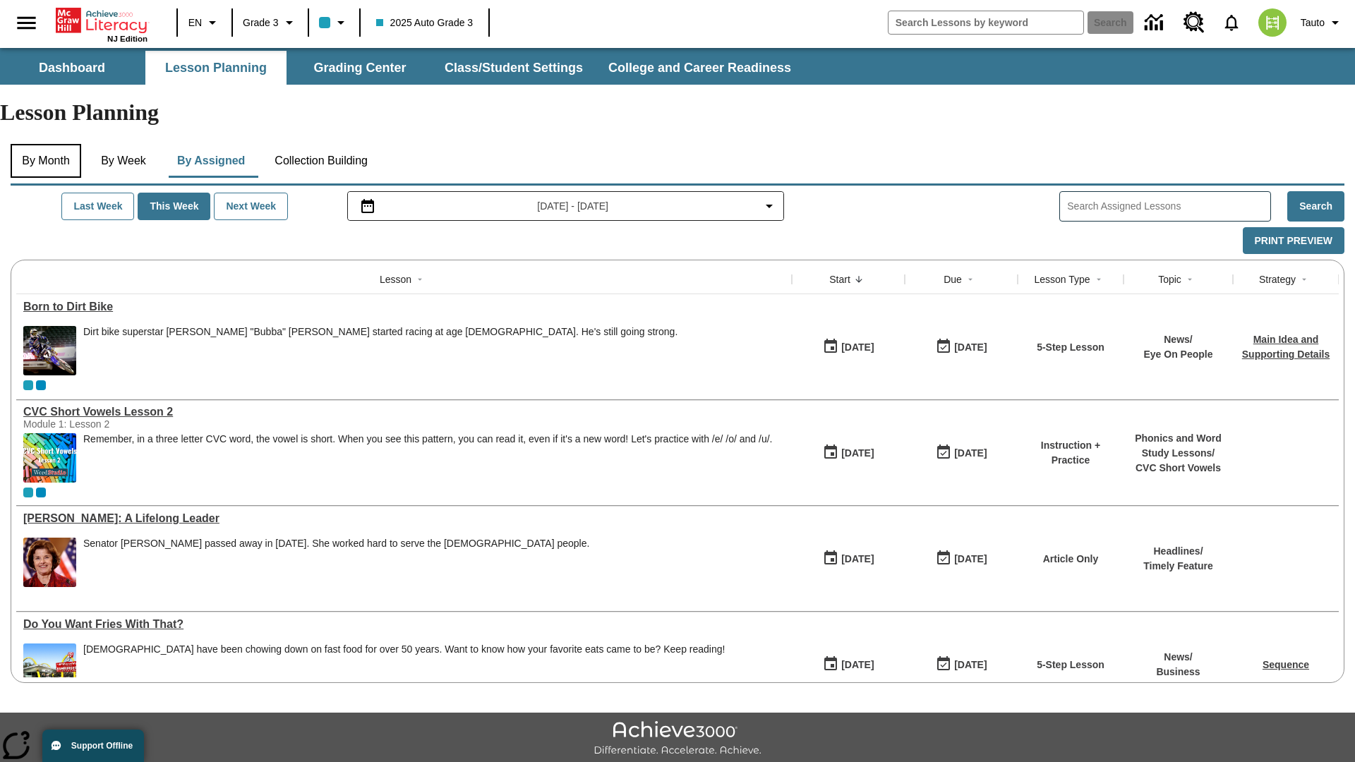
click at [47, 144] on button "By Month" at bounding box center [46, 161] width 71 height 34
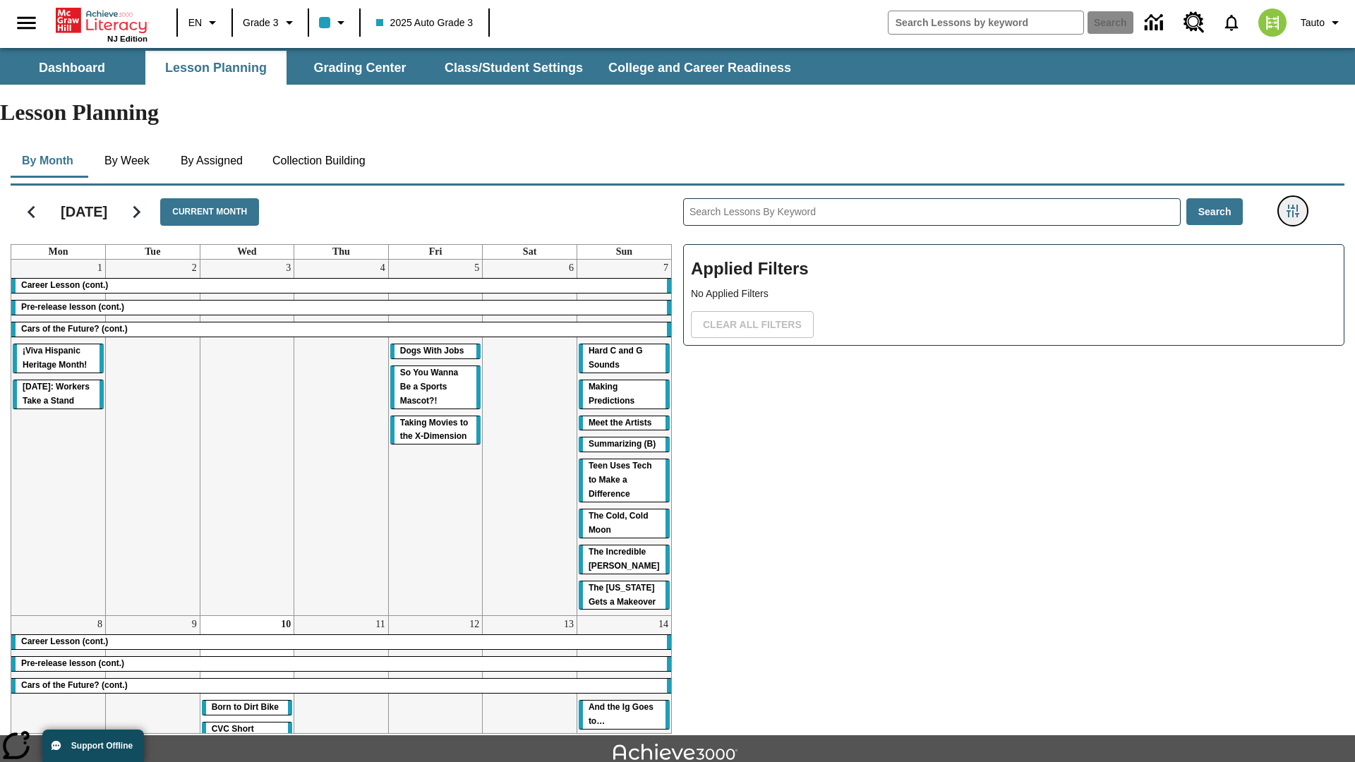
click at [1292, 205] on icon "Filters Side menu" at bounding box center [1292, 211] width 13 height 13
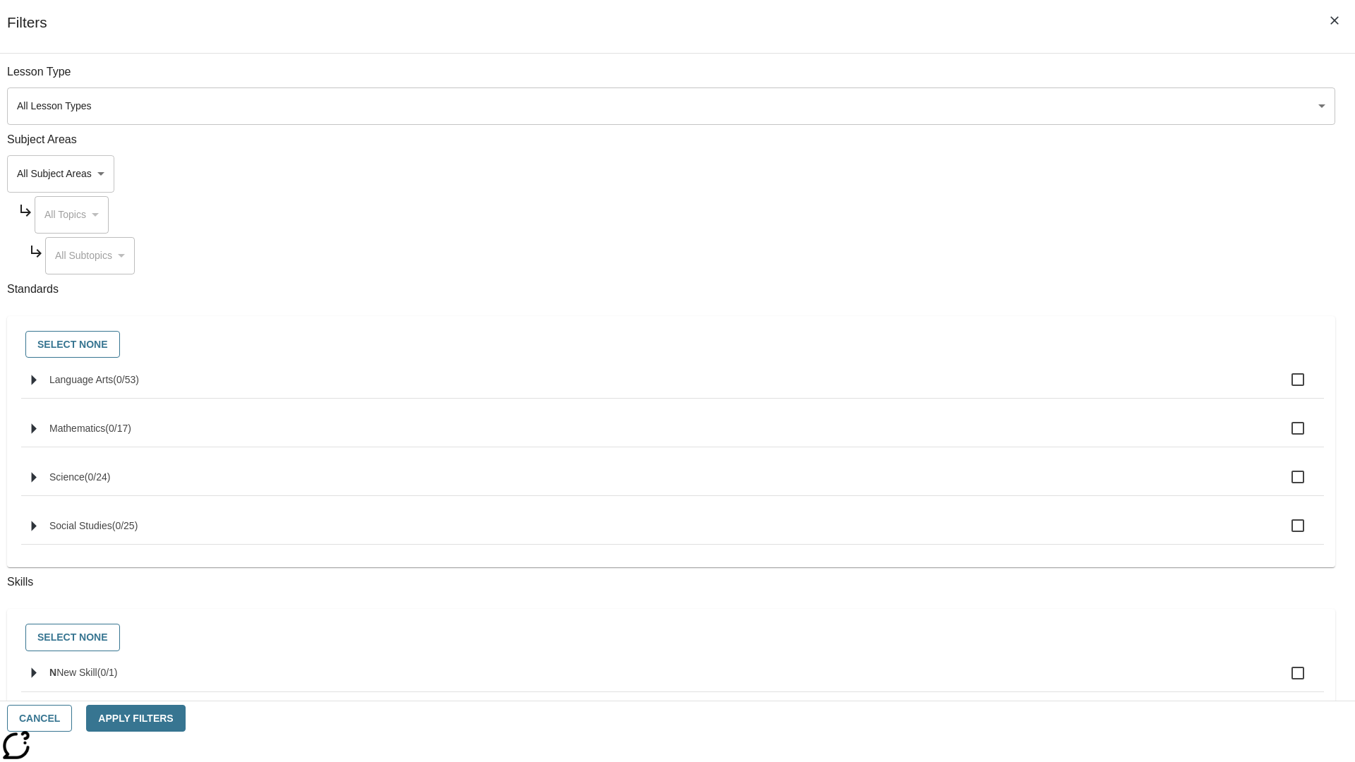
click at [1016, 174] on body "Skip to main content NJ Edition EN Grade 3 2025 Auto Grade 3 Search 0 Tauto Das…" at bounding box center [677, 437] width 1355 height 778
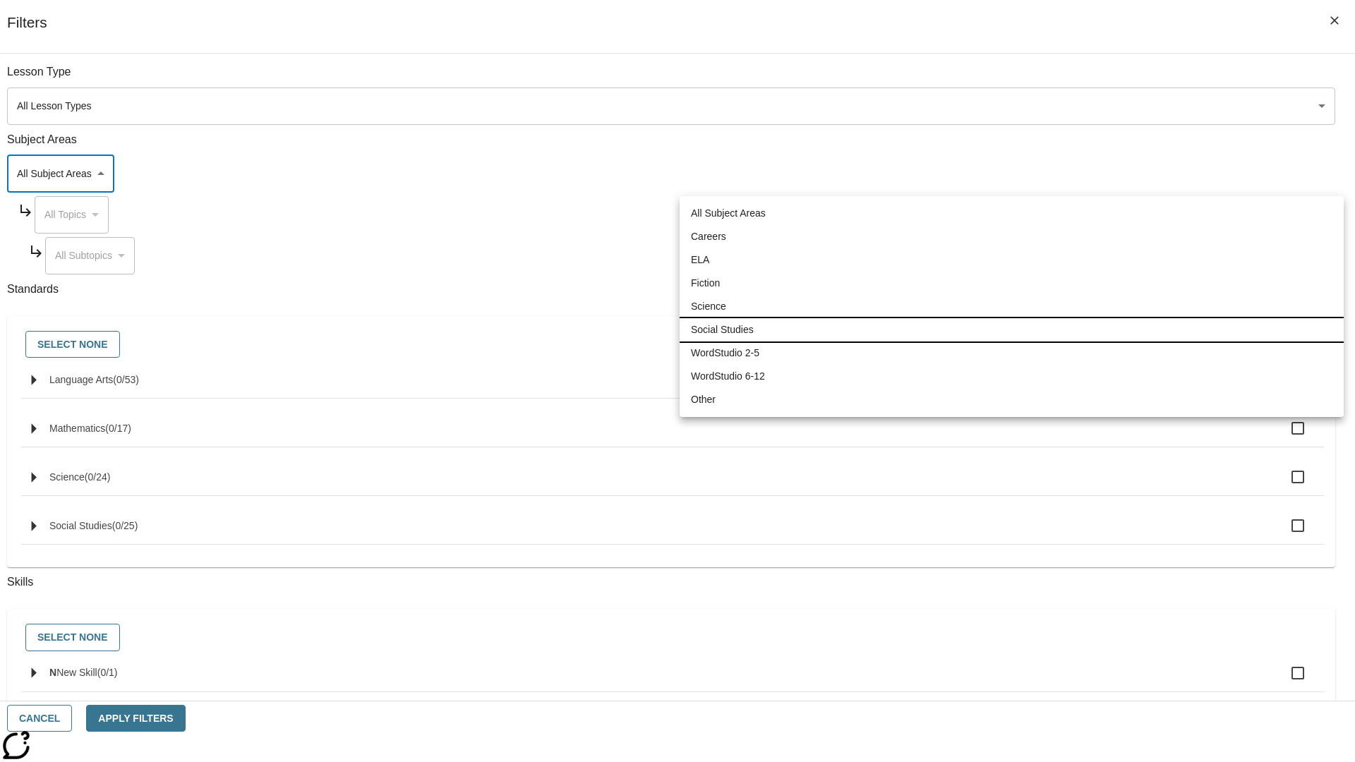
click at [1011, 330] on li "Social Studies" at bounding box center [1011, 329] width 664 height 23
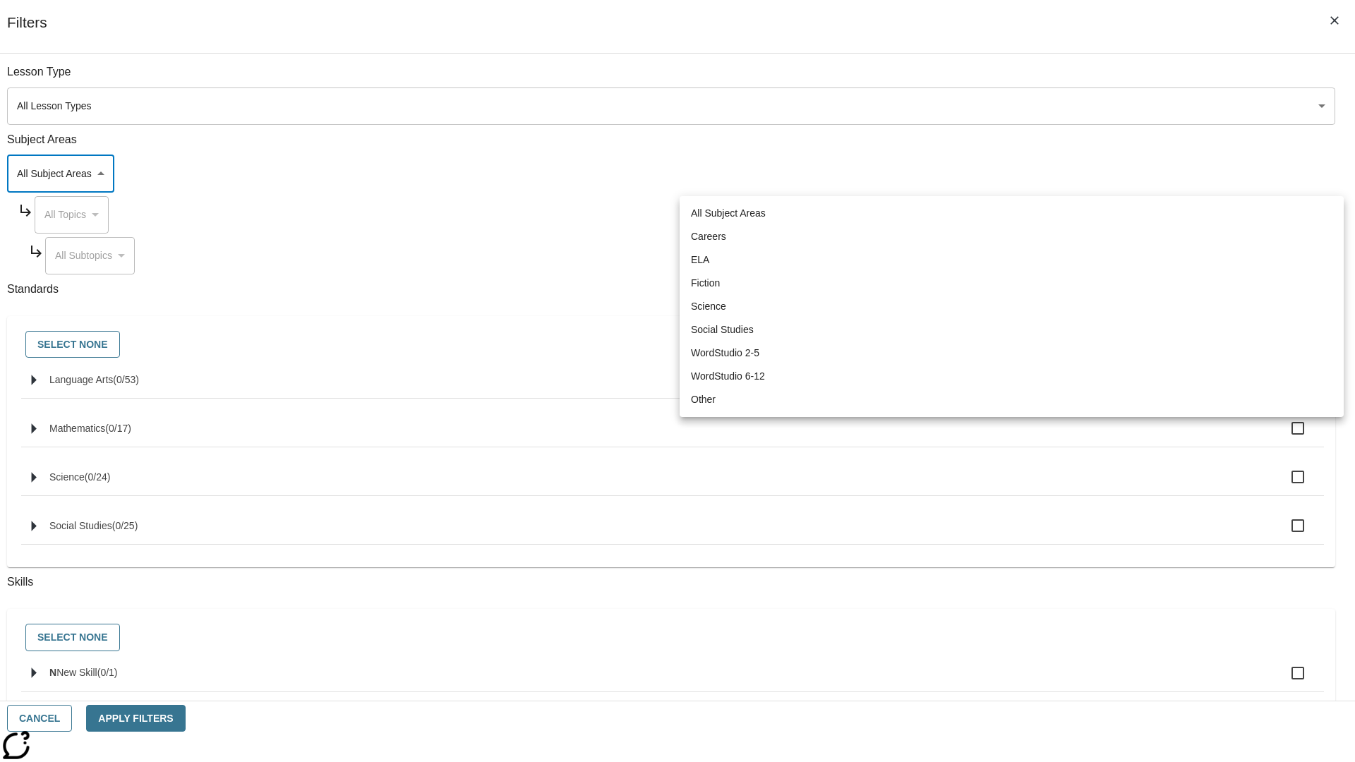
type input "3"
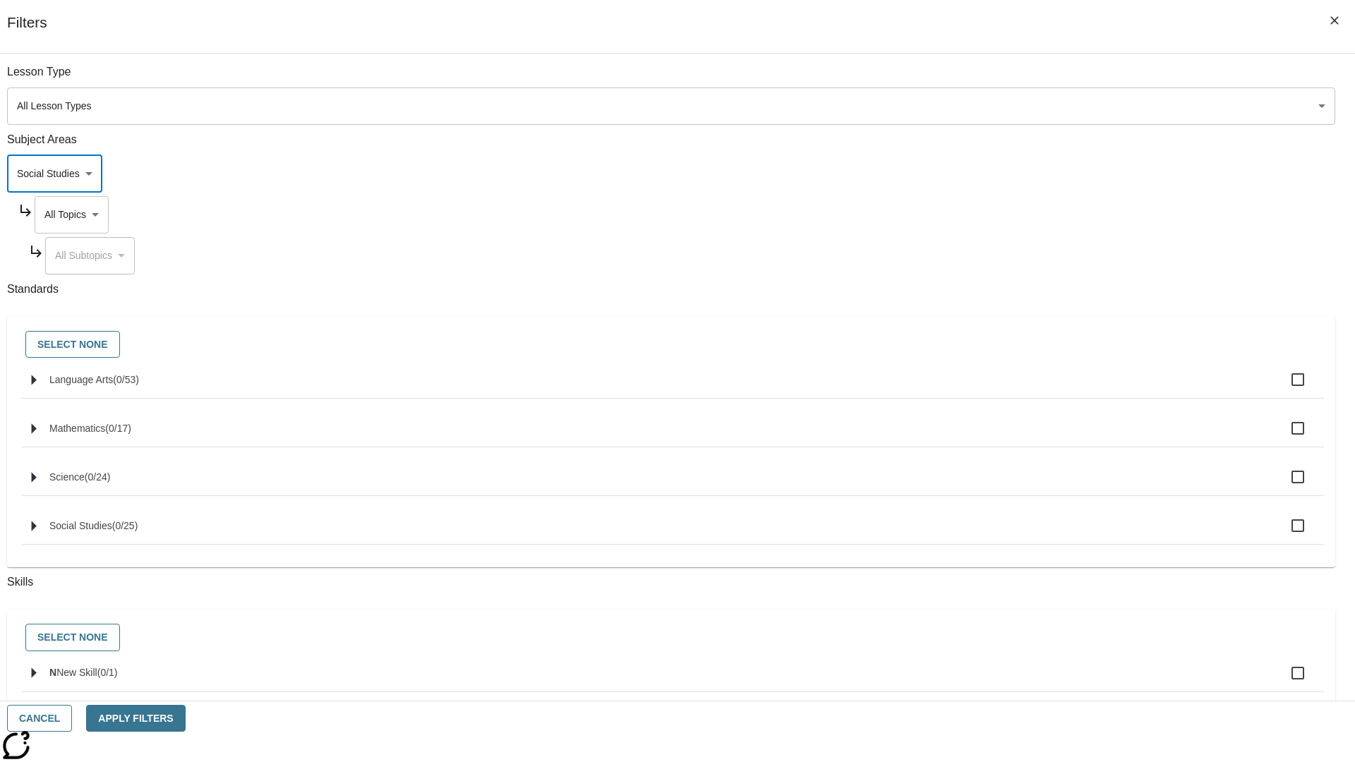
click at [1029, 215] on body "Skip to main content NJ Edition EN Grade 3 2025 Auto Grade 3 Search 0 Tauto Das…" at bounding box center [677, 437] width 1355 height 778
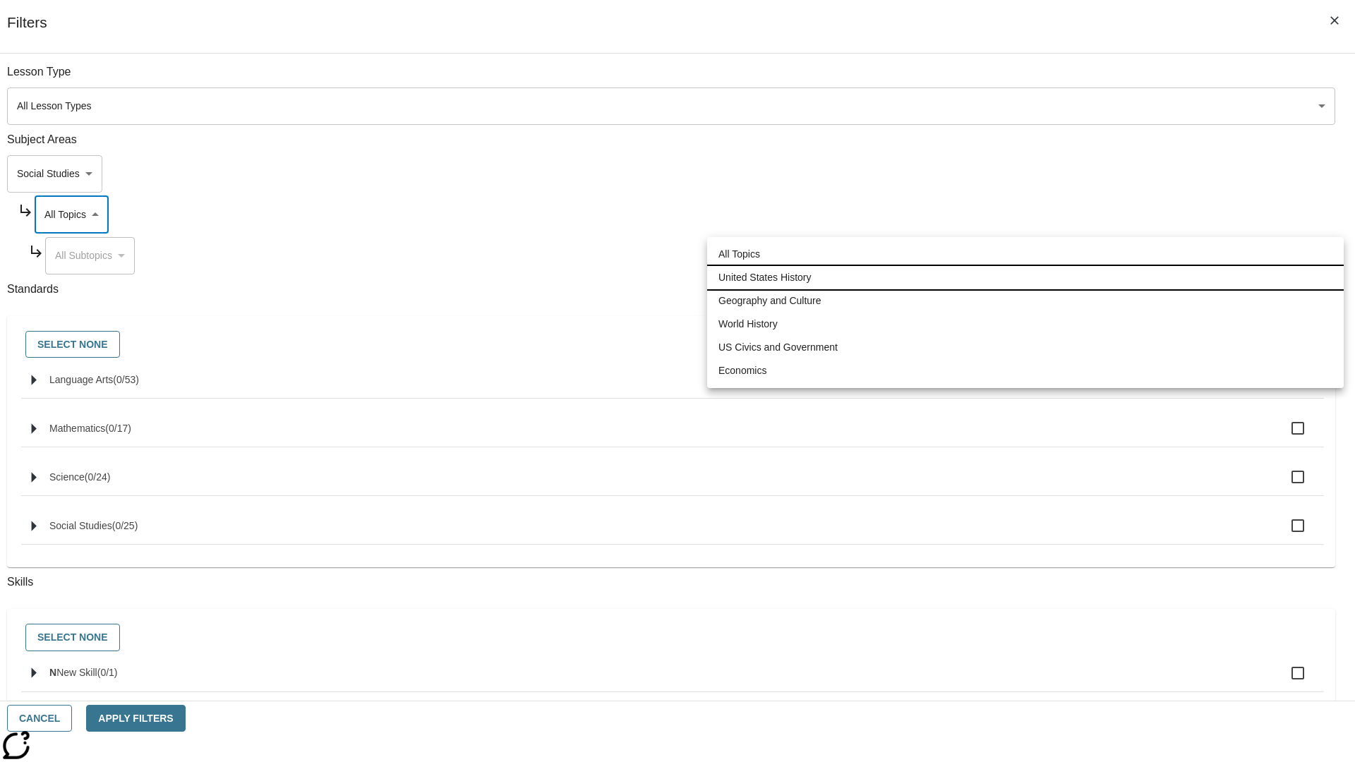
click at [1025, 277] on li "United States History" at bounding box center [1025, 277] width 636 height 23
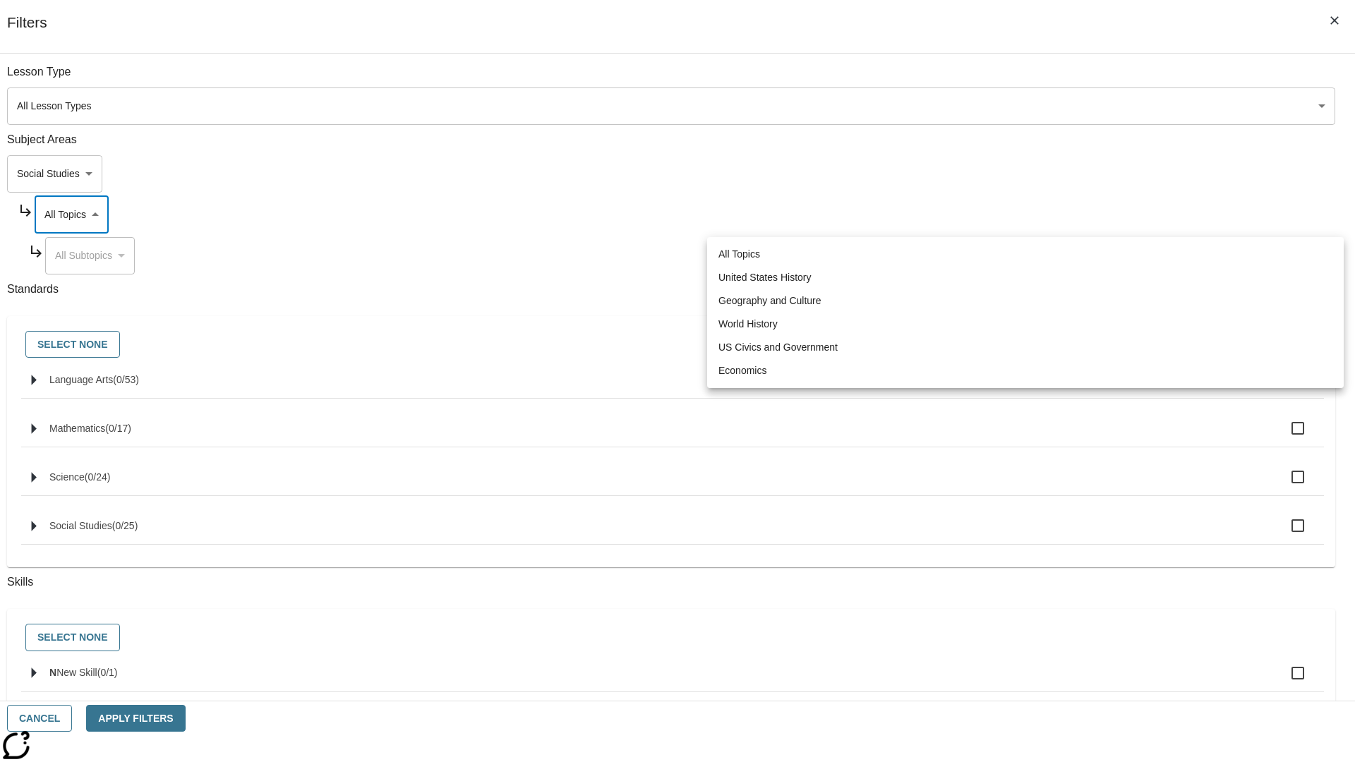
type input "184"
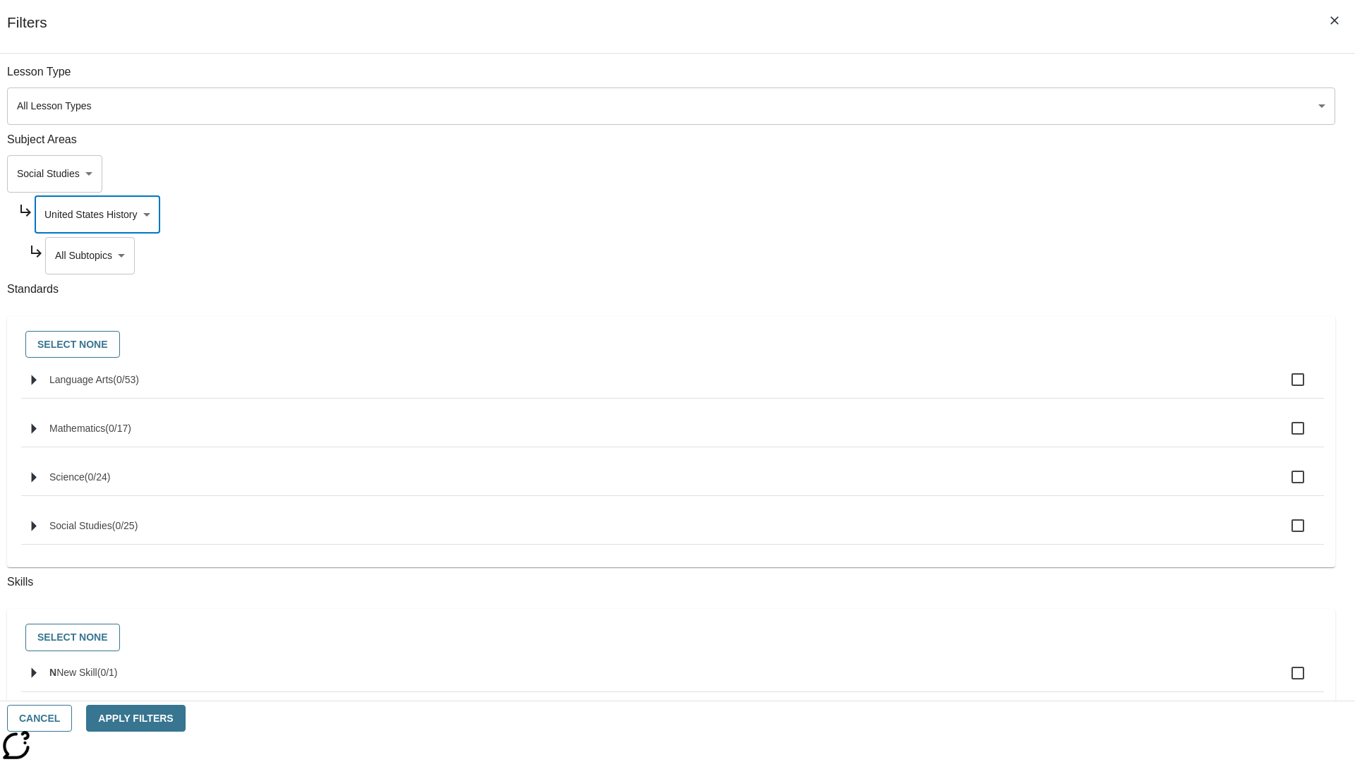
click at [1035, 255] on body "Skip to main content NJ Edition EN Grade 3 2025 Auto Grade 3 Search 0 Tauto Das…" at bounding box center [677, 437] width 1355 height 778
click at [1029, 215] on body "Skip to main content NJ Edition EN Grade 3 2025 Auto Grade 3 Search 0 Tauto Das…" at bounding box center [677, 437] width 1355 height 778
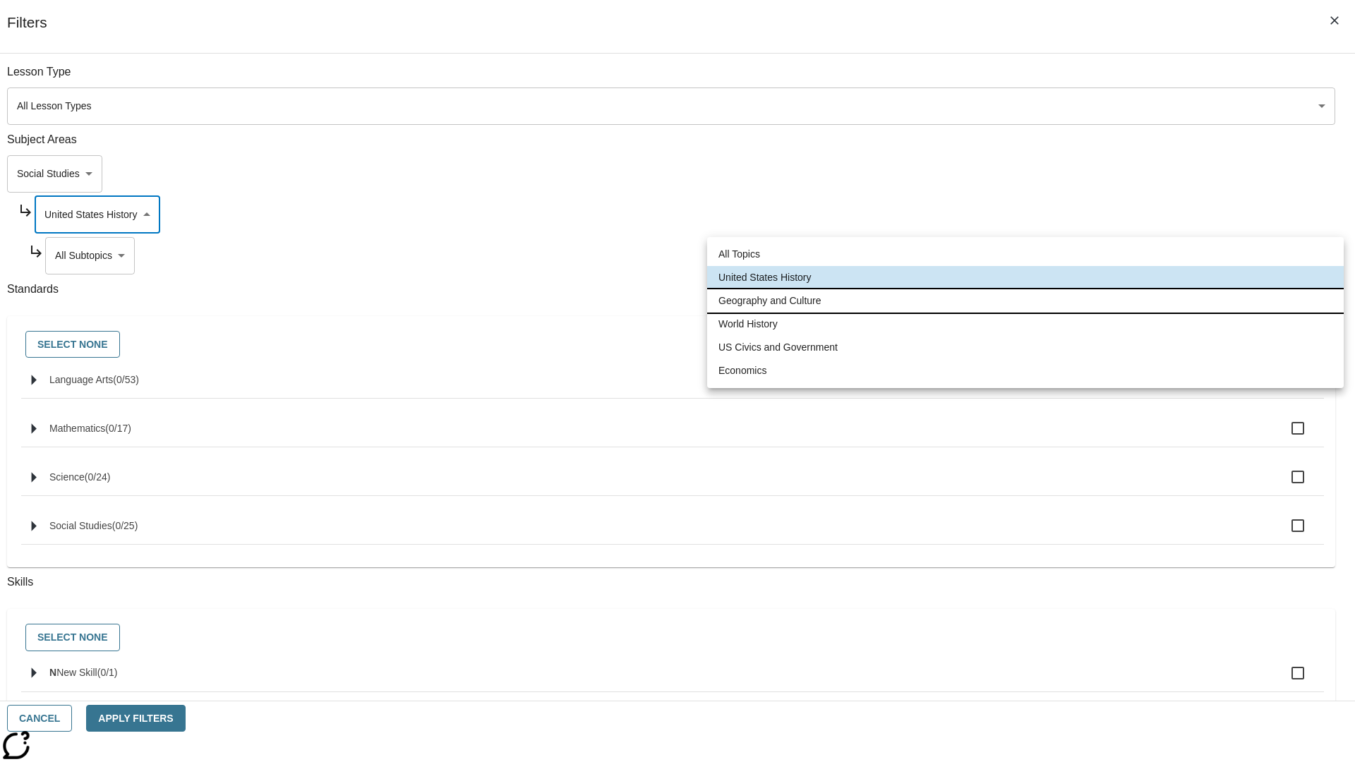
click at [1025, 301] on li "Geography and Culture" at bounding box center [1025, 300] width 636 height 23
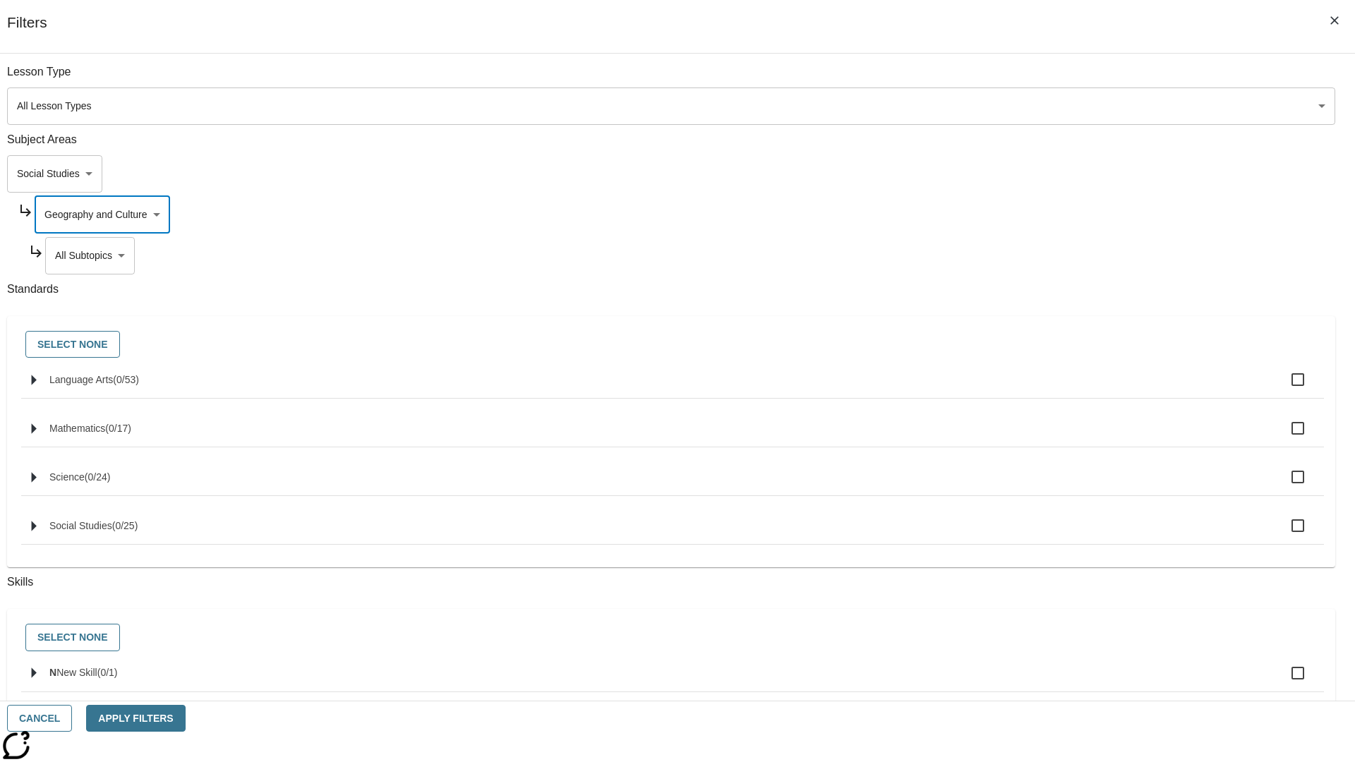
click at [1035, 255] on body "Skip to main content NJ Edition EN Grade 3 2025 Auto Grade 3 Search 0 Tauto Das…" at bounding box center [677, 437] width 1355 height 778
click at [1029, 79] on body "Skip to main content NJ Edition EN Grade 3 2025 Auto Grade 3 Search 0 Tauto Das…" at bounding box center [677, 437] width 1355 height 778
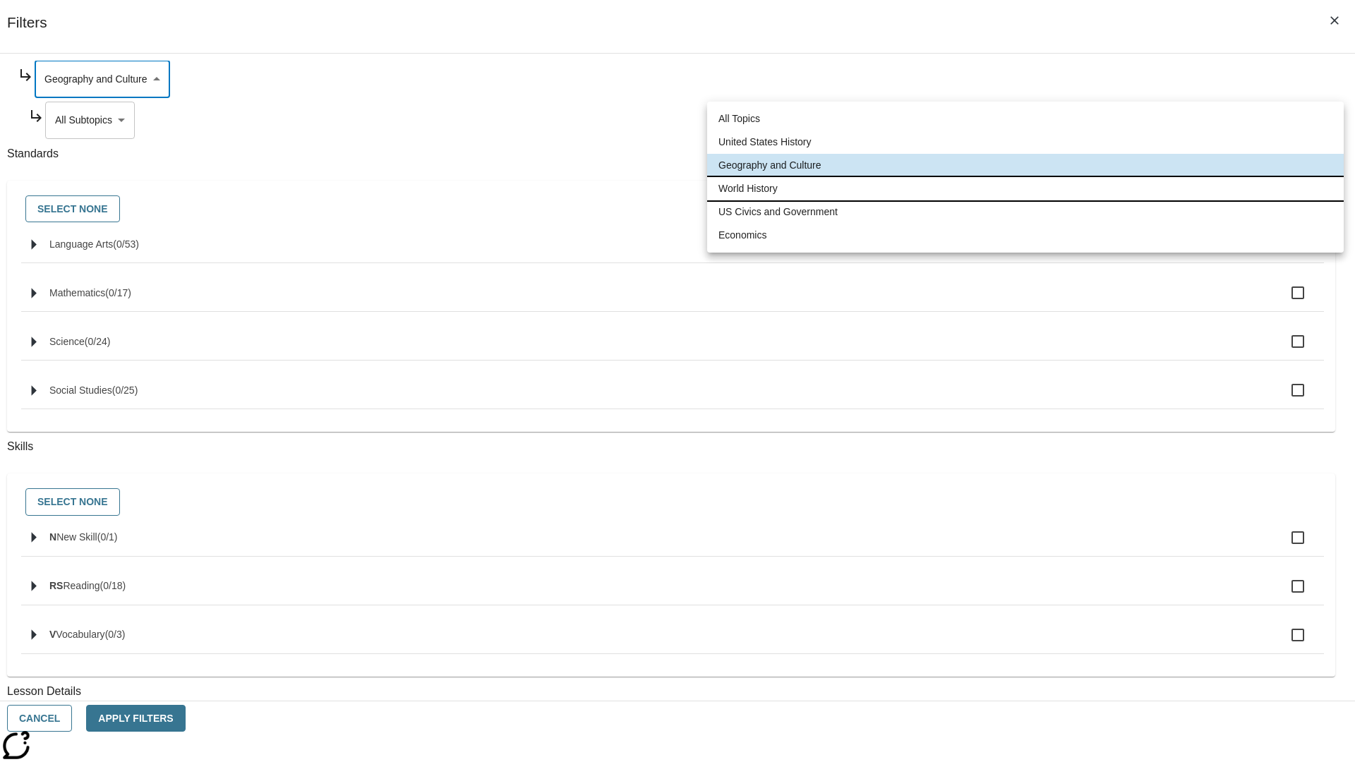
click at [1025, 188] on li "World History" at bounding box center [1025, 188] width 636 height 23
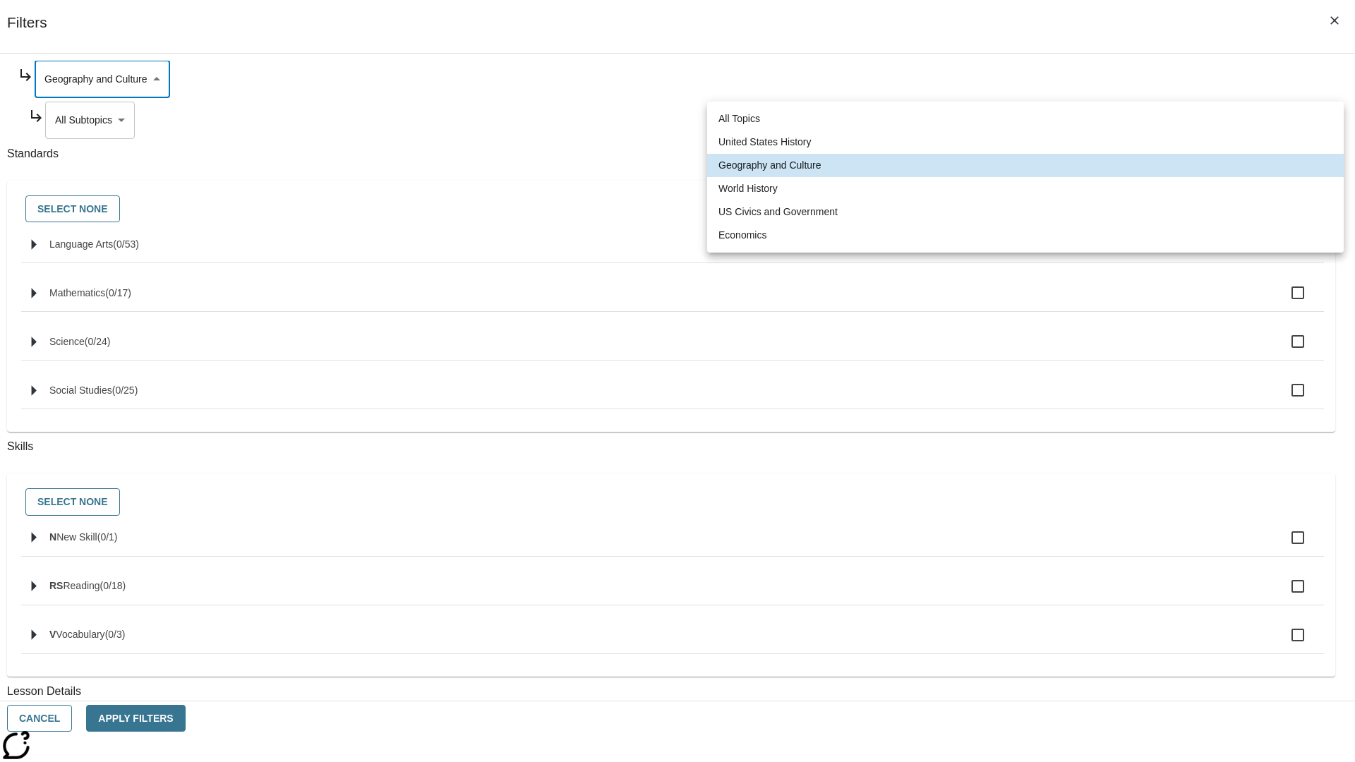
type input "193"
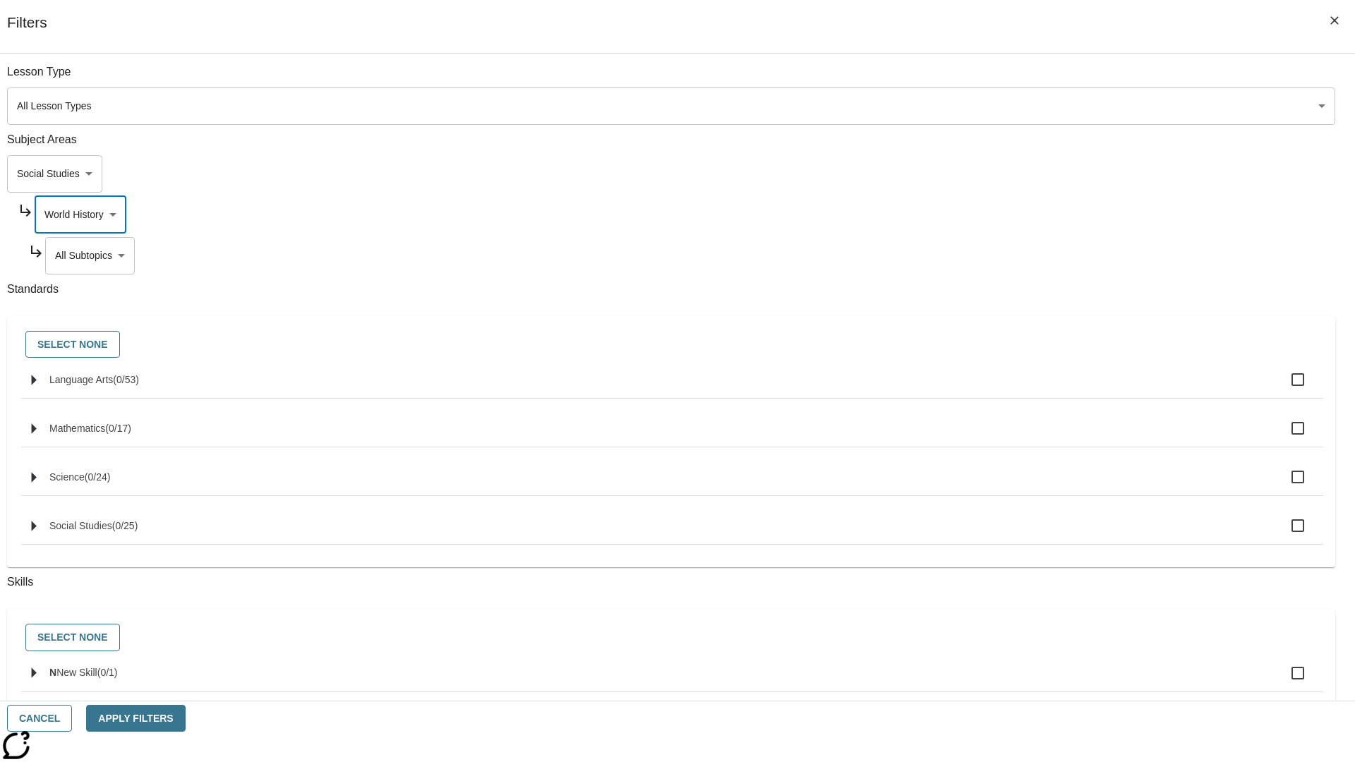
click at [1034, 255] on body "Skip to main content NJ Edition EN Grade 3 2025 Auto Grade 3 Search 0 Tauto Das…" at bounding box center [677, 437] width 1355 height 778
click at [1029, 215] on body "Skip to main content NJ Edition EN Grade 3 2025 Auto Grade 3 Search 0 Tauto Das…" at bounding box center [677, 437] width 1355 height 778
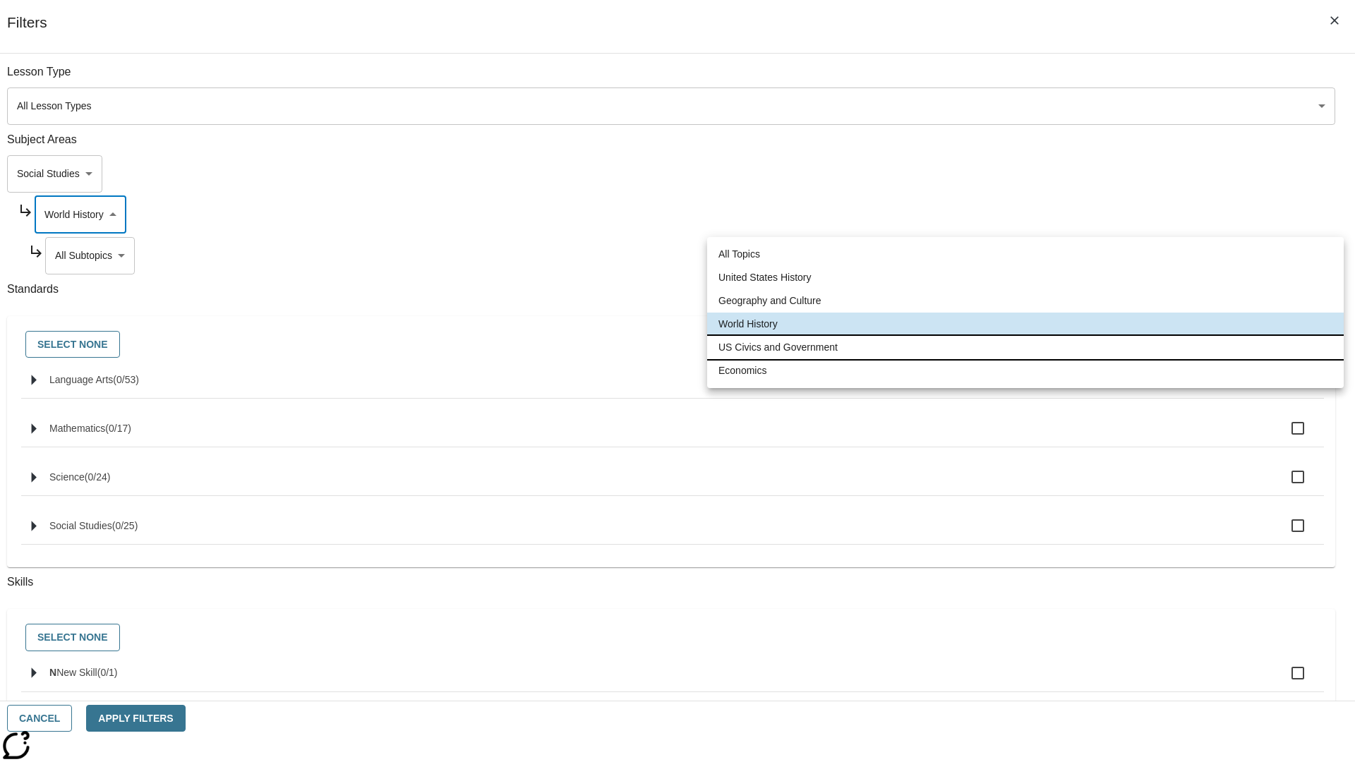
click at [1025, 347] on li "US Civics and Government" at bounding box center [1025, 347] width 636 height 23
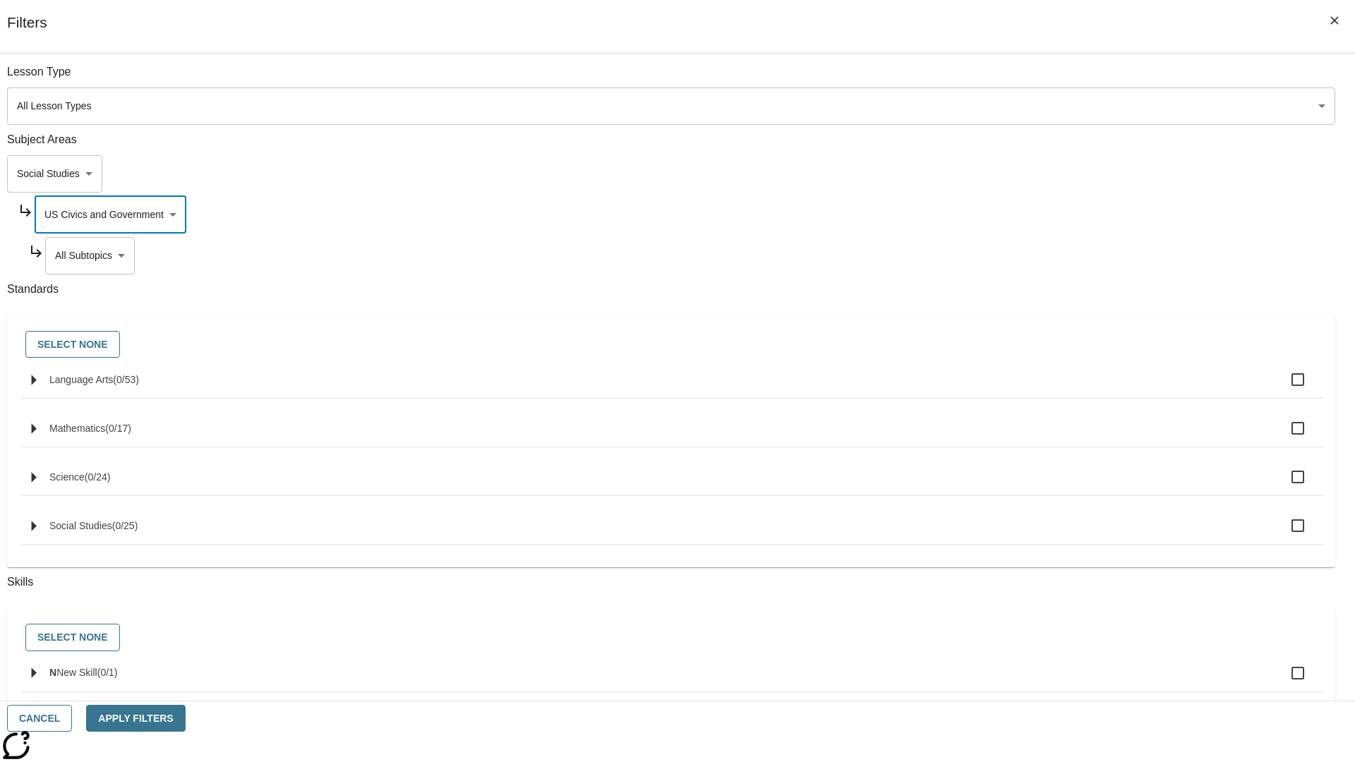
click at [1034, 255] on body "Skip to main content NJ Edition EN Grade 3 2025 Auto Grade 3 Search 0 Tauto Das…" at bounding box center [677, 437] width 1355 height 778
click at [1029, 215] on body "Skip to main content NJ Edition EN Grade 3 2025 Auto Grade 3 Search 0 Tauto Das…" at bounding box center [677, 437] width 1355 height 778
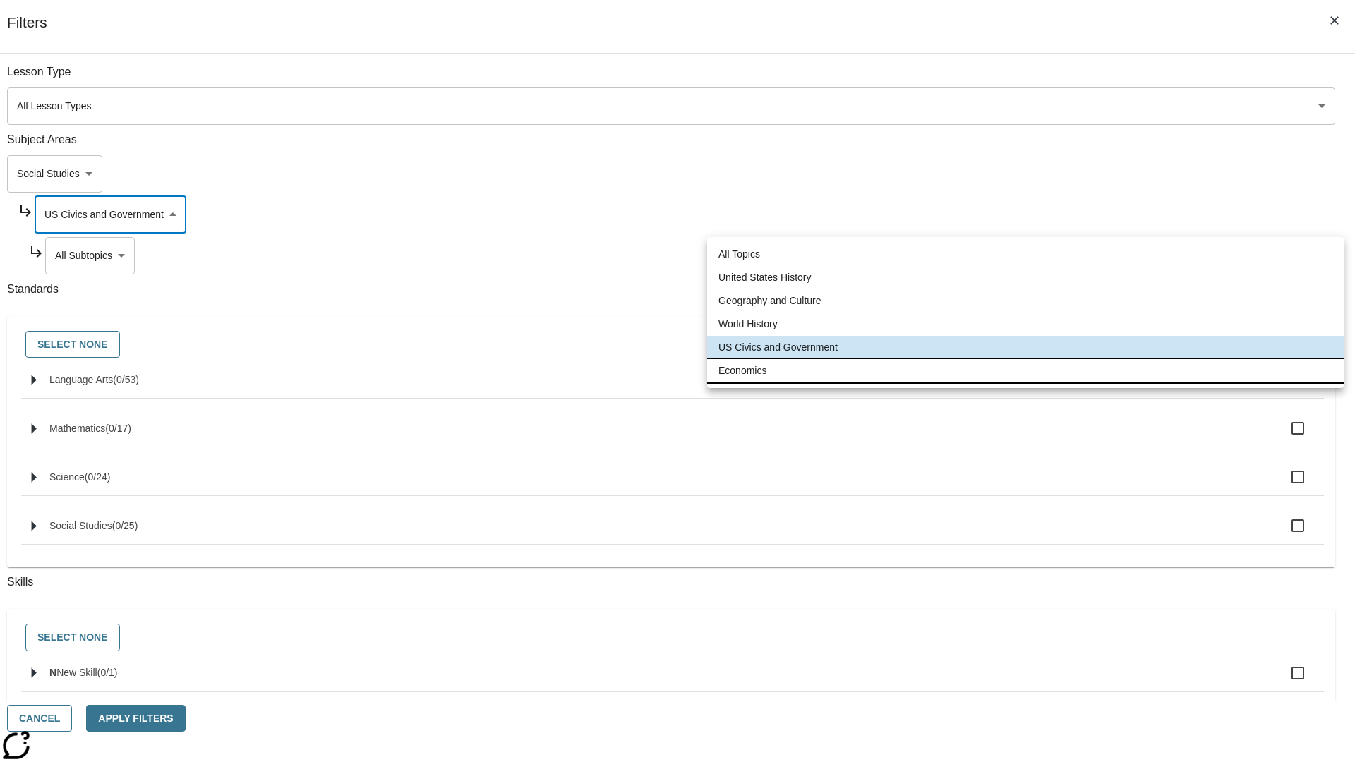
click at [1025, 370] on li "Economics" at bounding box center [1025, 370] width 636 height 23
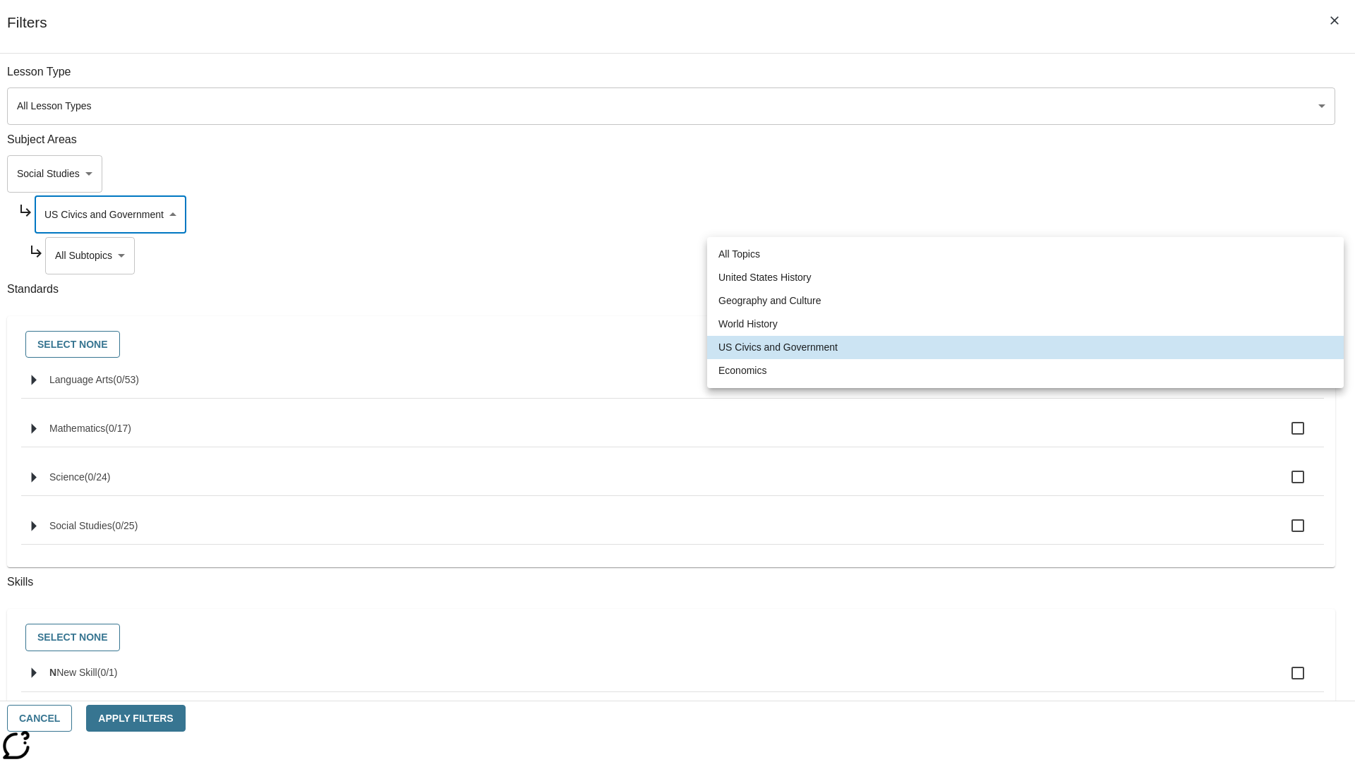
type input "195"
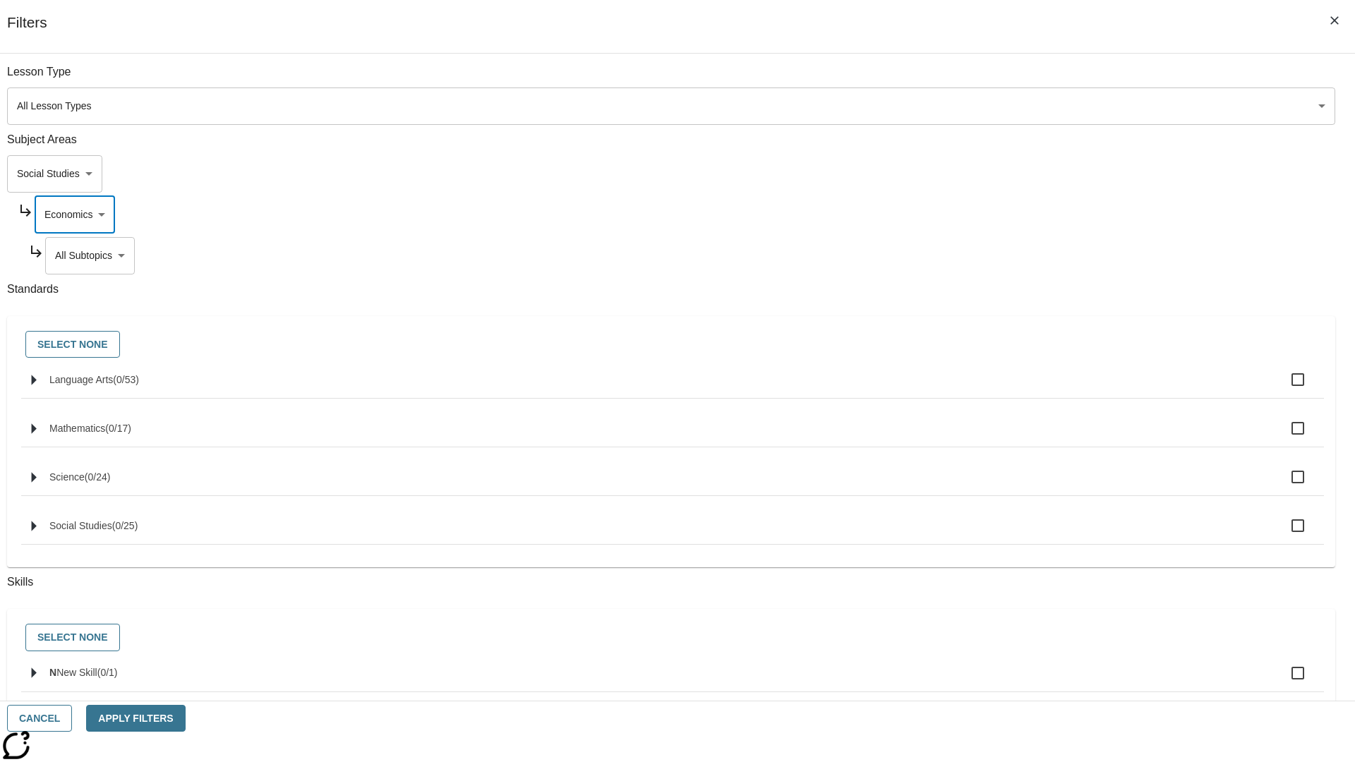
click at [1034, 79] on body "Skip to main content NJ Edition EN Grade 3 2025 Auto Grade 3 Search 0 Tauto Das…" at bounding box center [677, 437] width 1355 height 778
click at [1015, 79] on body "Skip to main content NJ Edition EN Grade 3 2025 Auto Grade 3 Search 0 Tauto Das…" at bounding box center [677, 437] width 1355 height 778
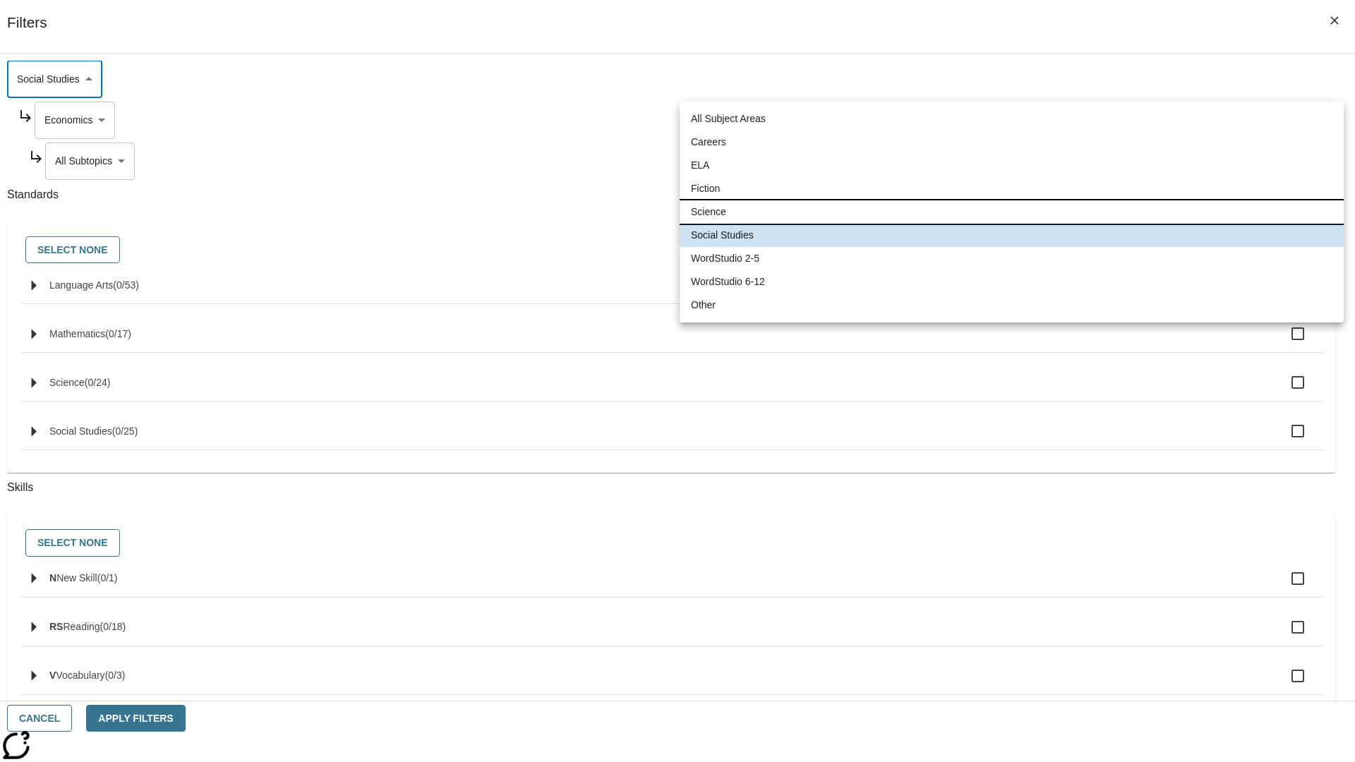
click at [1011, 212] on li "Science" at bounding box center [1011, 211] width 664 height 23
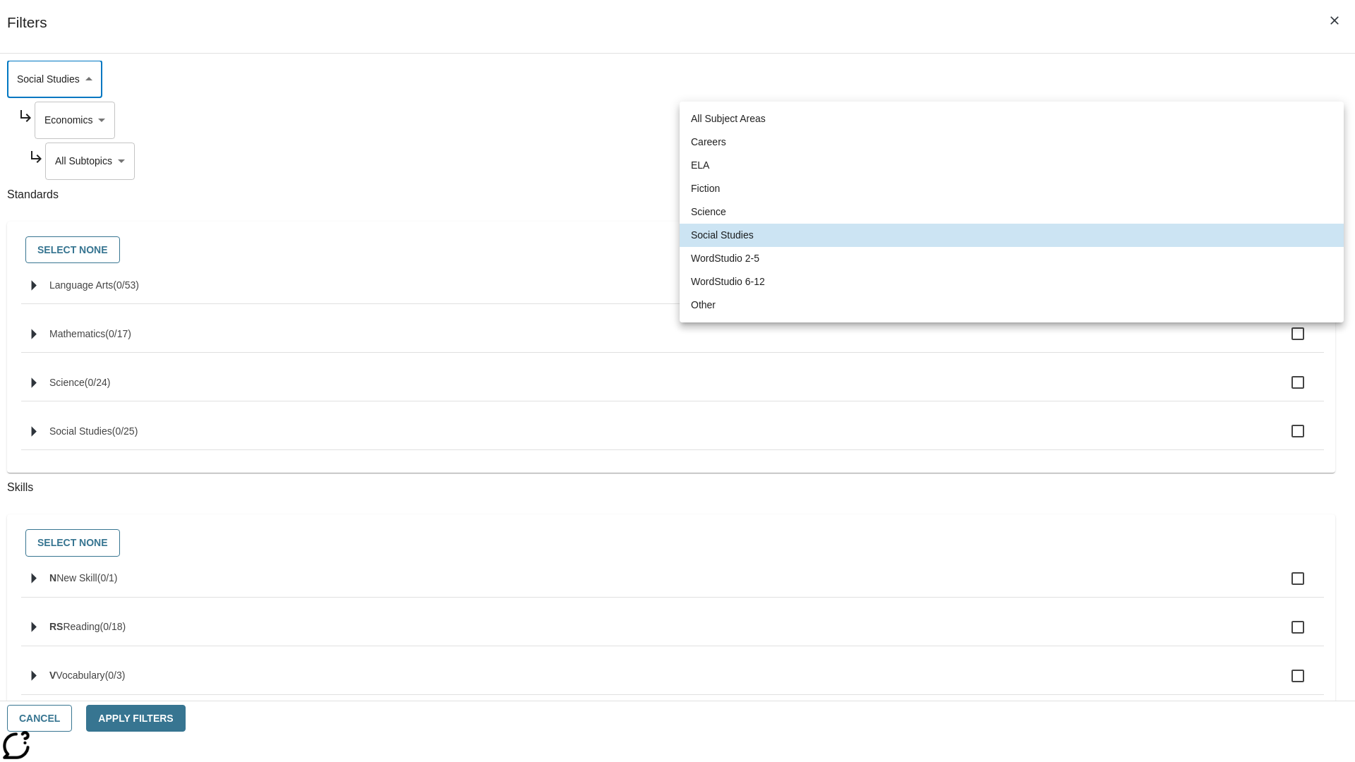
type input "2"
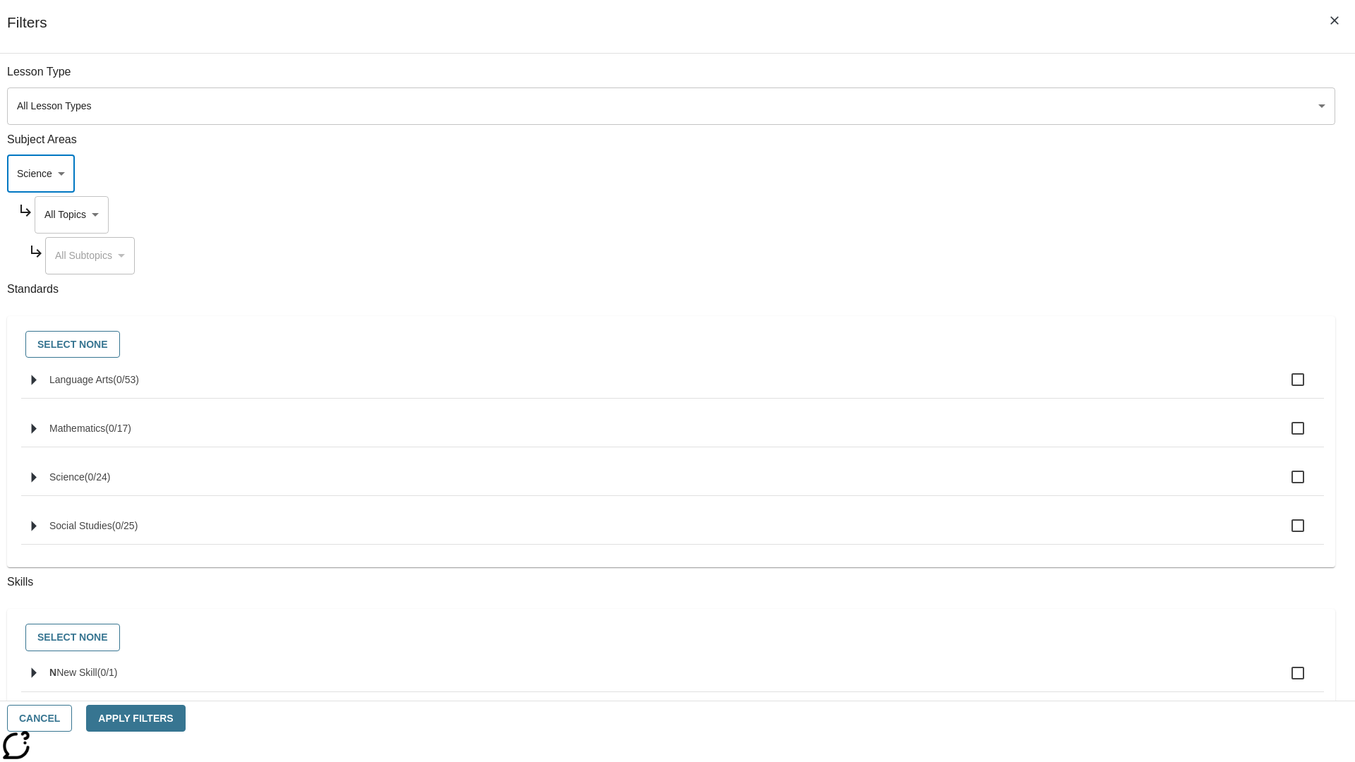
click at [1029, 215] on body "Skip to main content NJ Edition EN Grade 3 2025 Auto Grade 3 Search 0 Tauto Das…" at bounding box center [677, 437] width 1355 height 778
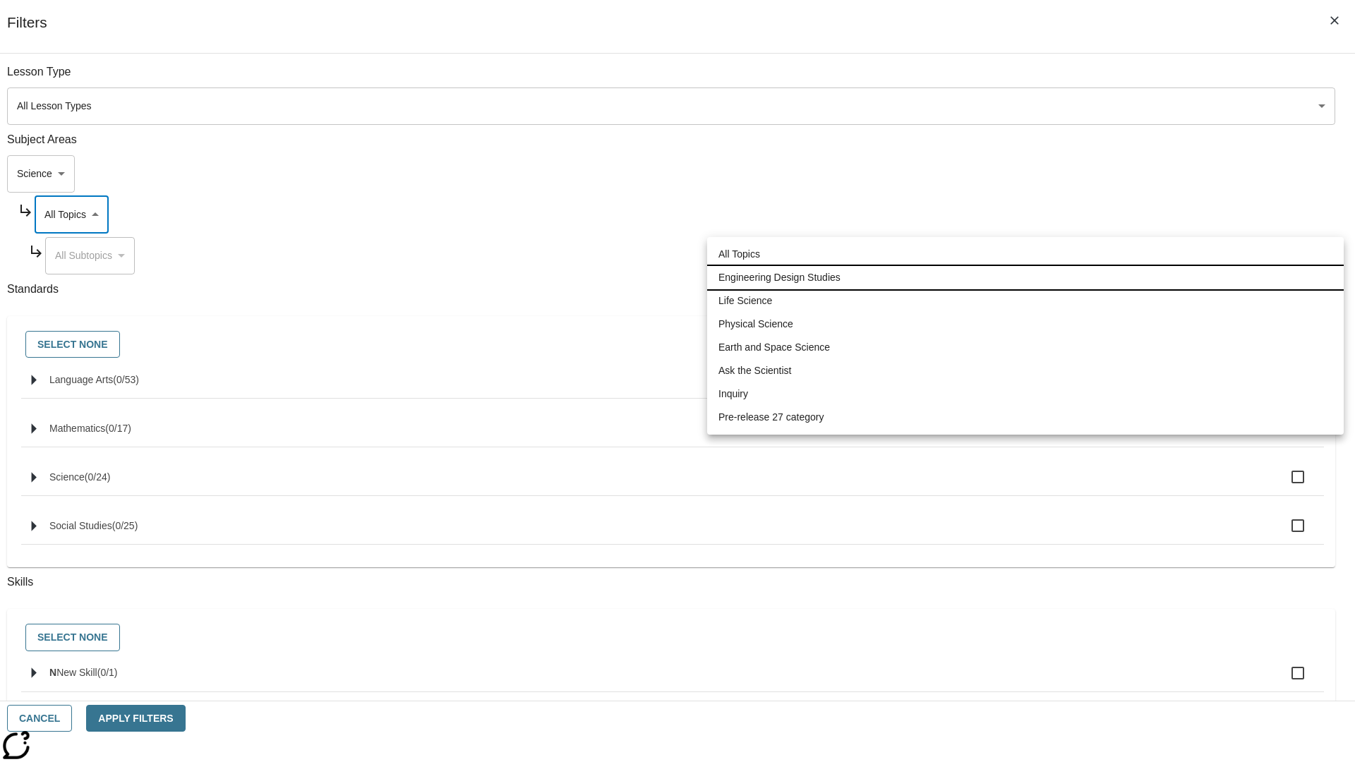
click at [1025, 277] on li "Engineering Design Studies" at bounding box center [1025, 277] width 636 height 23
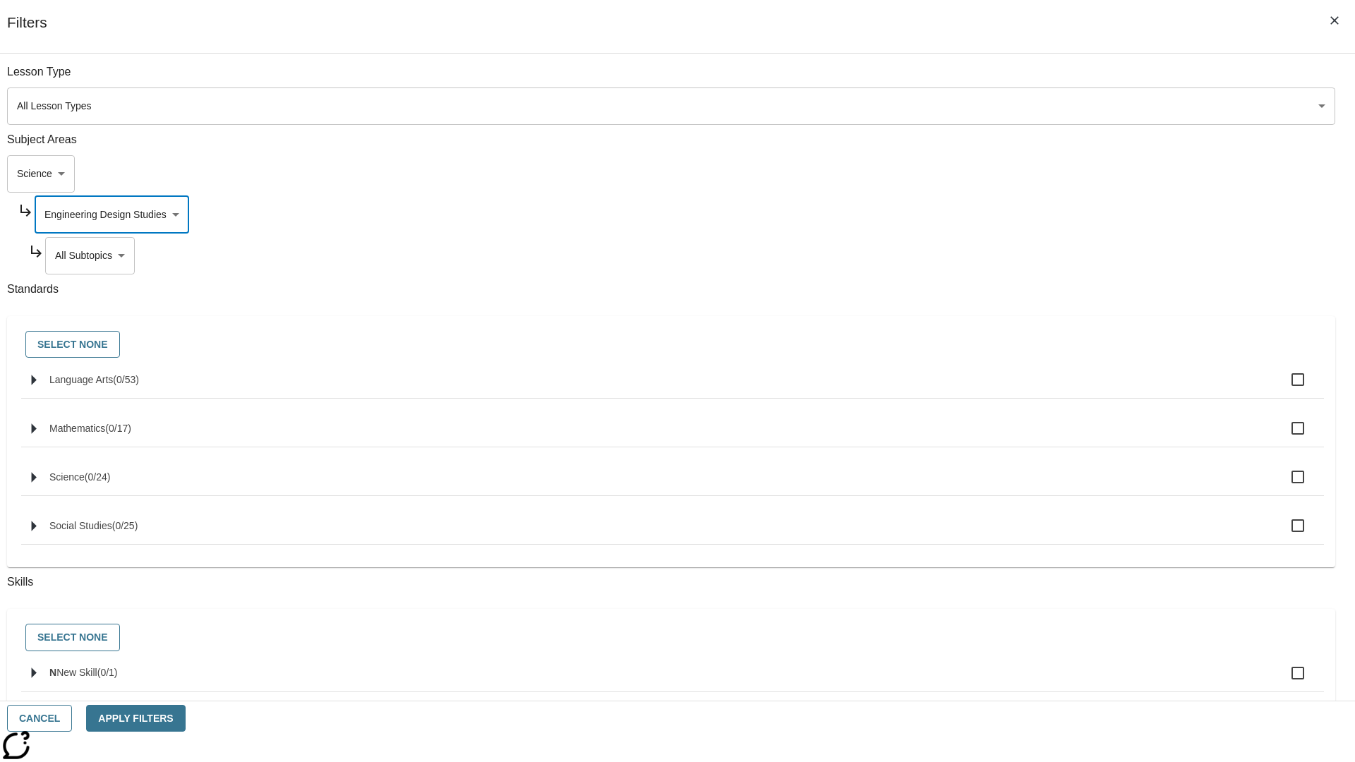
click at [1034, 255] on body "Skip to main content NJ Edition EN Grade 3 2025 Auto Grade 3 Search 0 Tauto Das…" at bounding box center [677, 437] width 1355 height 778
click at [1029, 215] on body "Skip to main content NJ Edition EN Grade 3 2025 Auto Grade 3 Search 0 Tauto Das…" at bounding box center [677, 437] width 1355 height 778
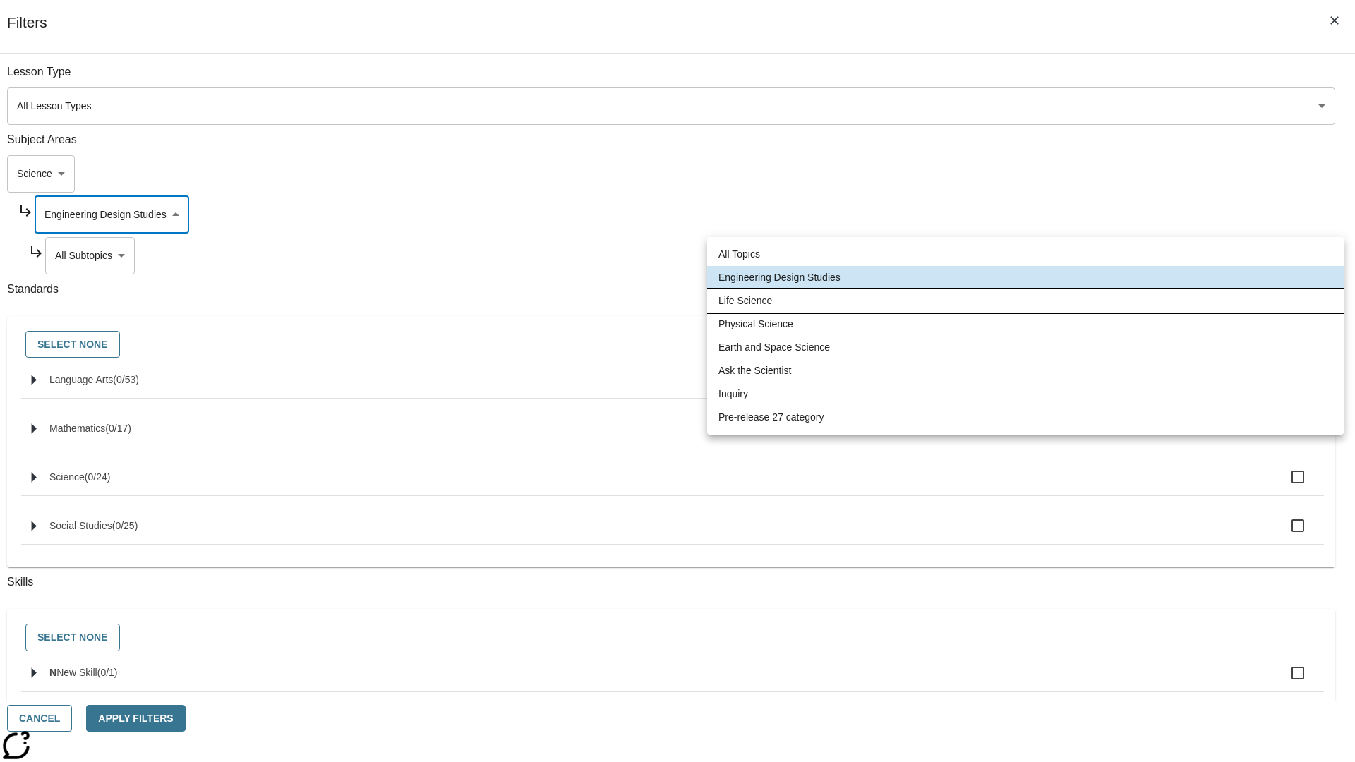
click at [1025, 301] on li "Life Science" at bounding box center [1025, 300] width 636 height 23
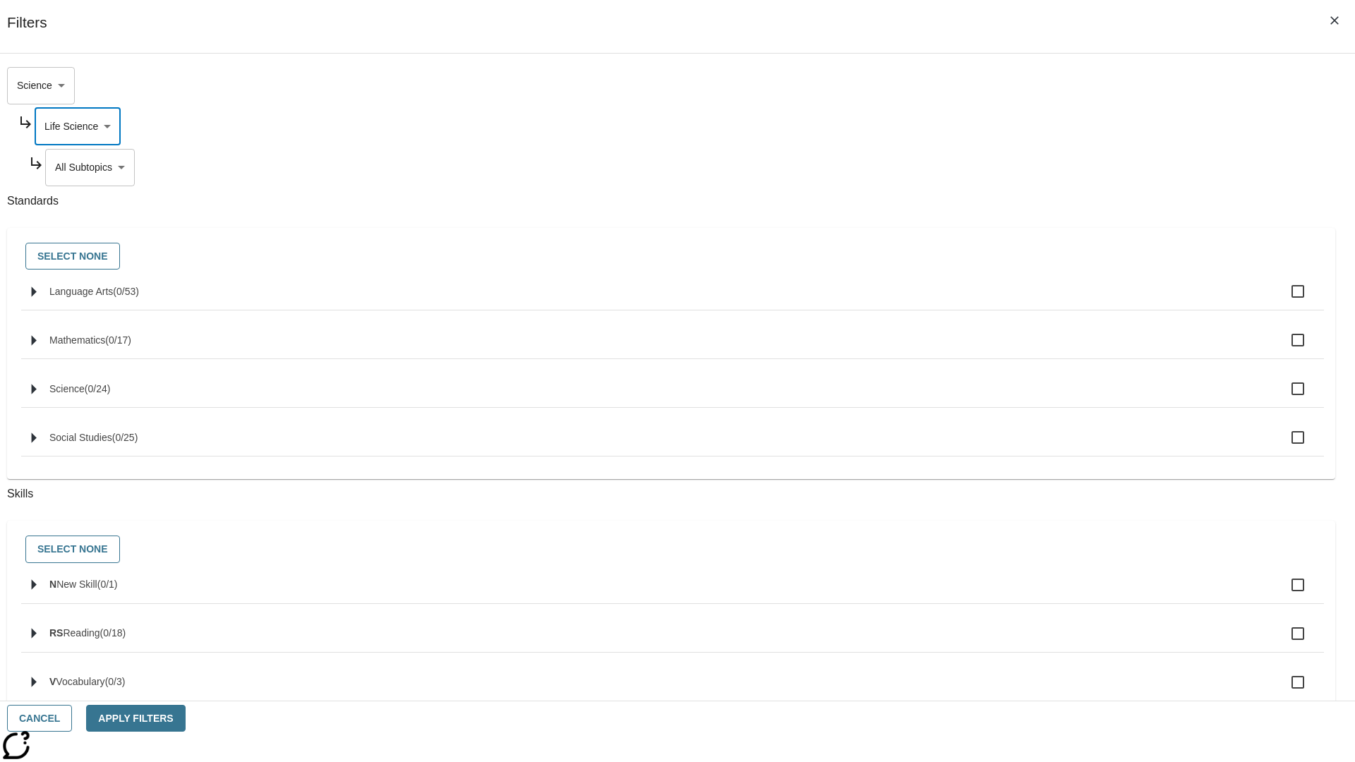
click at [1034, 79] on body "Skip to main content NJ Edition EN Grade 3 2025 Auto Grade 3 Search 0 Tauto Das…" at bounding box center [677, 437] width 1355 height 778
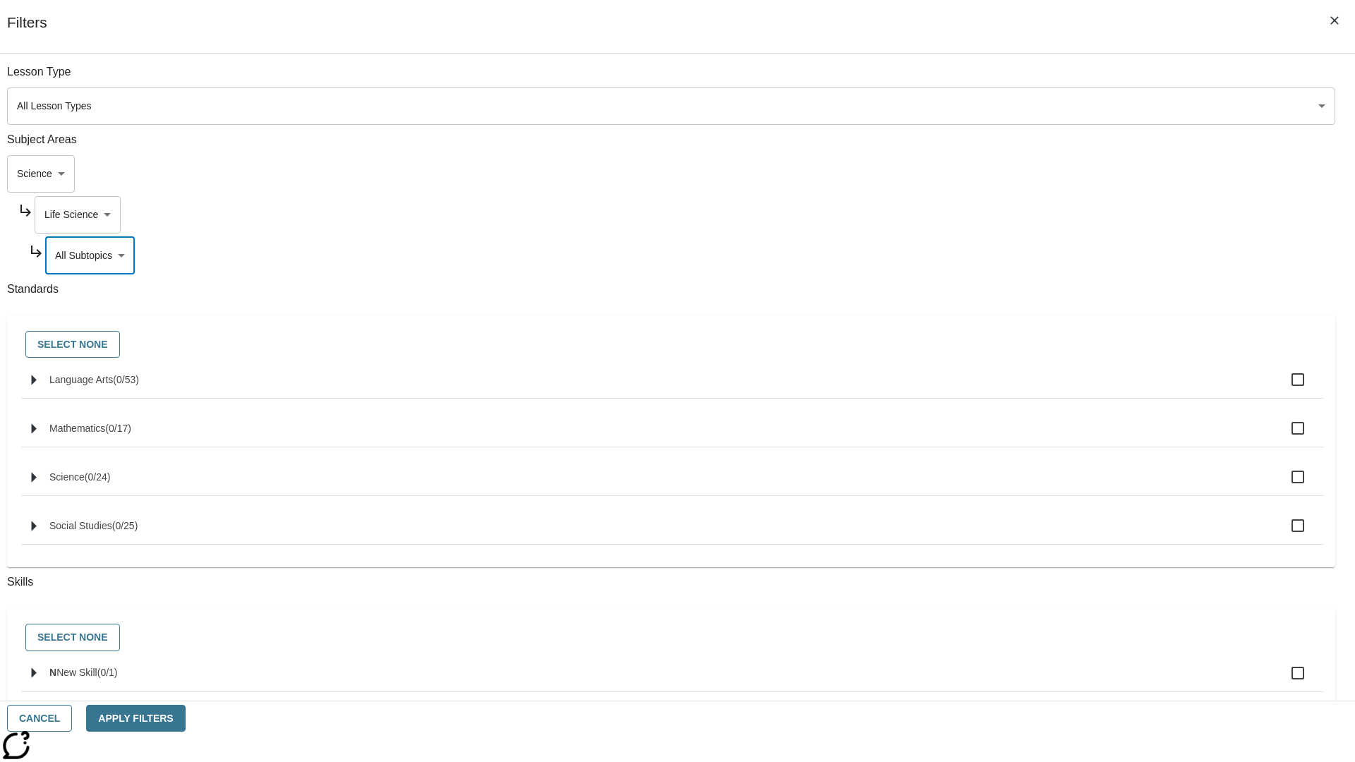
click at [1029, 79] on body "Skip to main content NJ Edition EN Grade 3 2025 Auto Grade 3 Search 0 Tauto Das…" at bounding box center [677, 437] width 1355 height 778
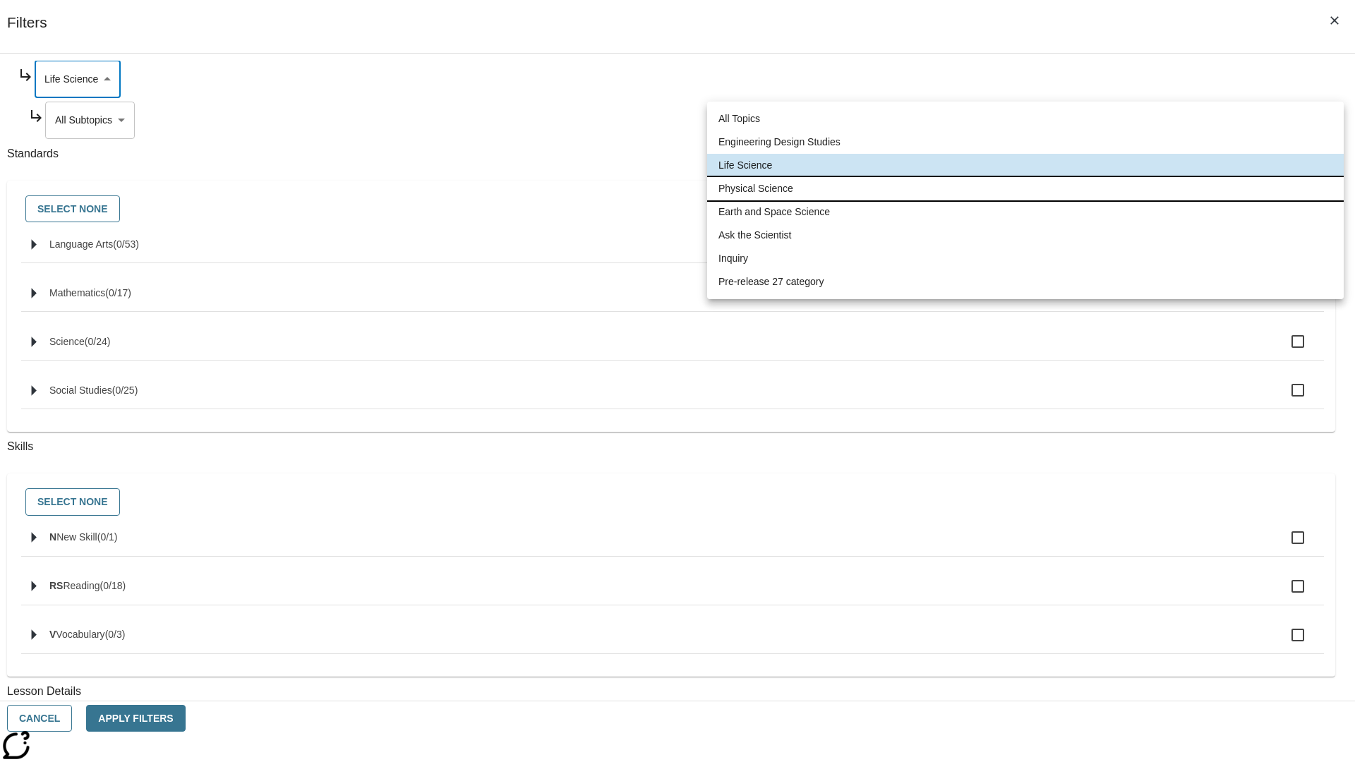
click at [1025, 188] on li "Physical Science" at bounding box center [1025, 188] width 636 height 23
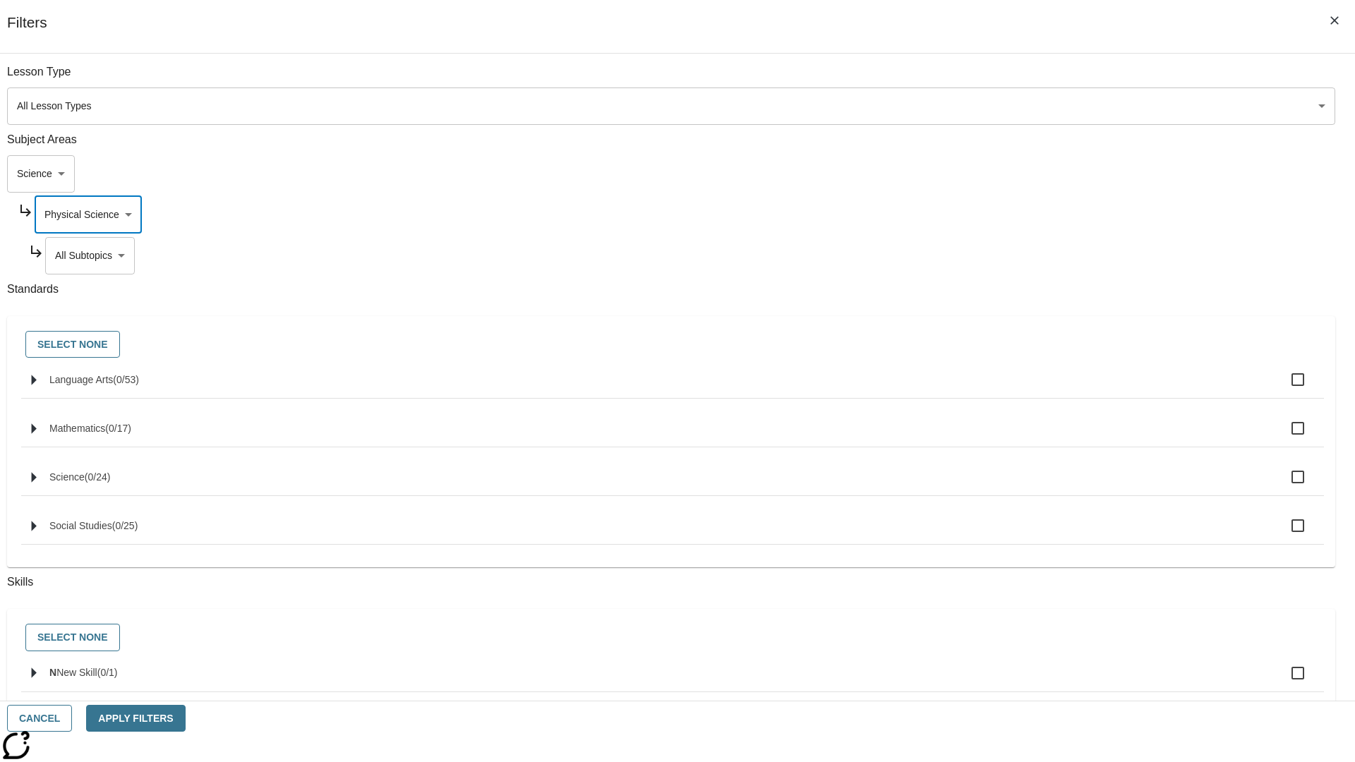
click at [1034, 255] on body "Skip to main content NJ Edition EN Grade 3 2025 Auto Grade 3 Search 0 Tauto Das…" at bounding box center [677, 437] width 1355 height 778
click at [1029, 79] on body "Skip to main content NJ Edition EN Grade 3 2025 Auto Grade 3 Search 0 Tauto Das…" at bounding box center [677, 437] width 1355 height 778
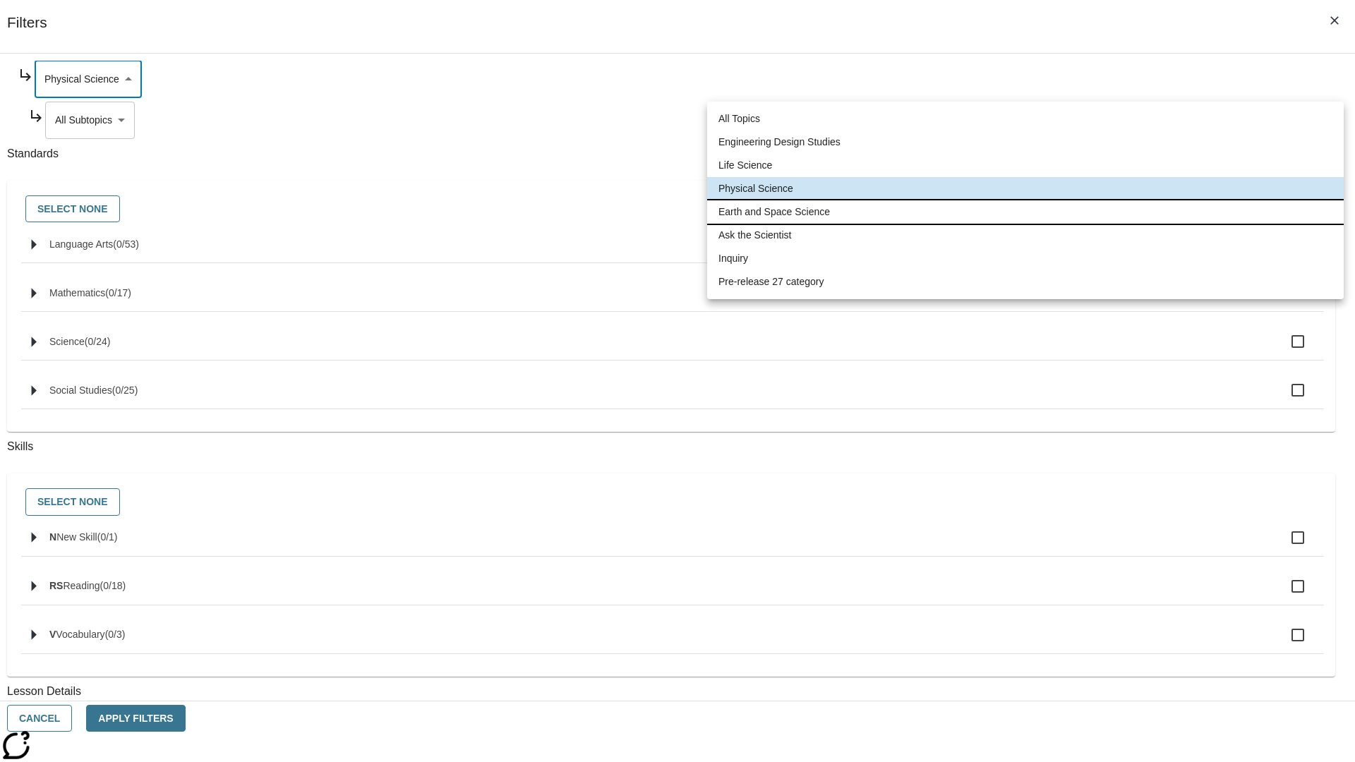
click at [1025, 212] on li "Earth and Space Science" at bounding box center [1025, 211] width 636 height 23
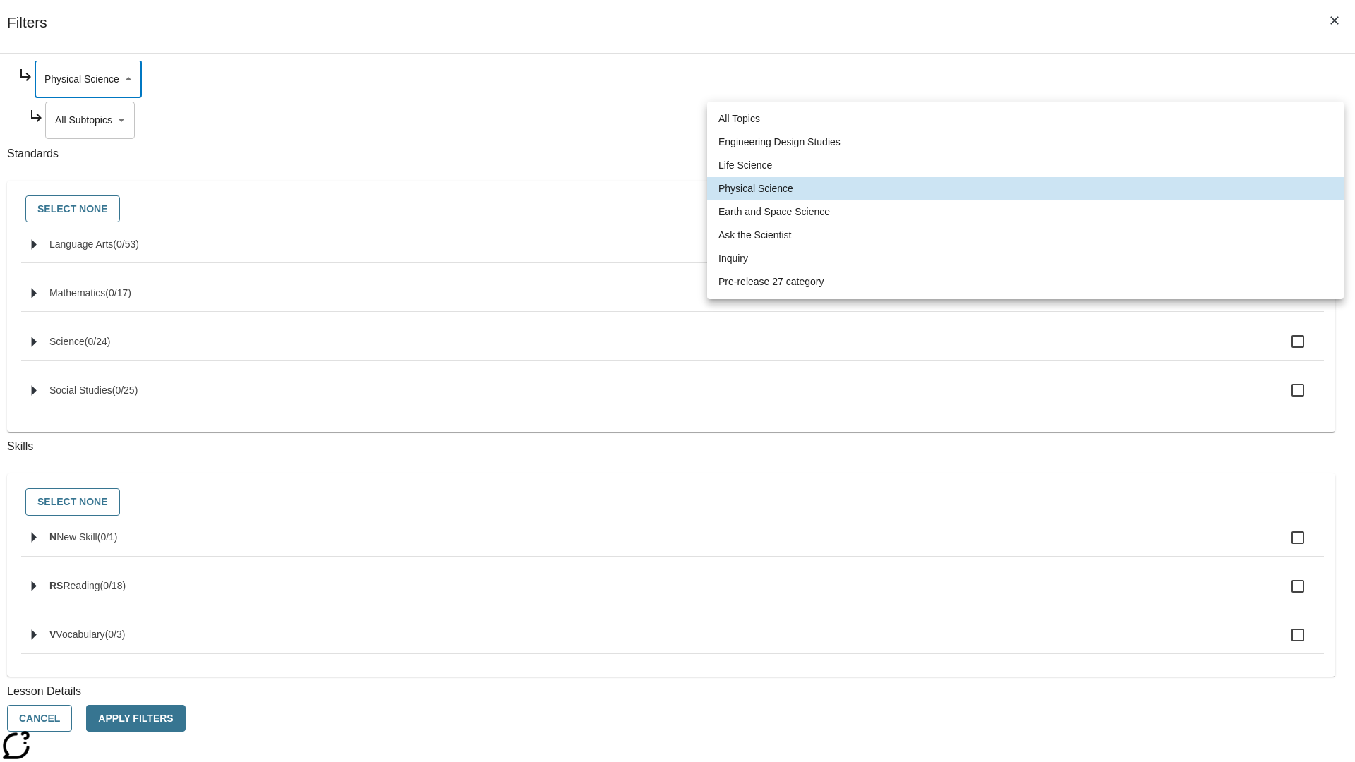
type input "192"
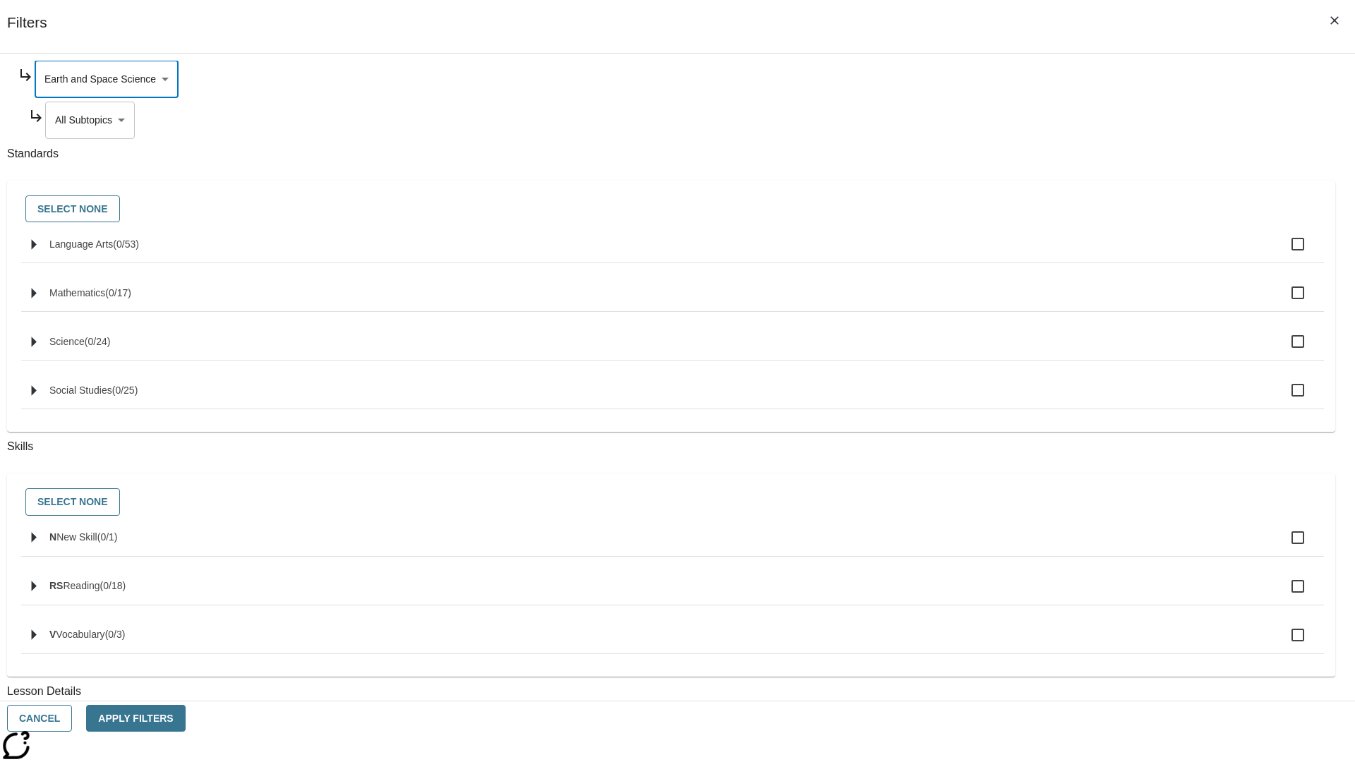
click at [1034, 255] on body "Skip to main content NJ Edition EN Grade 3 2025 Auto Grade 3 Search 0 Tauto Das…" at bounding box center [677, 437] width 1355 height 778
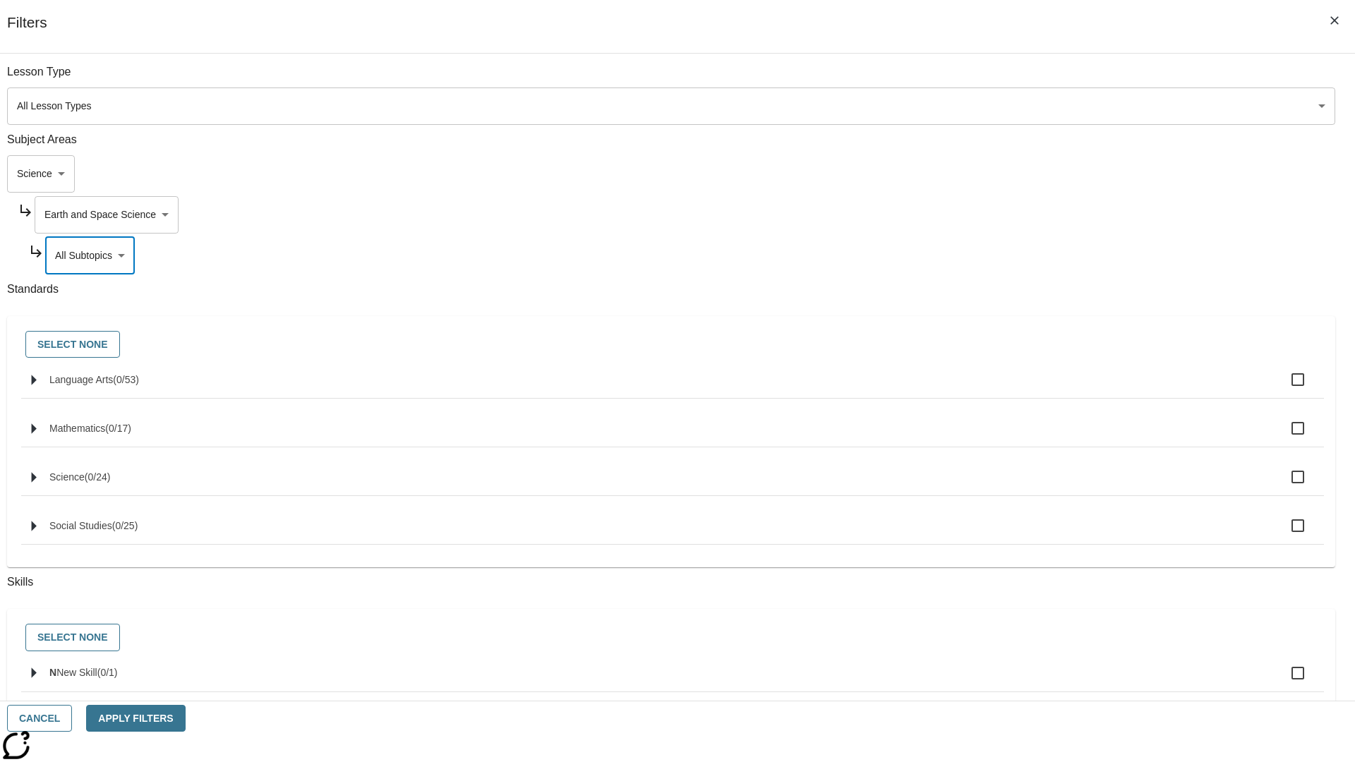
click at [1029, 215] on body "Skip to main content NJ Edition EN Grade 3 2025 Auto Grade 3 Search 0 Tauto Das…" at bounding box center [677, 437] width 1355 height 778
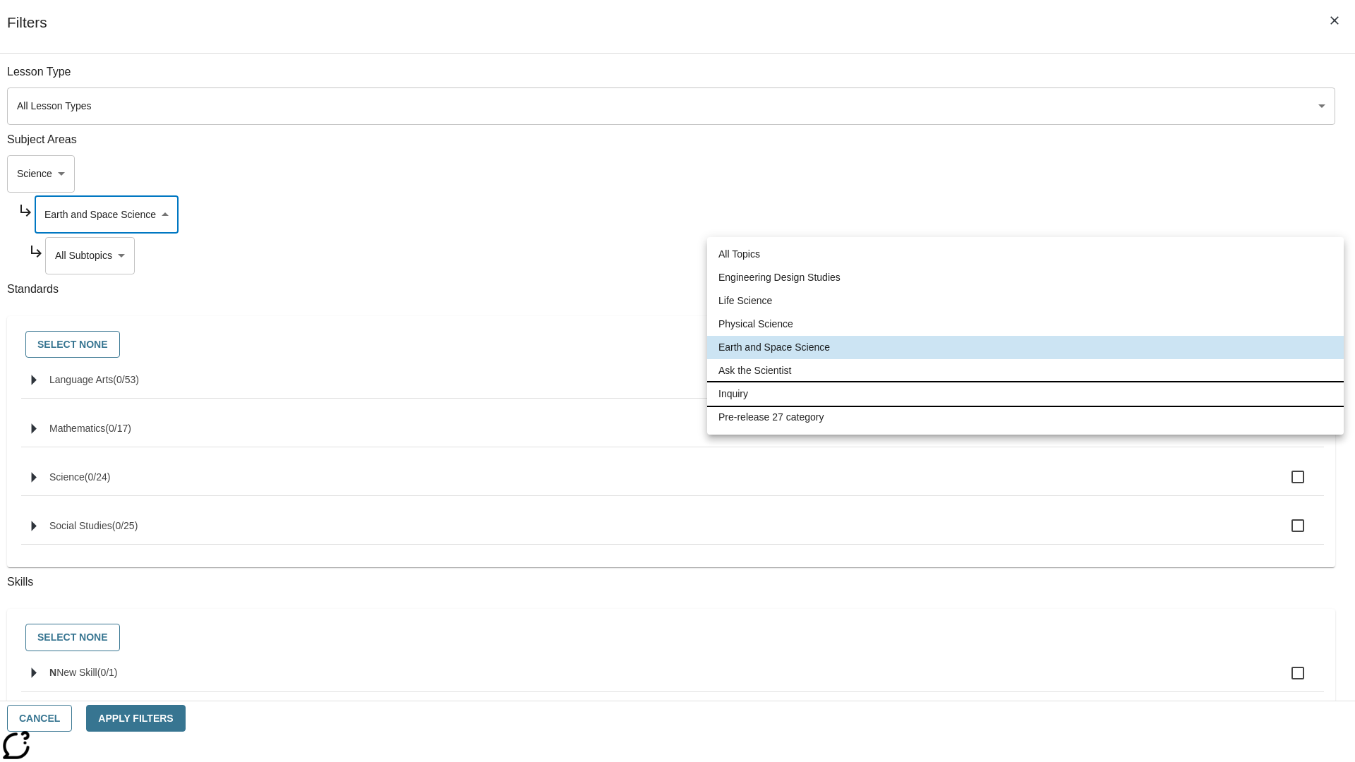
click at [1025, 394] on li "Inquiry" at bounding box center [1025, 393] width 636 height 23
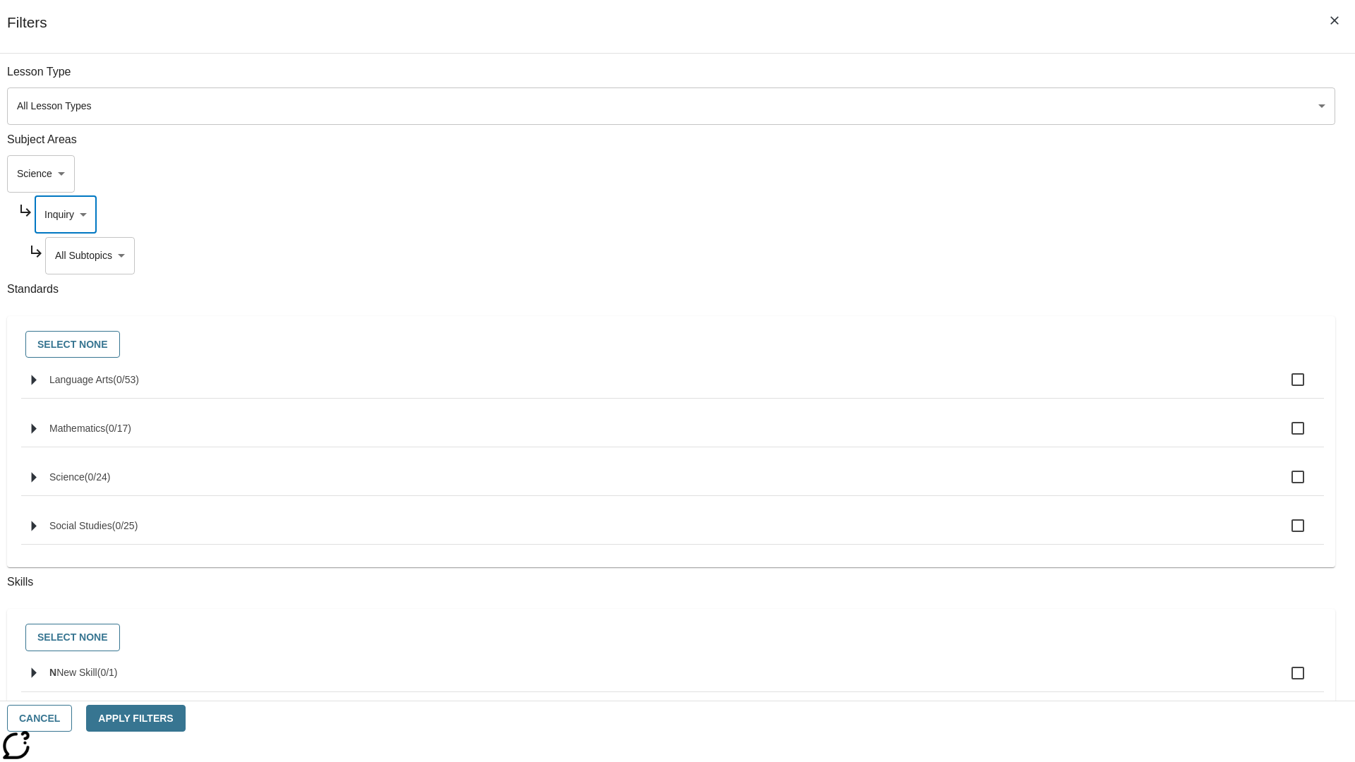
click at [1034, 79] on body "Skip to main content NJ Edition EN Grade 3 2025 Auto Grade 3 Search 0 Tauto Das…" at bounding box center [677, 437] width 1355 height 778
click at [1029, 215] on body "Skip to main content NJ Edition EN Grade 3 2025 Auto Grade 3 Search 0 Tauto Das…" at bounding box center [677, 437] width 1355 height 778
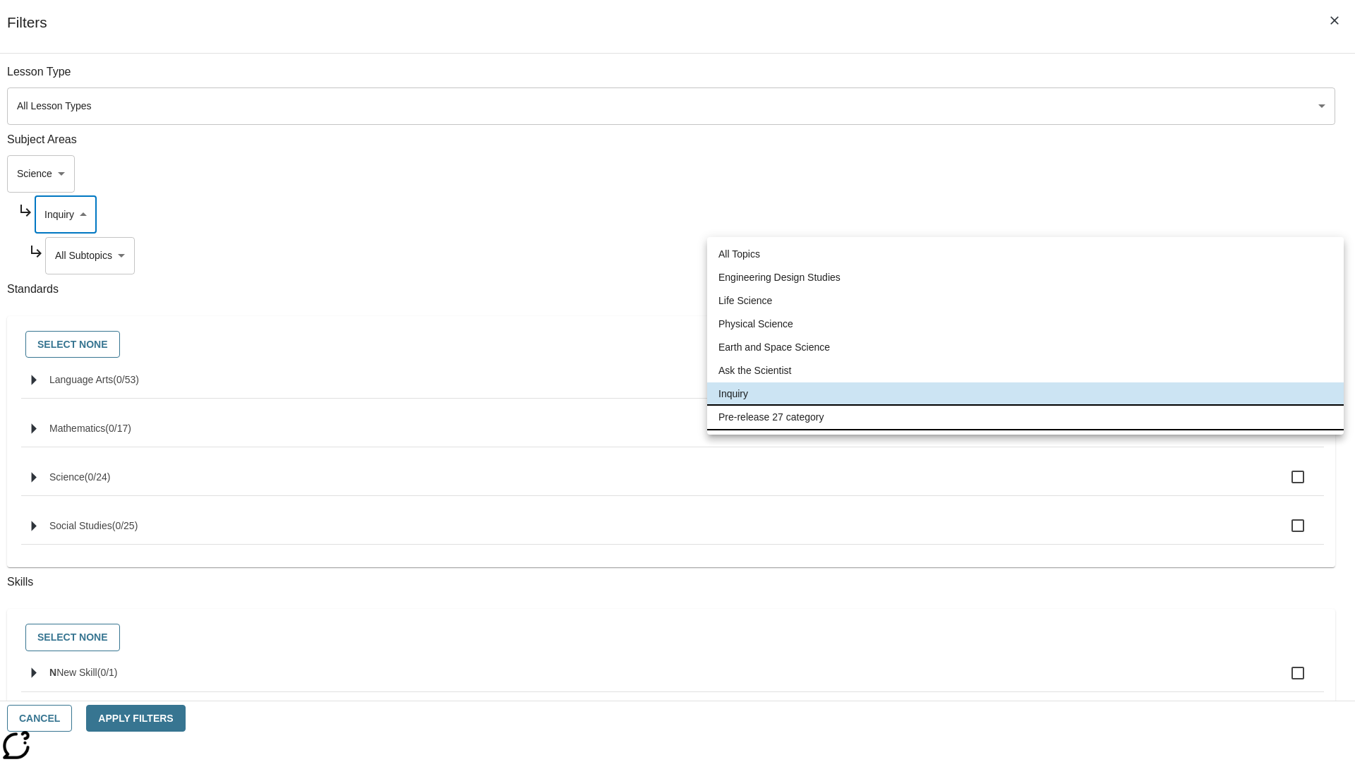
click at [1025, 417] on li "Pre-release 27 category" at bounding box center [1025, 417] width 636 height 23
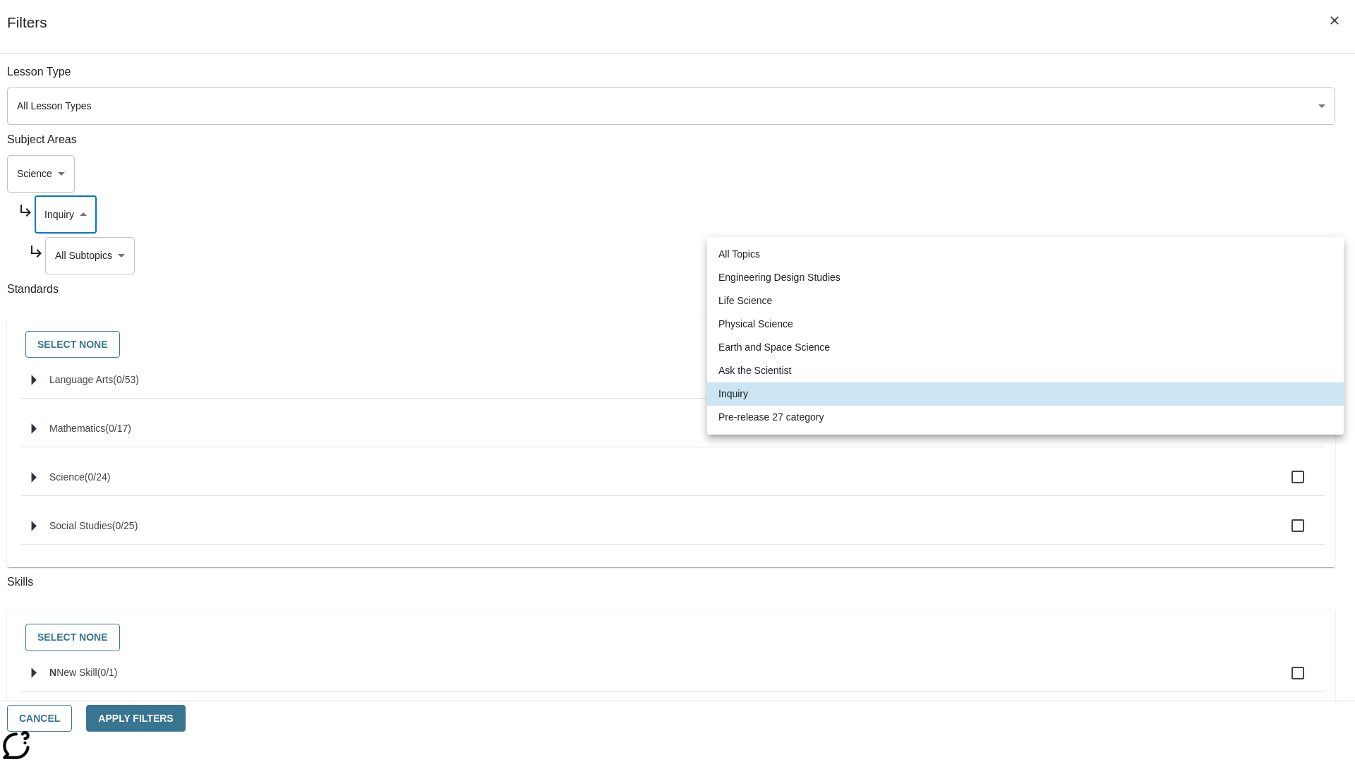
type input "271"
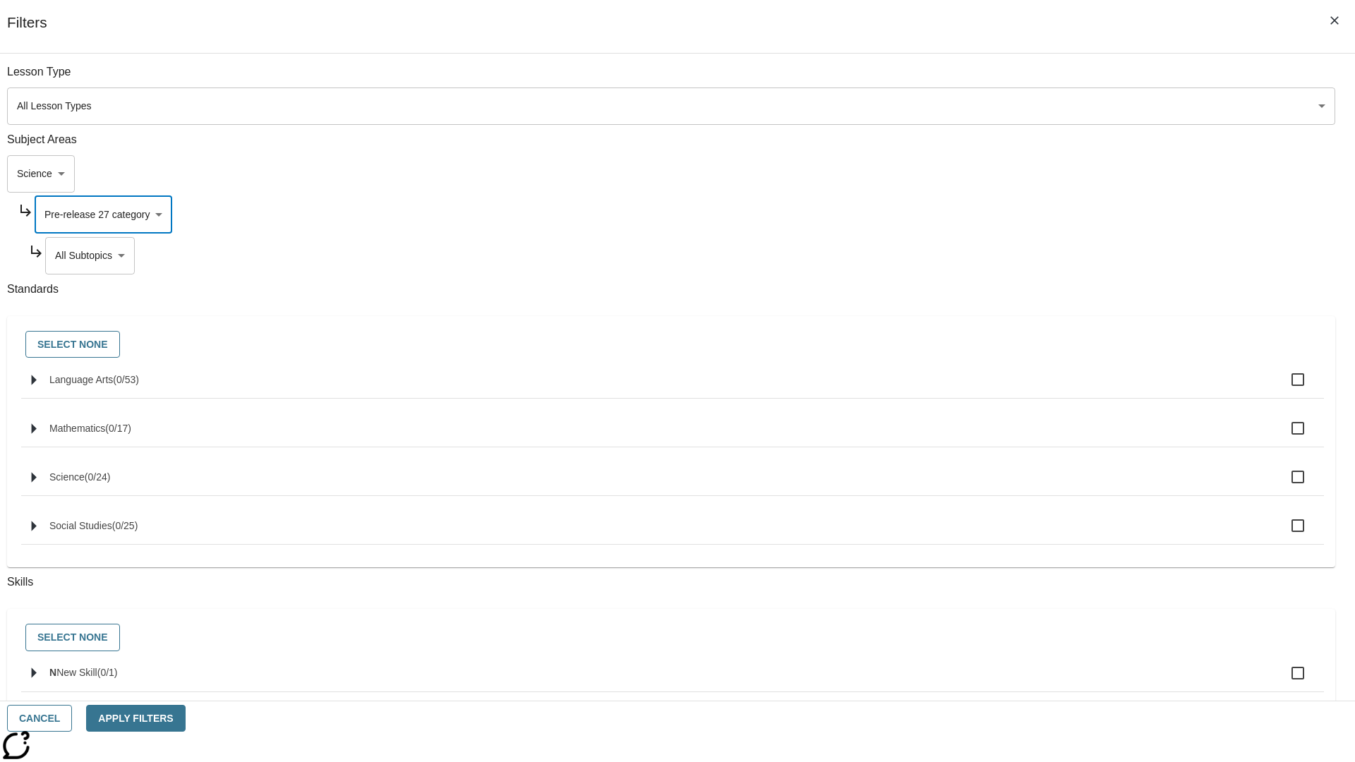
click at [1034, 255] on body "Skip to main content NJ Edition EN Grade 3 2025 Auto Grade 3 Search 0 Tauto Das…" at bounding box center [677, 437] width 1355 height 778
click at [1016, 174] on body "Skip to main content NJ Edition EN Grade 3 2025 Auto Grade 3 Search 0 Tauto Das…" at bounding box center [677, 437] width 1355 height 778
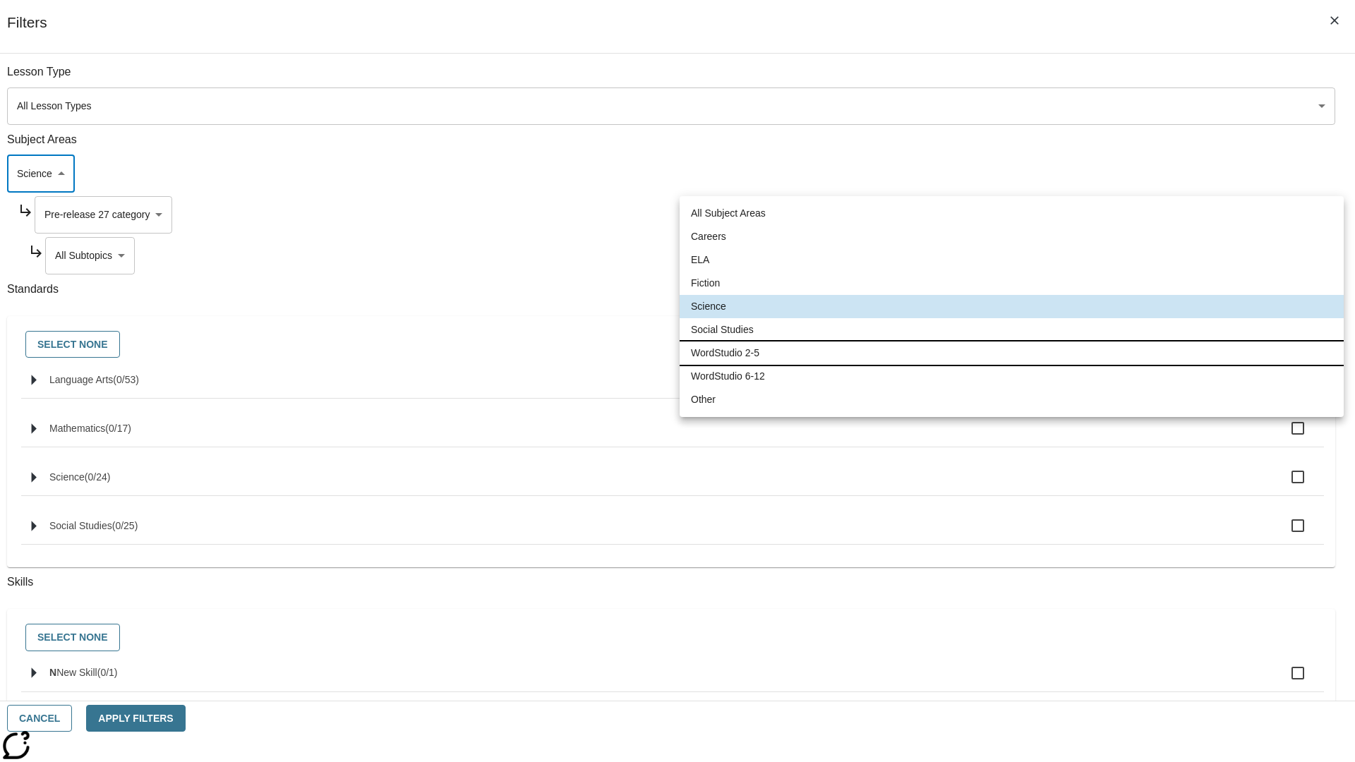
click at [1011, 353] on li "WordStudio 2-5" at bounding box center [1011, 353] width 664 height 23
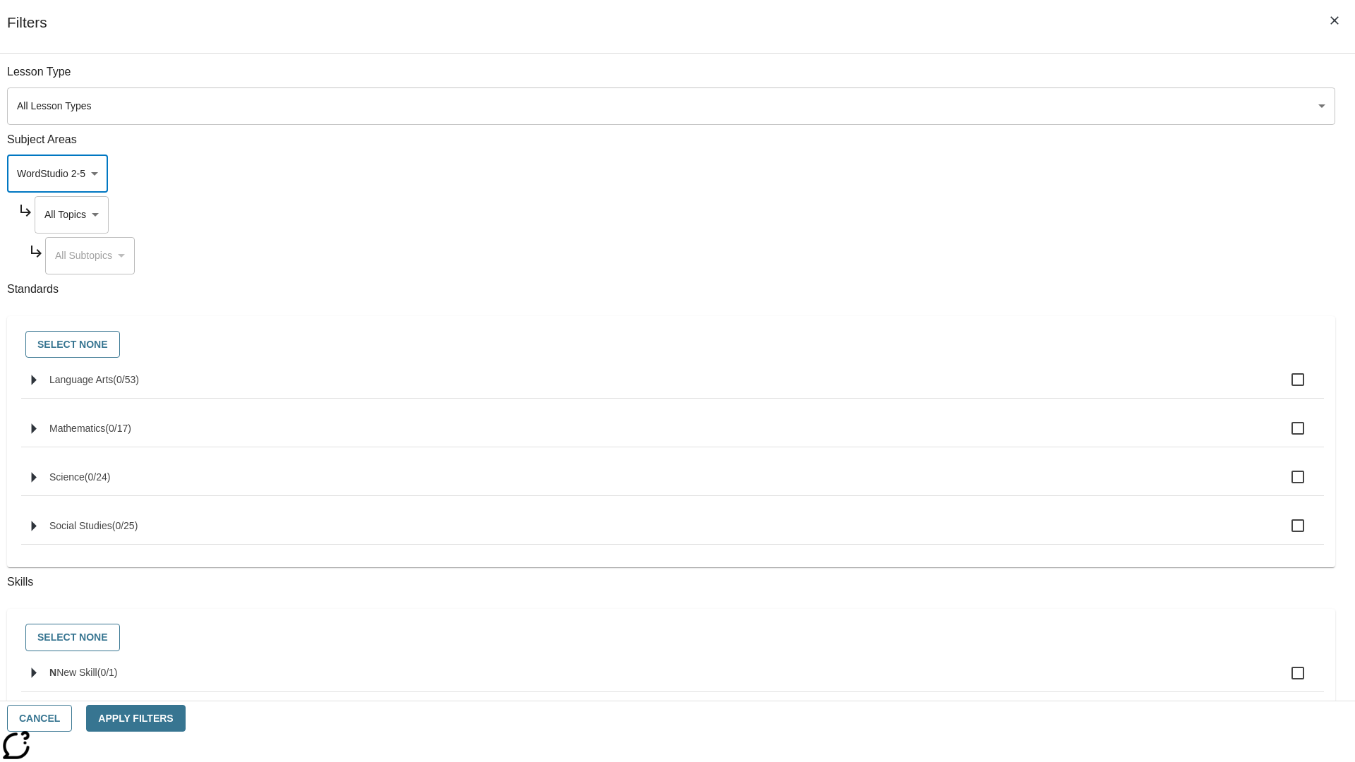
type input "6"
click at [1029, 79] on body "Skip to main content NJ Edition EN Grade 3 2025 Auto Grade 3 Search 0 Tauto Das…" at bounding box center [677, 437] width 1355 height 778
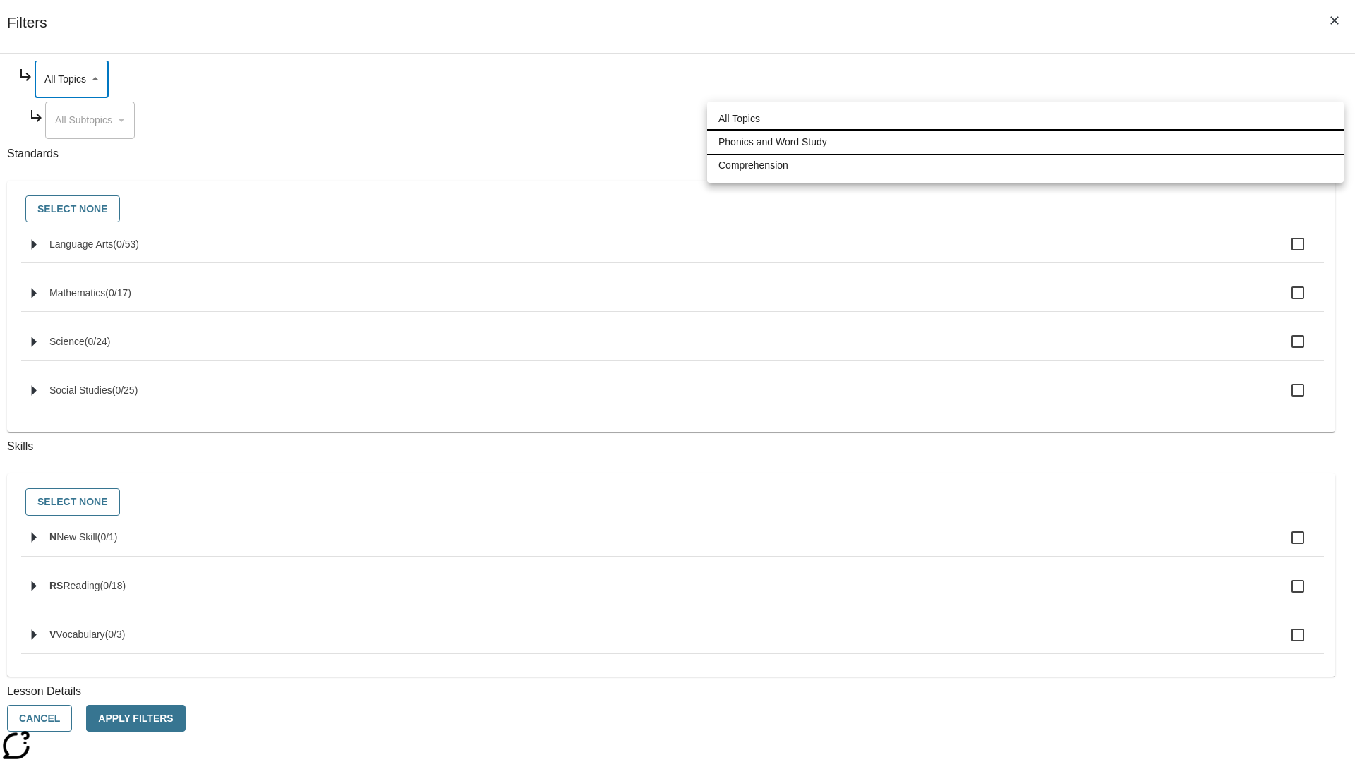
click at [1025, 142] on li "Phonics and Word Study" at bounding box center [1025, 142] width 636 height 23
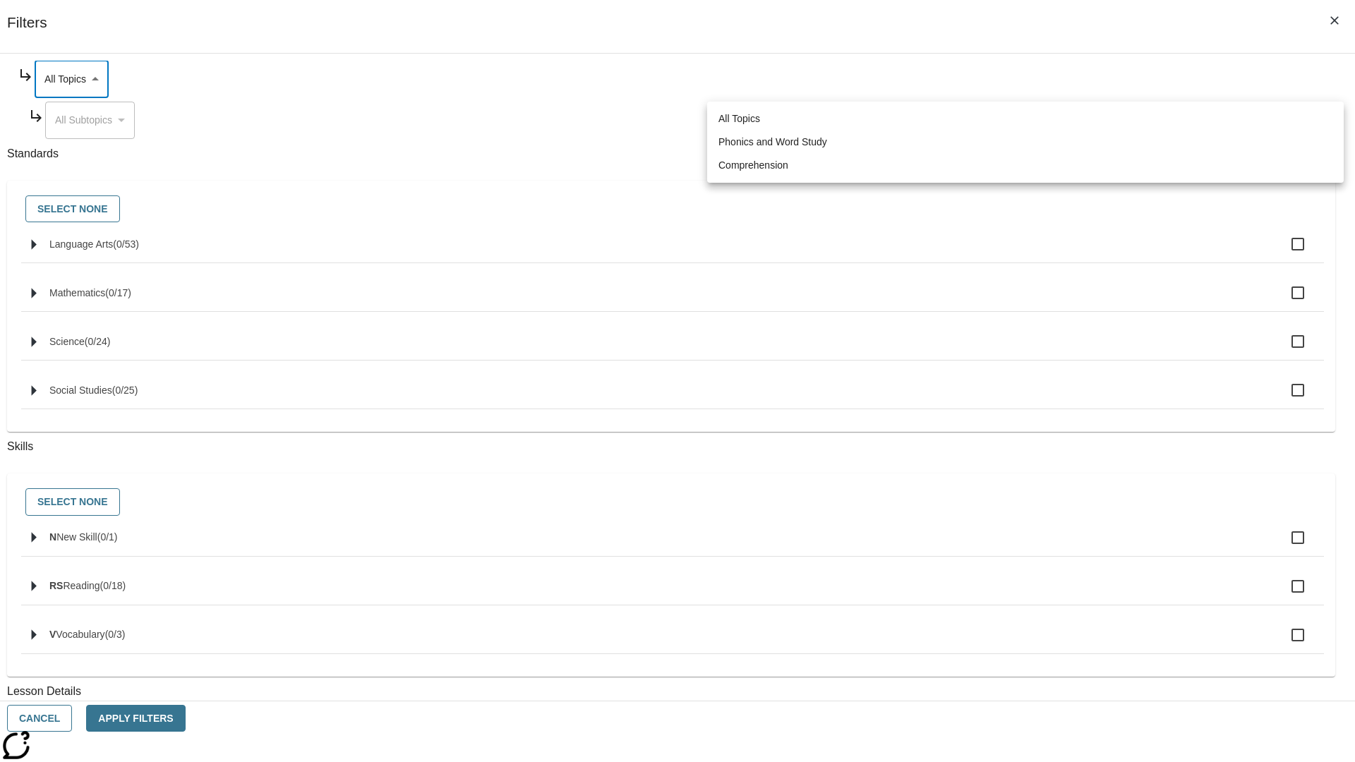
type input "249"
